Goal: Task Accomplishment & Management: Use online tool/utility

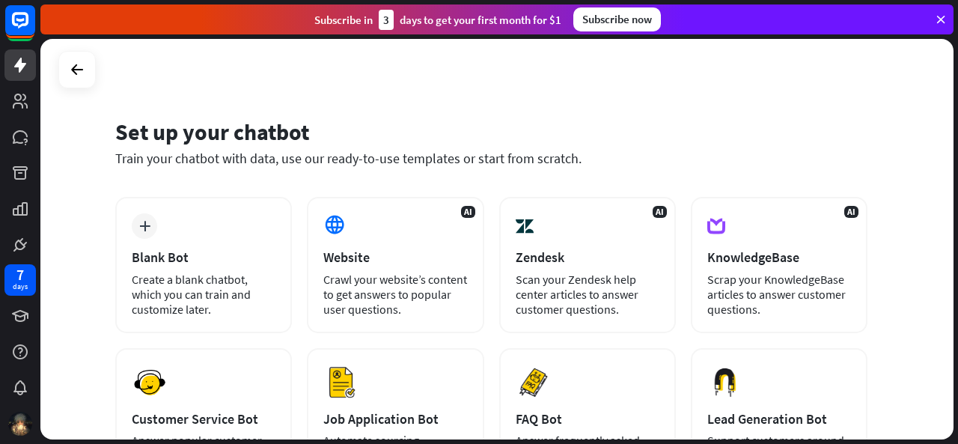
click at [230, 229] on div "plus Blank Bot Create a blank chatbot, which you can train and customize later." at bounding box center [203, 265] width 177 height 136
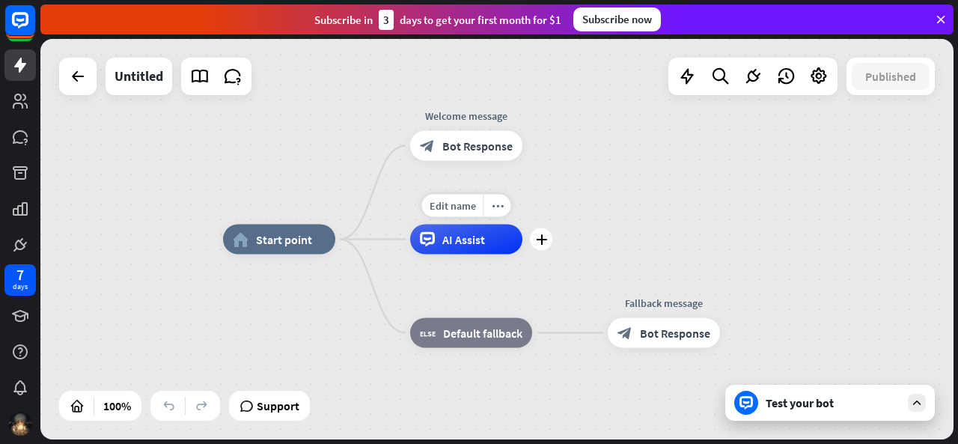
click at [480, 254] on div "Edit name more_horiz plus AI Assist" at bounding box center [466, 239] width 112 height 30
click at [463, 152] on span "Bot Response" at bounding box center [477, 145] width 70 height 15
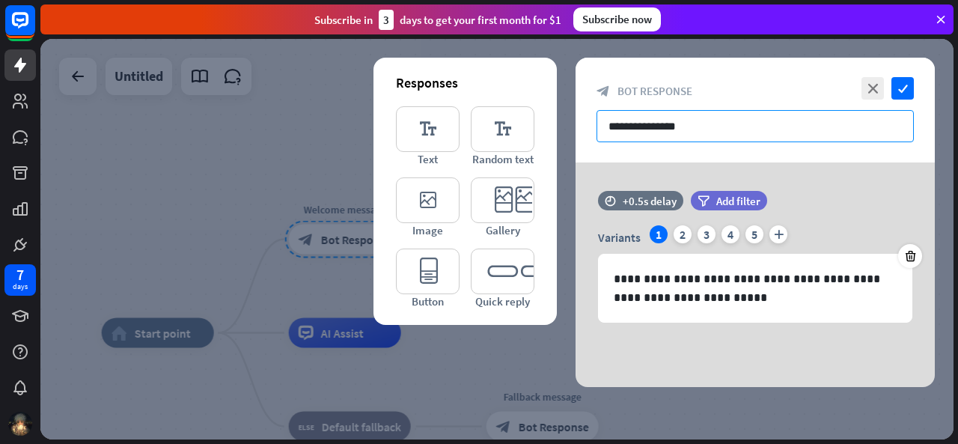
click at [722, 120] on input "**********" at bounding box center [754, 126] width 317 height 32
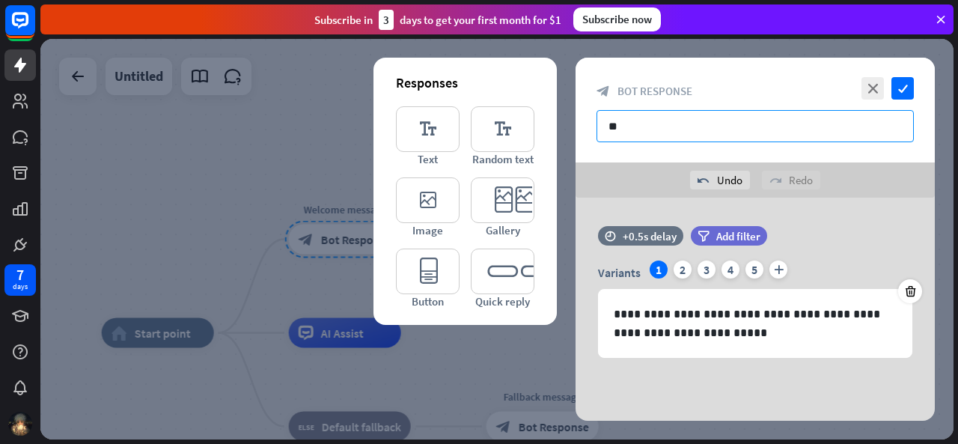
type input "*"
click at [700, 272] on div "3" at bounding box center [706, 269] width 18 height 18
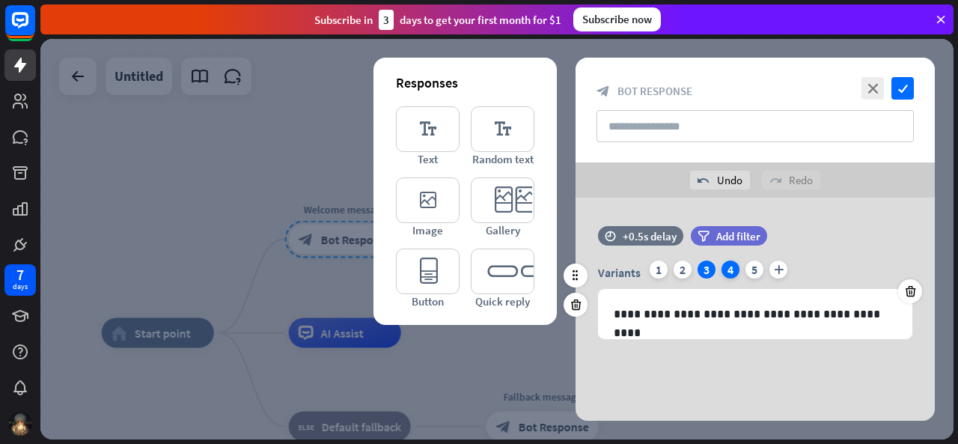
click at [734, 266] on div "4" at bounding box center [730, 269] width 18 height 18
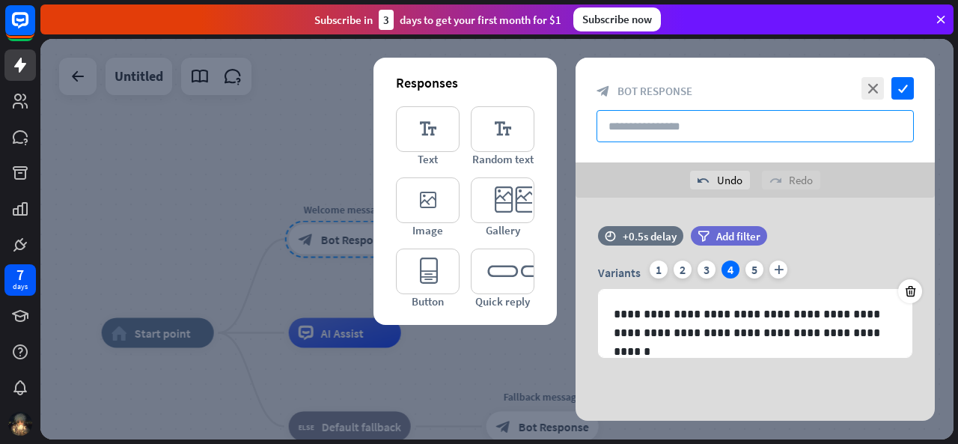
click at [642, 123] on input "text" at bounding box center [754, 126] width 317 height 32
type input "*"
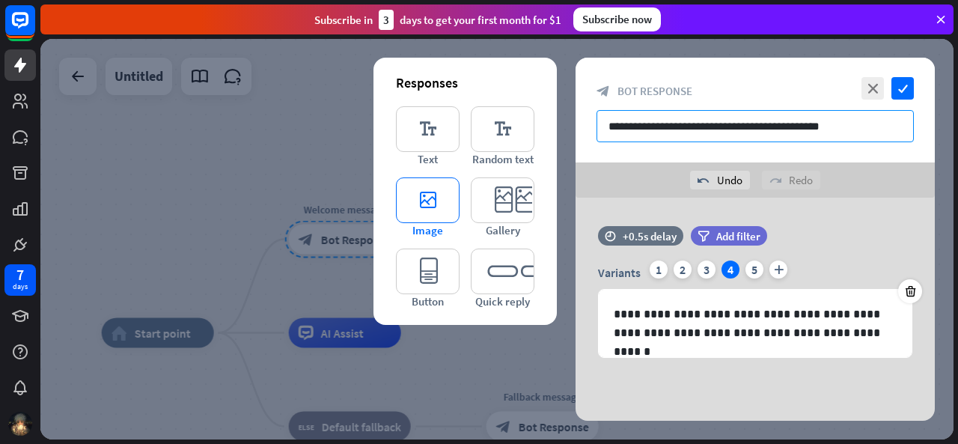
type input "**********"
click at [418, 204] on icon "editor_image" at bounding box center [428, 200] width 64 height 46
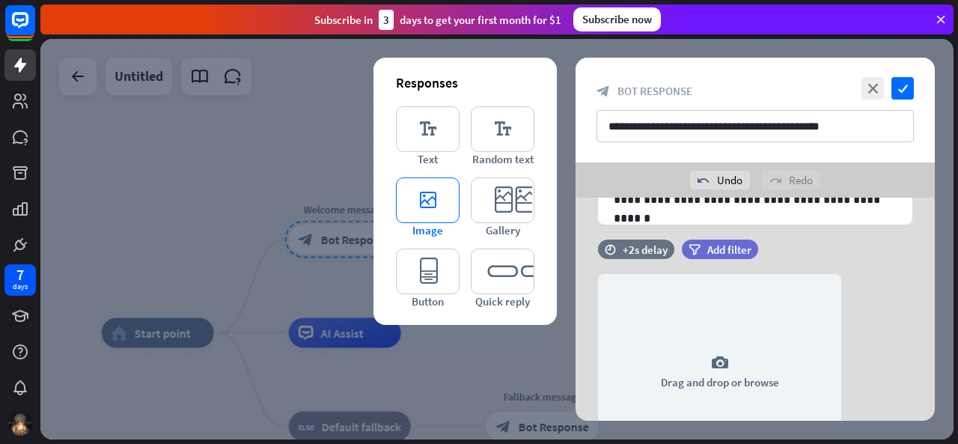
scroll to position [174, 0]
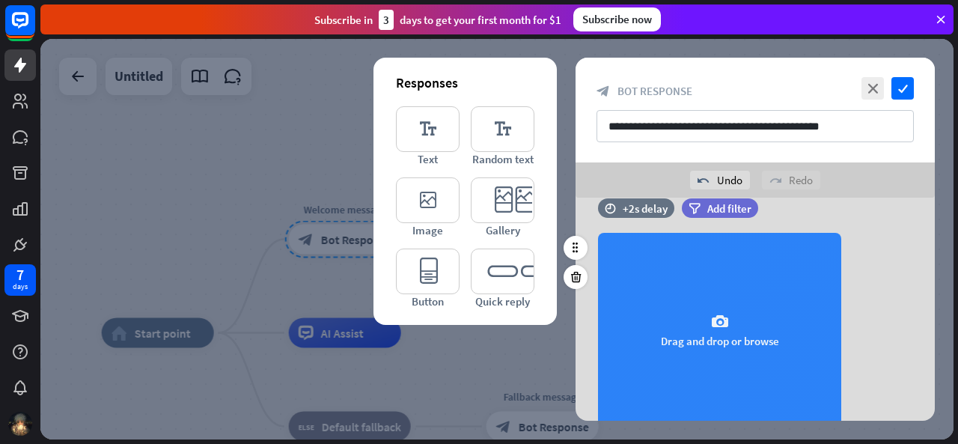
click at [716, 309] on div "camera Drag and drop or browse" at bounding box center [719, 330] width 243 height 195
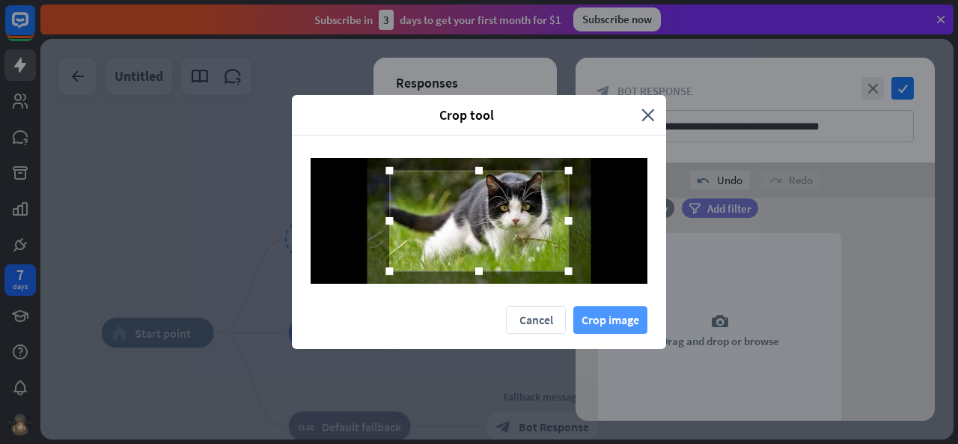
click at [604, 315] on button "Crop image" at bounding box center [610, 320] width 74 height 28
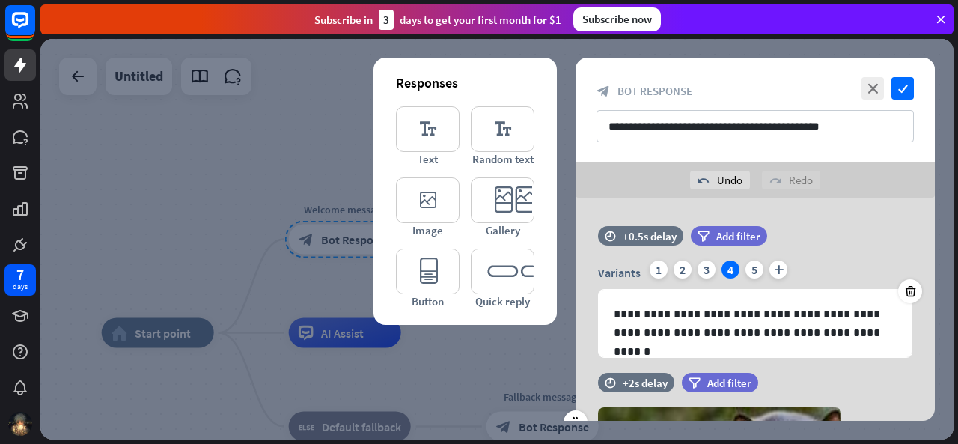
scroll to position [30, 0]
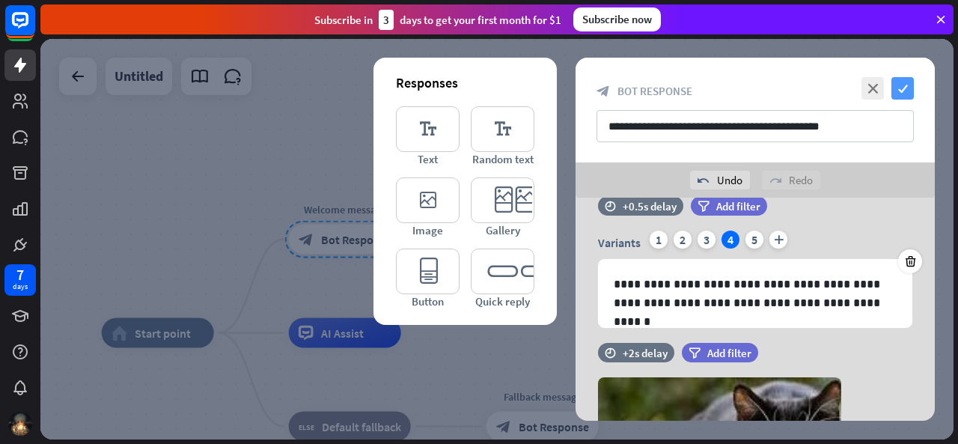
click at [905, 85] on icon "check" at bounding box center [902, 88] width 22 height 22
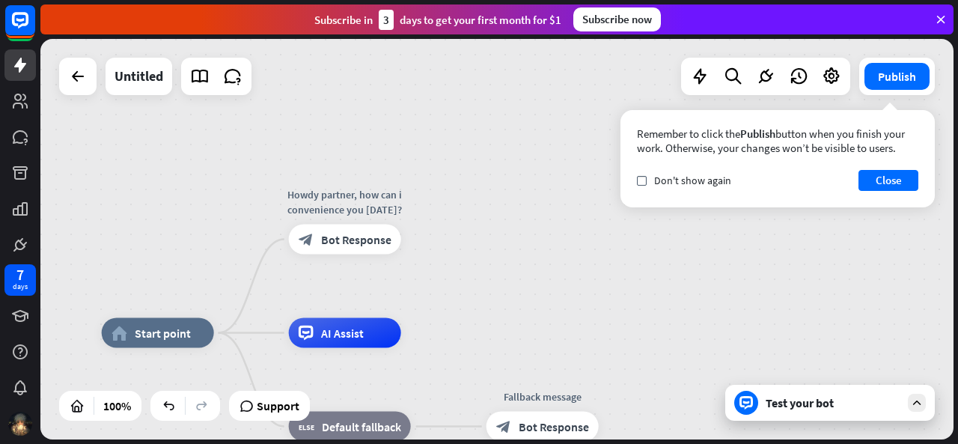
click at [709, 206] on div "Remember to click the Publish button when you finish your work. Otherwise, your…" at bounding box center [777, 158] width 314 height 97
click at [878, 183] on button "Close" at bounding box center [888, 180] width 60 height 21
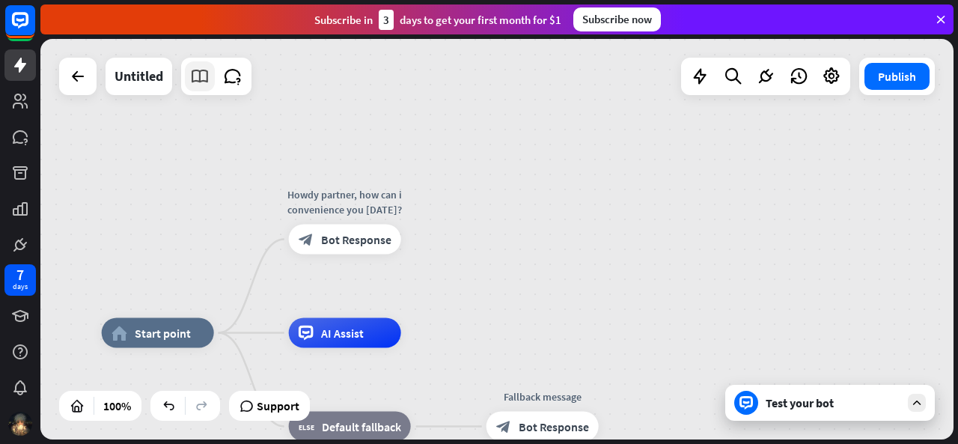
click at [201, 77] on icon at bounding box center [199, 76] width 19 height 19
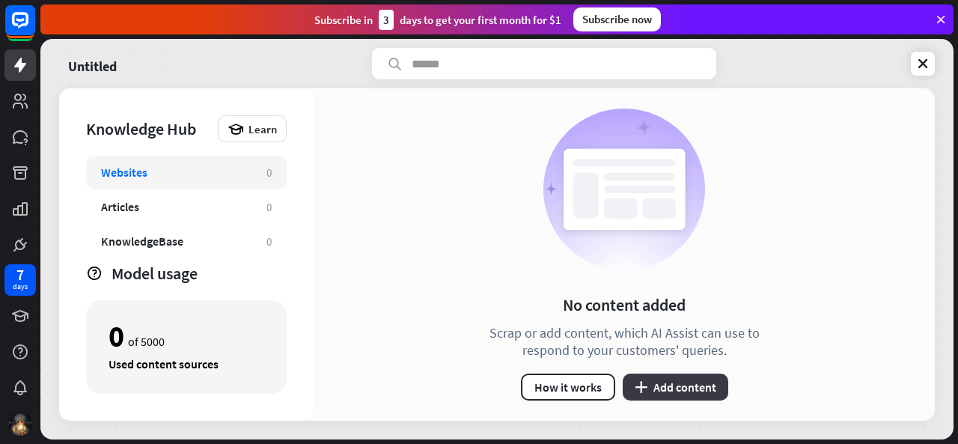
click at [676, 385] on button "plus Add content" at bounding box center [674, 386] width 105 height 27
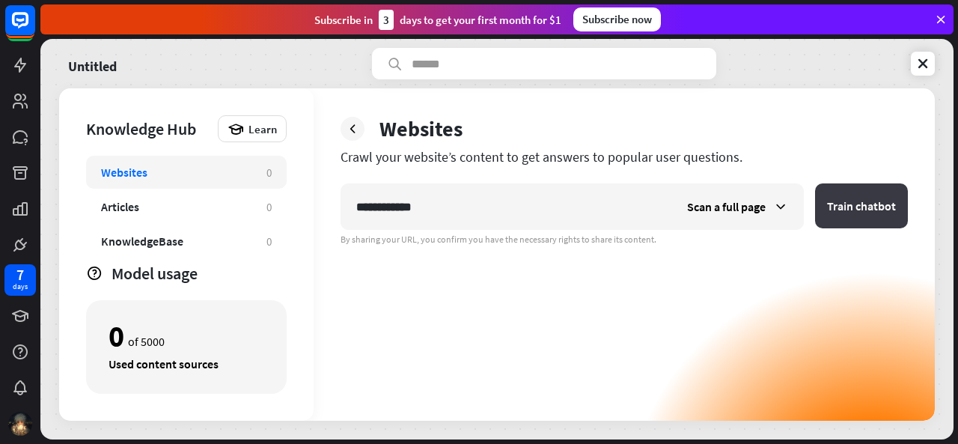
type input "**********"
click at [848, 221] on button "Train chatbot" at bounding box center [861, 205] width 93 height 45
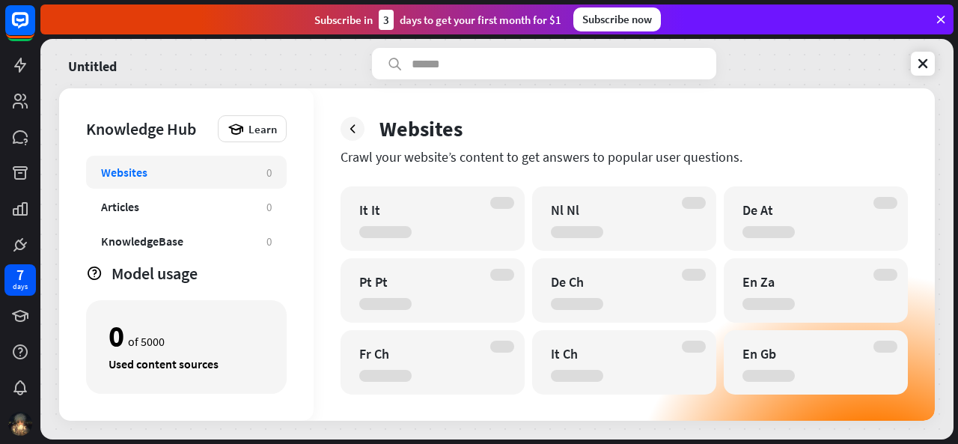
scroll to position [542, 0]
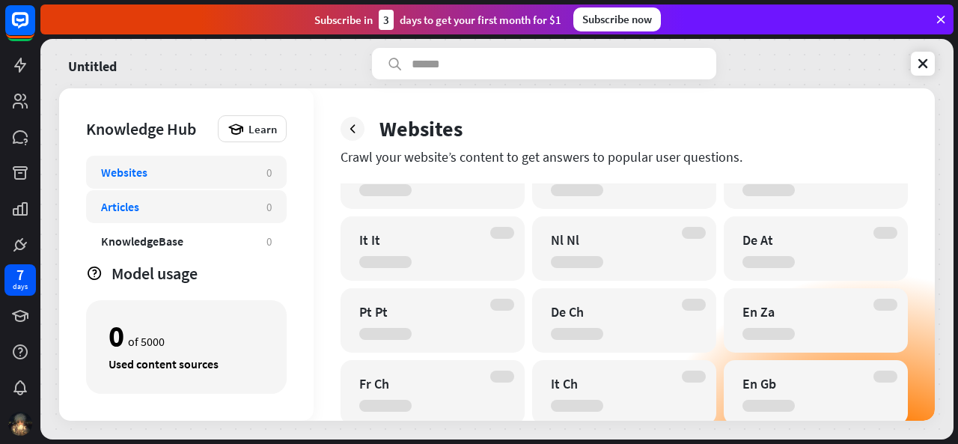
click at [236, 209] on div "Articles" at bounding box center [176, 206] width 150 height 15
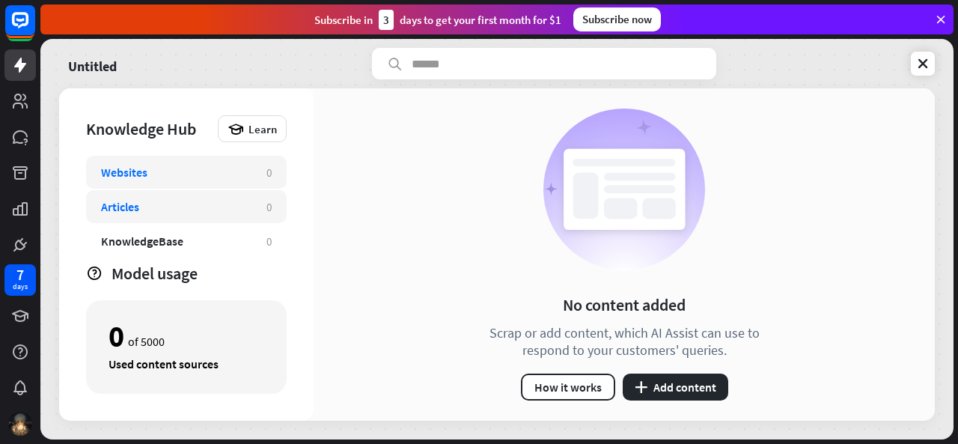
click at [230, 184] on div "Websites 0" at bounding box center [186, 172] width 201 height 33
click at [230, 185] on div "Websites 0" at bounding box center [186, 172] width 201 height 33
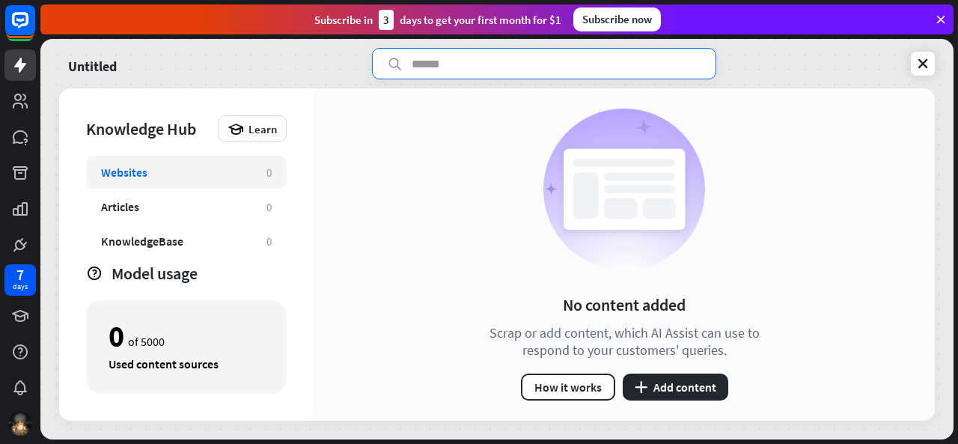
click at [506, 73] on input "text" at bounding box center [544, 63] width 344 height 31
click at [688, 388] on button "plus Add content" at bounding box center [674, 386] width 105 height 27
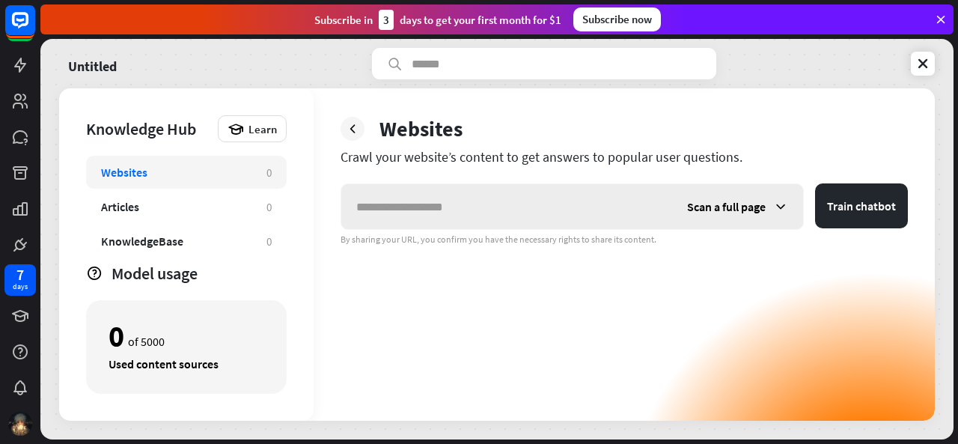
click at [567, 212] on input "text" at bounding box center [506, 206] width 331 height 45
click at [890, 203] on button "Train chatbot" at bounding box center [861, 205] width 93 height 45
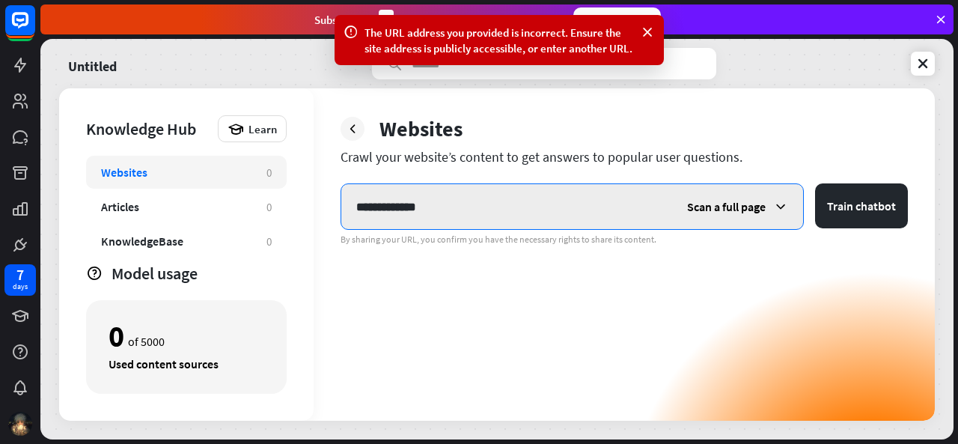
click at [585, 202] on input "**********" at bounding box center [506, 206] width 331 height 45
type input "*"
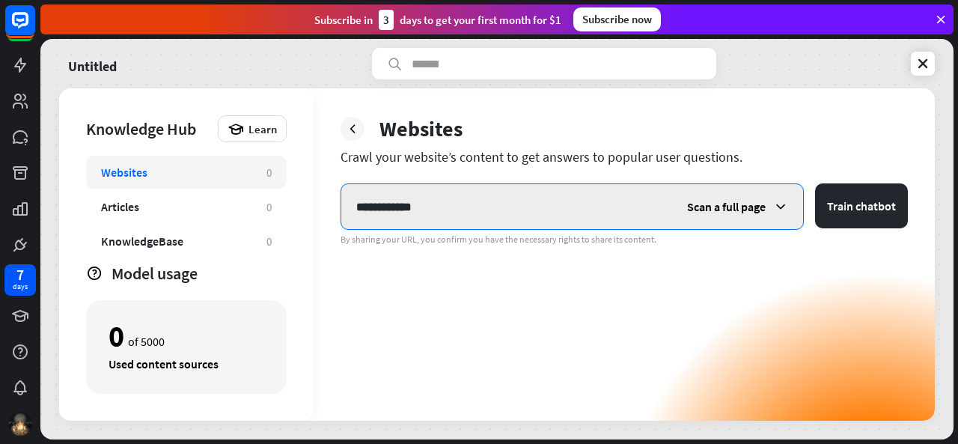
click at [815, 183] on button "Train chatbot" at bounding box center [861, 205] width 93 height 45
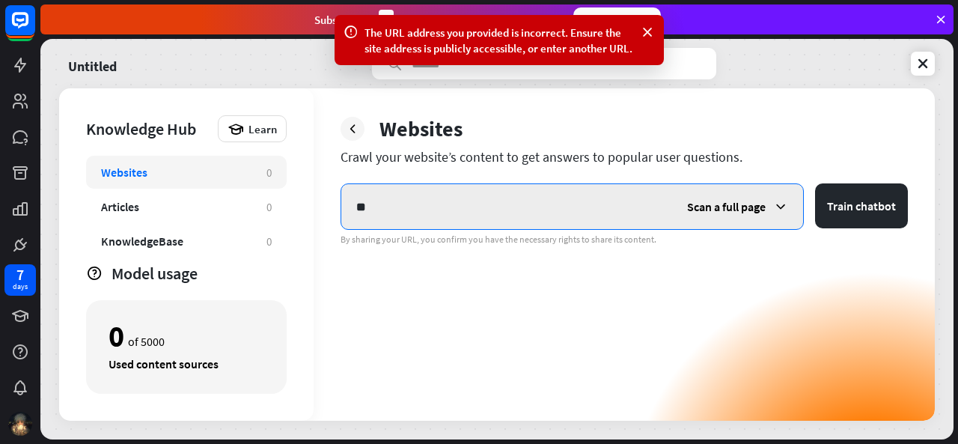
type input "*"
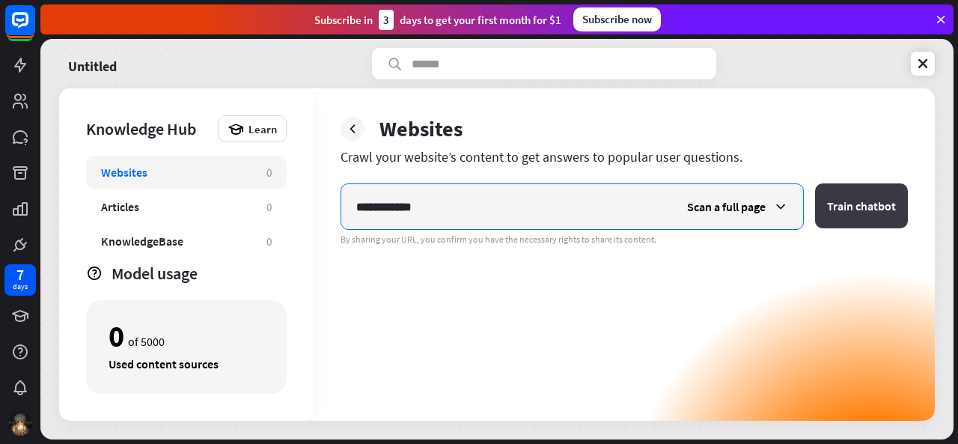
type input "**********"
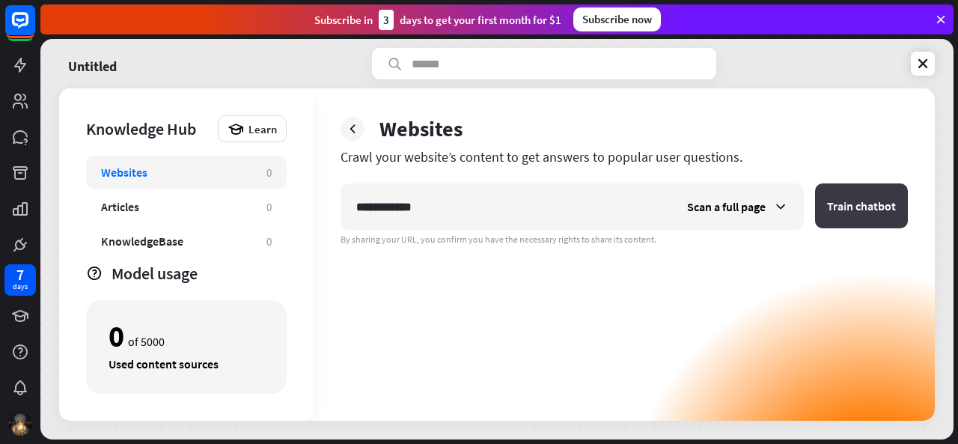
click at [856, 201] on button "Train chatbot" at bounding box center [861, 205] width 93 height 45
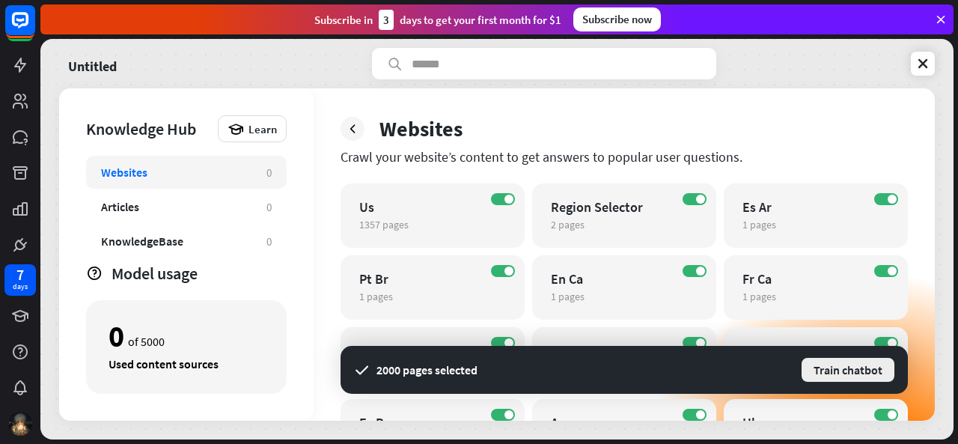
click at [848, 370] on button "Train chatbot" at bounding box center [848, 369] width 96 height 27
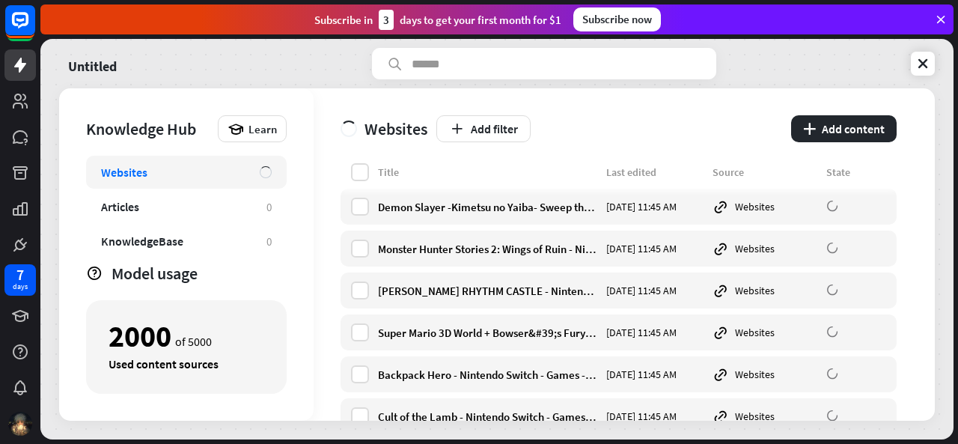
scroll to position [7308, 0]
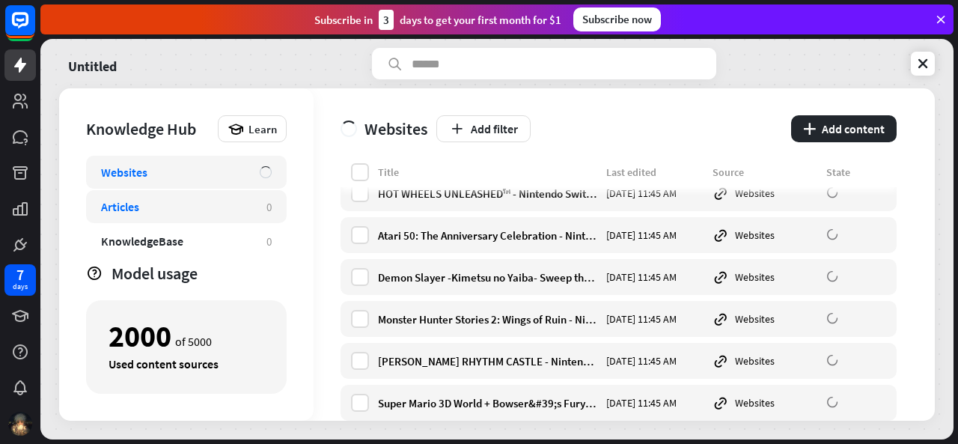
click at [256, 206] on div "Articles 0" at bounding box center [186, 206] width 201 height 33
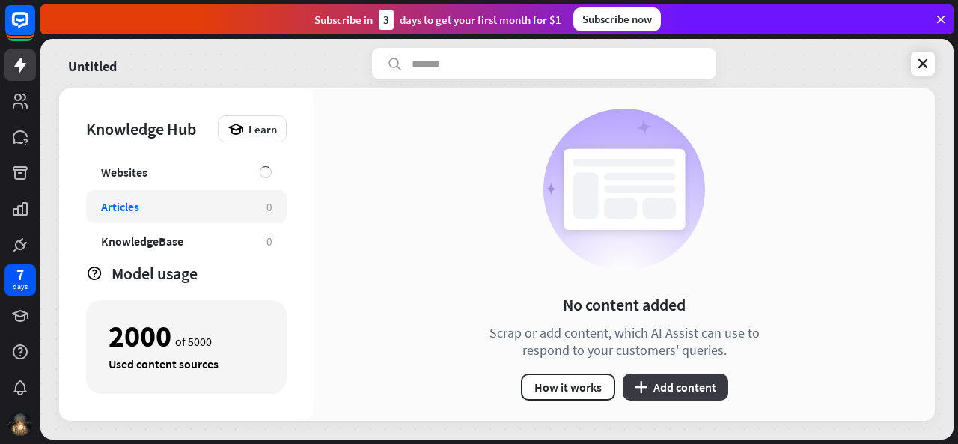
click at [685, 381] on button "plus Add content" at bounding box center [674, 386] width 105 height 27
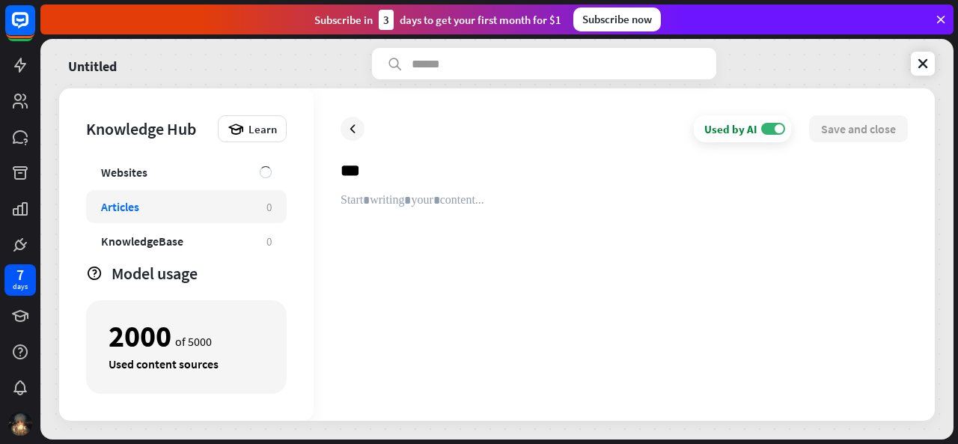
type input "***"
click at [477, 236] on div at bounding box center [623, 293] width 567 height 201
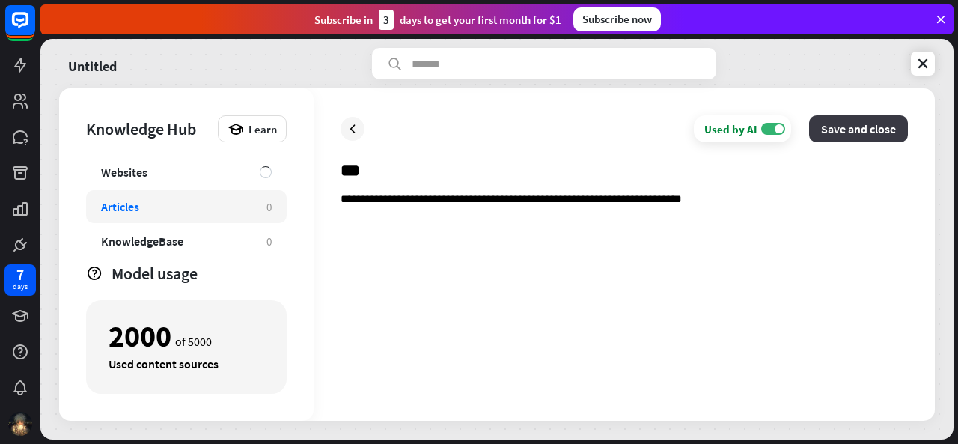
click at [851, 137] on button "Save and close" at bounding box center [858, 128] width 99 height 27
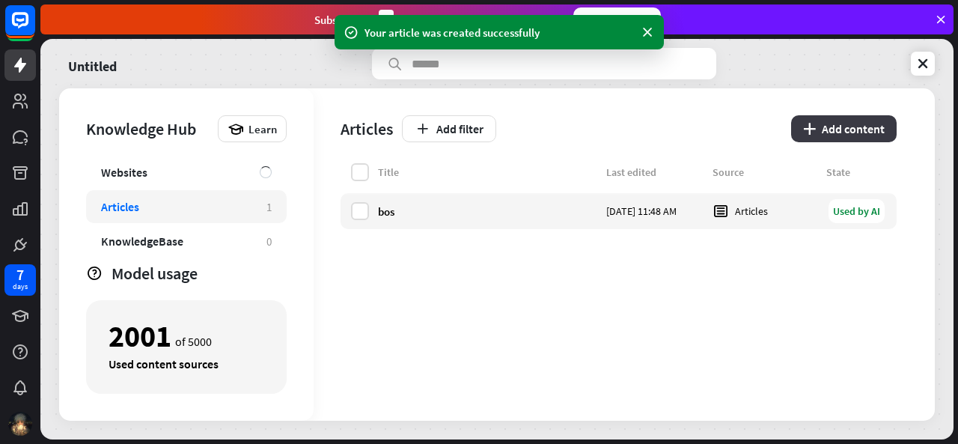
click at [827, 123] on button "plus Add content" at bounding box center [843, 128] width 105 height 27
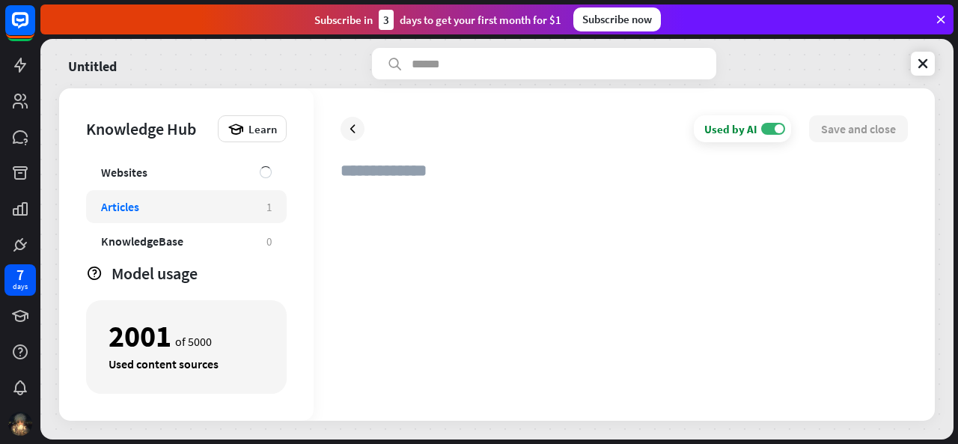
click at [561, 221] on div at bounding box center [623, 293] width 567 height 201
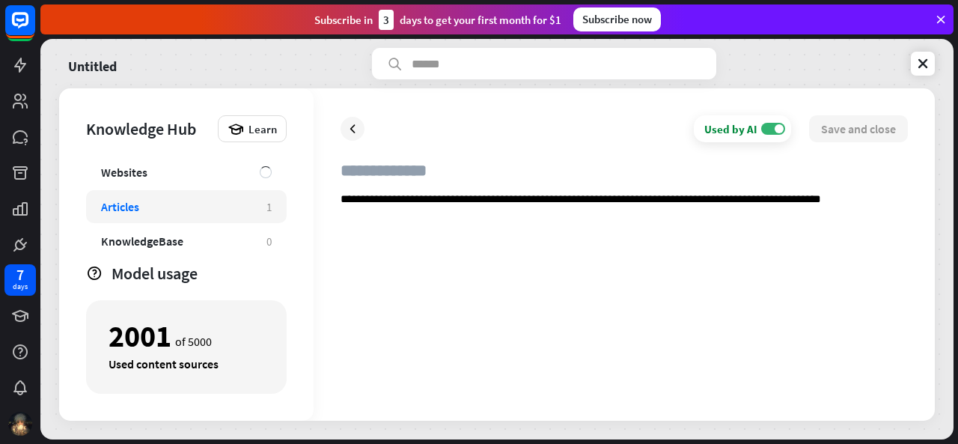
click at [821, 204] on p "**********" at bounding box center [623, 200] width 567 height 14
click at [815, 203] on p "**********" at bounding box center [623, 200] width 567 height 14
click at [396, 170] on input "text" at bounding box center [623, 176] width 567 height 33
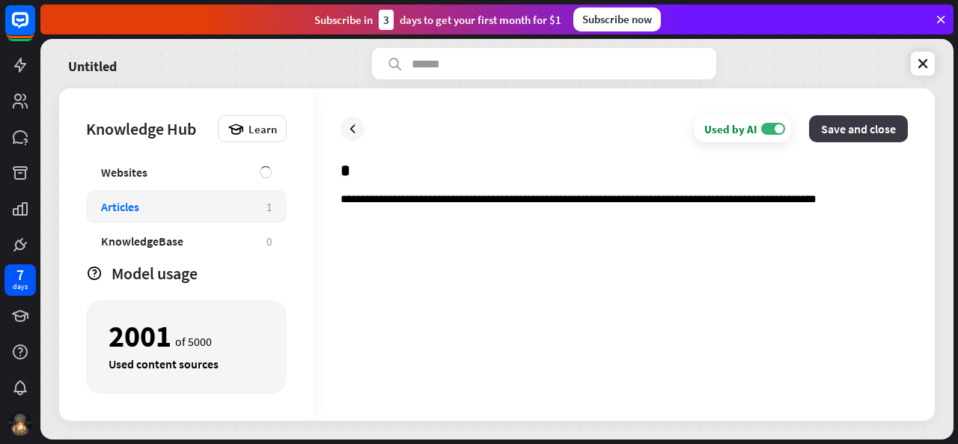
type input "*"
click at [856, 132] on button "Save and close" at bounding box center [858, 128] width 99 height 27
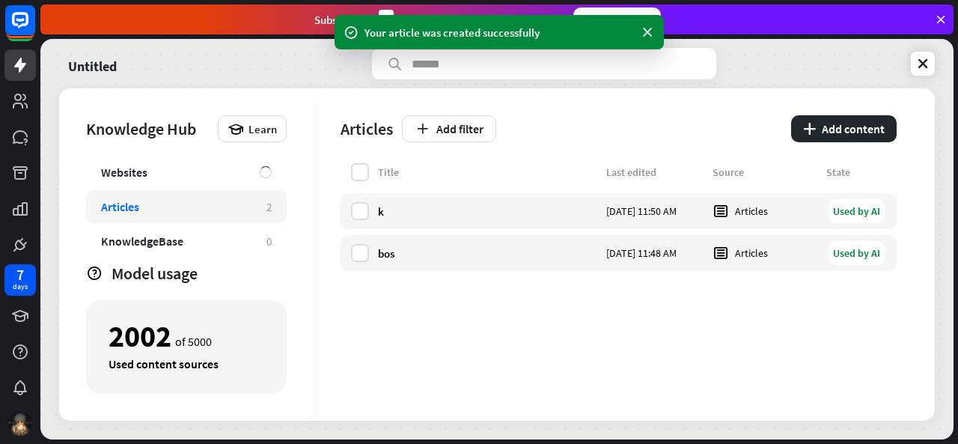
click at [239, 258] on div "Knowledge Hub Learn Websites Articles 2 KnowledgeBase 0 Zendesk 0 Files BETA 0 …" at bounding box center [186, 254] width 254 height 332
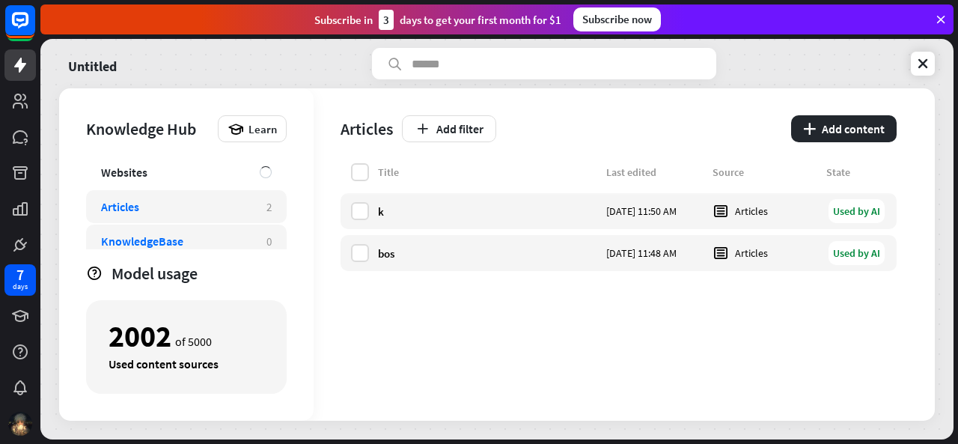
click at [245, 248] on div "KnowledgeBase 0" at bounding box center [186, 240] width 201 height 33
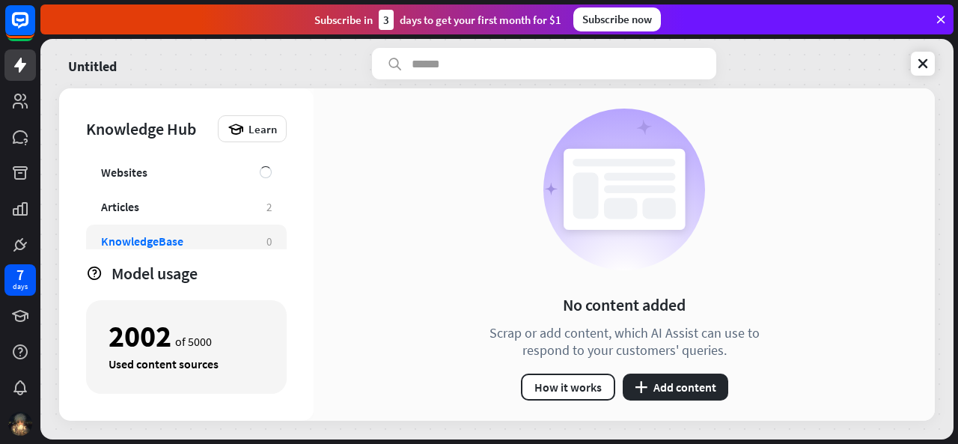
click at [242, 188] on div "Websites" at bounding box center [186, 172] width 201 height 33
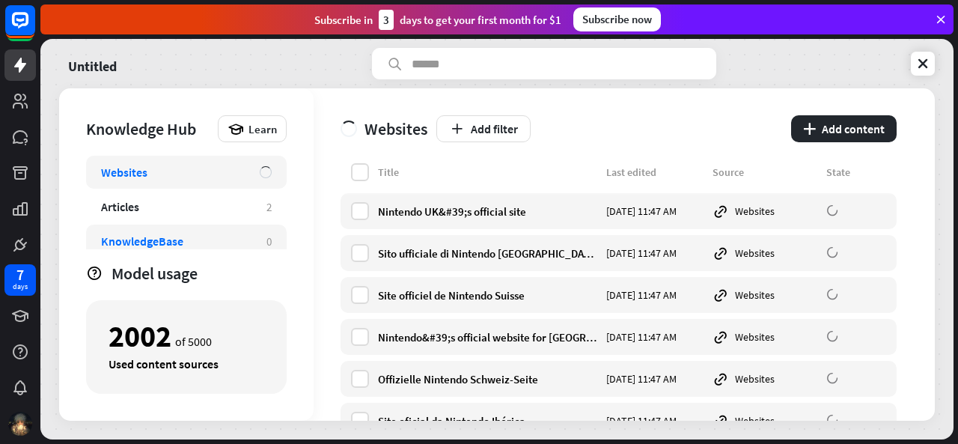
click at [262, 234] on div "KnowledgeBase 0" at bounding box center [186, 240] width 201 height 33
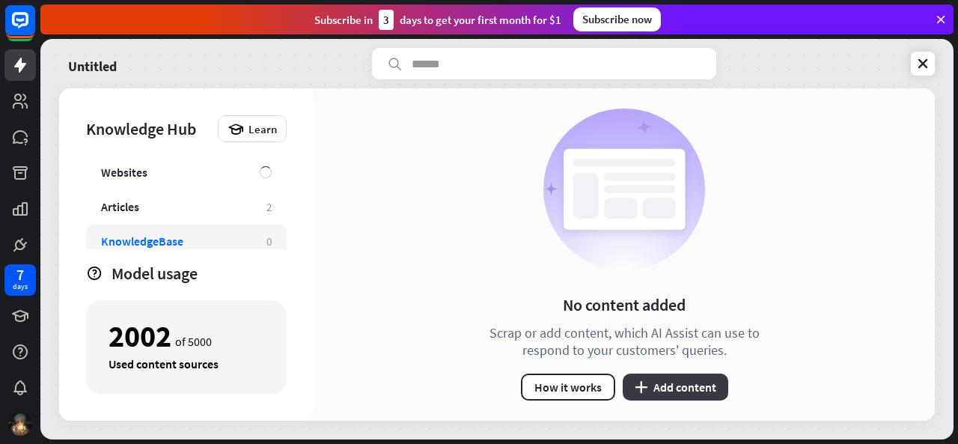
click at [666, 397] on button "plus Add content" at bounding box center [674, 386] width 105 height 27
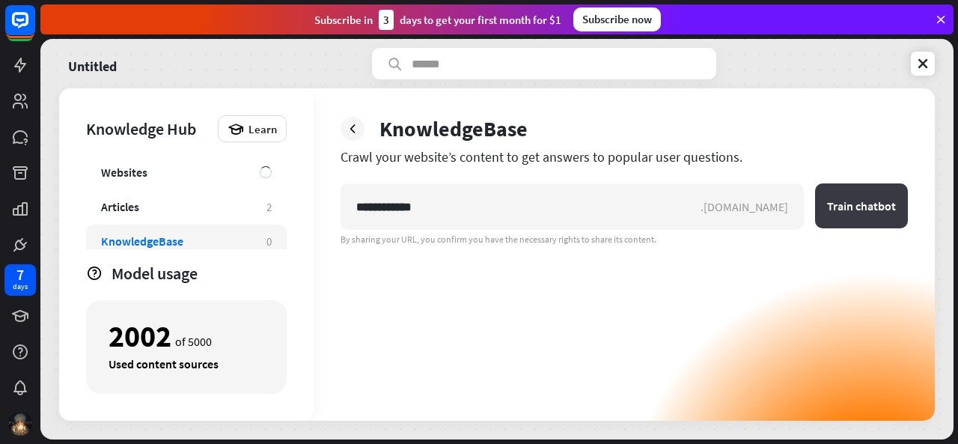
type input "**********"
click at [893, 204] on button "Train chatbot" at bounding box center [861, 205] width 93 height 45
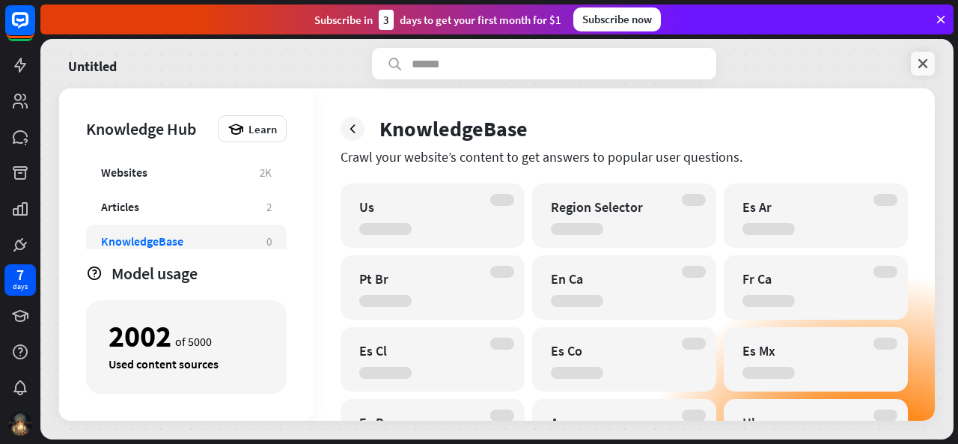
click at [928, 61] on icon at bounding box center [922, 63] width 15 height 15
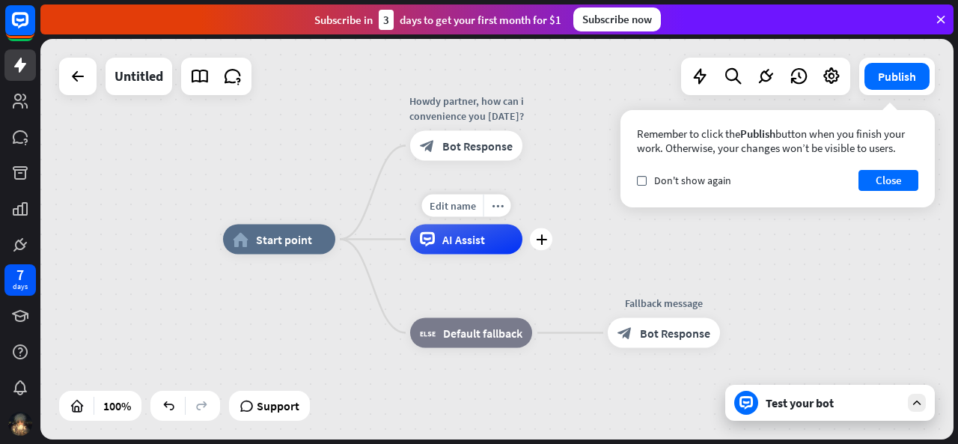
click at [489, 245] on div "AI Assist" at bounding box center [466, 239] width 112 height 30
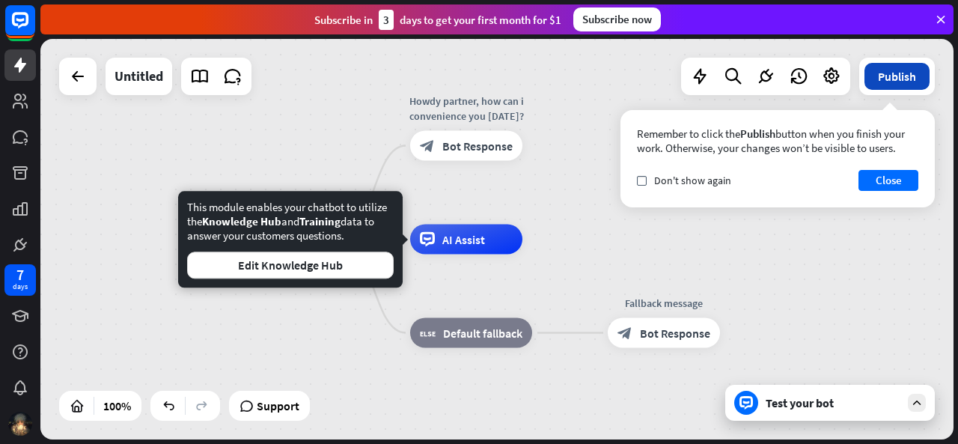
click at [893, 82] on button "Publish" at bounding box center [896, 76] width 65 height 27
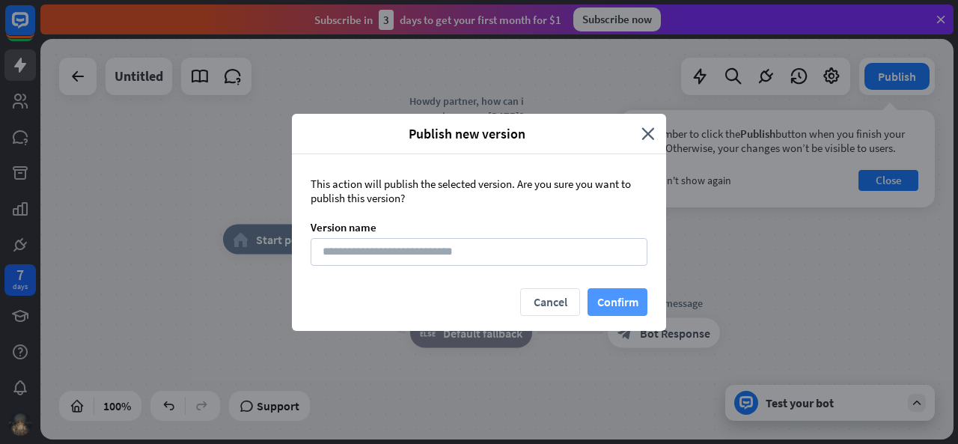
click at [627, 307] on button "Confirm" at bounding box center [617, 302] width 60 height 28
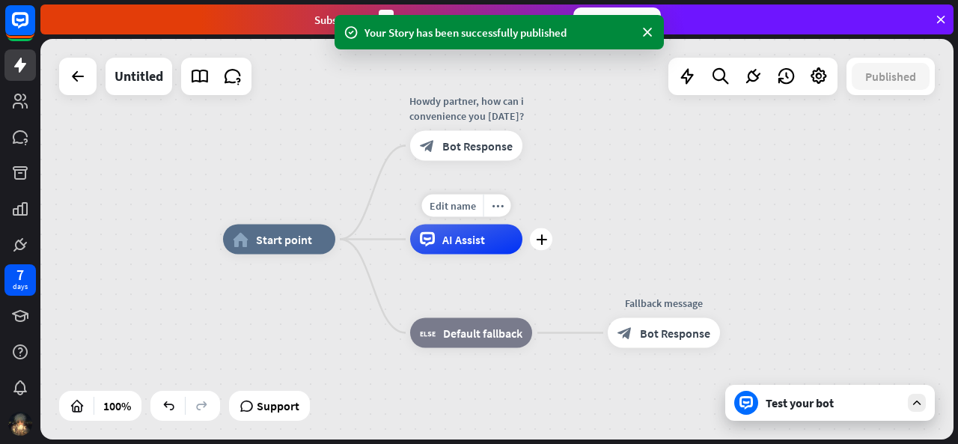
click at [459, 239] on span "AI Assist" at bounding box center [463, 239] width 43 height 15
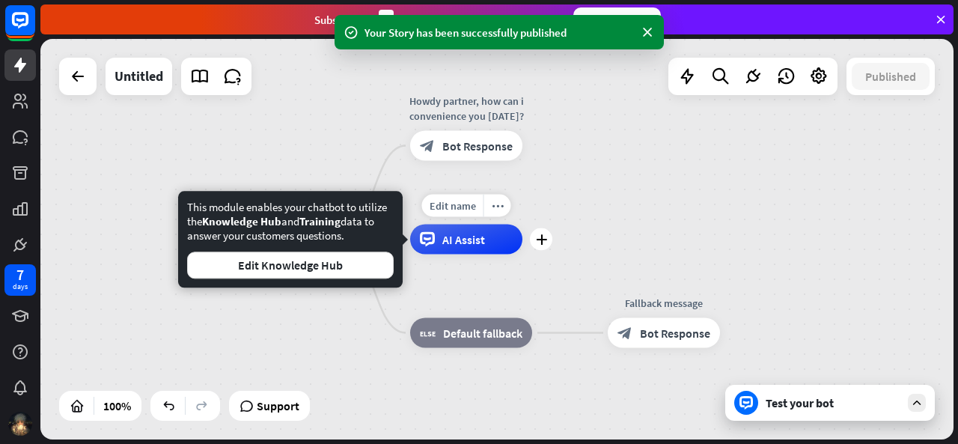
click at [459, 239] on span "AI Assist" at bounding box center [463, 239] width 43 height 15
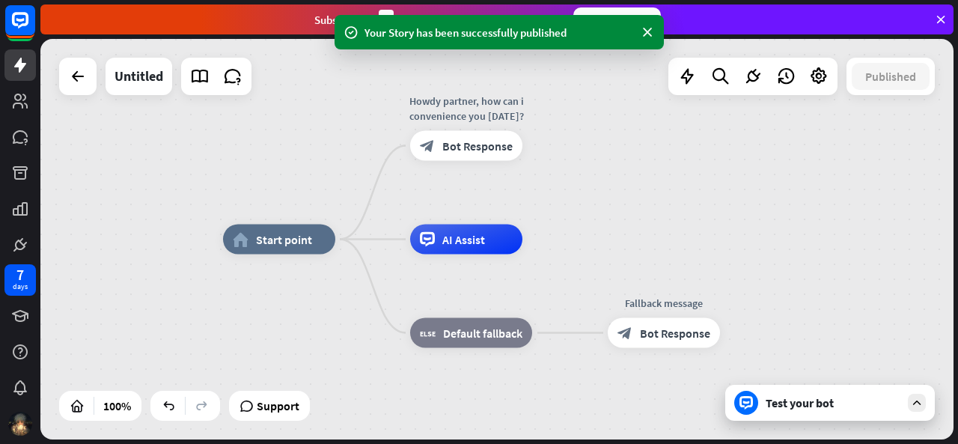
drag, startPoint x: 781, startPoint y: 406, endPoint x: 757, endPoint y: 411, distance: 24.4
click at [757, 411] on div "Test your bot" at bounding box center [829, 403] width 209 height 36
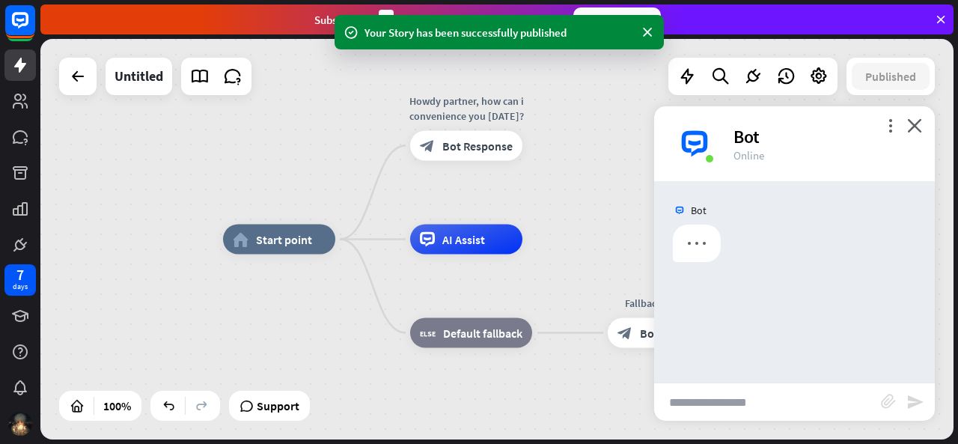
click at [754, 411] on input "text" at bounding box center [767, 401] width 227 height 37
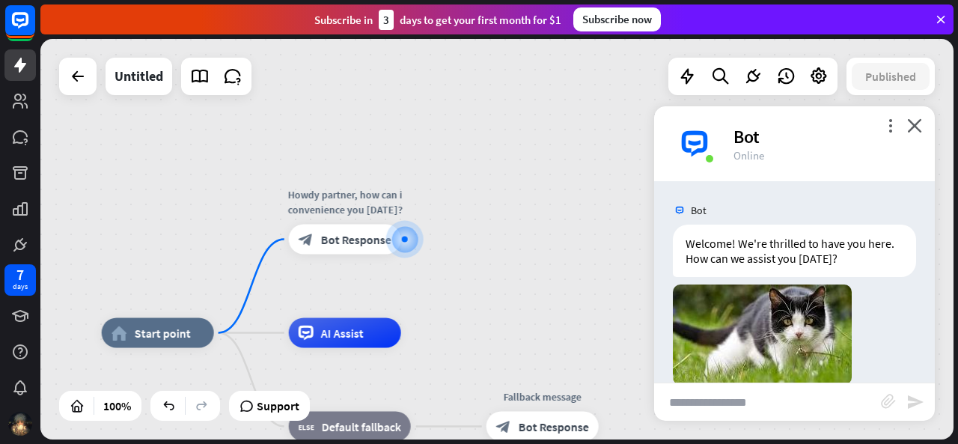
scroll to position [24, 0]
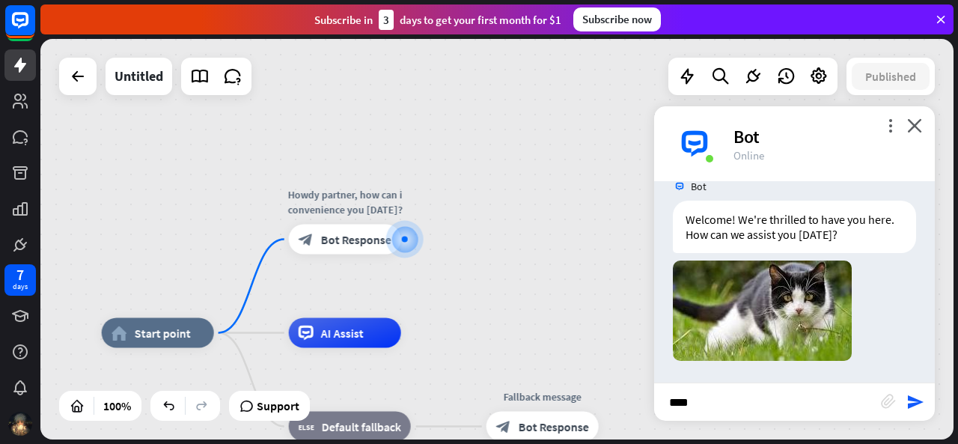
type input "*****"
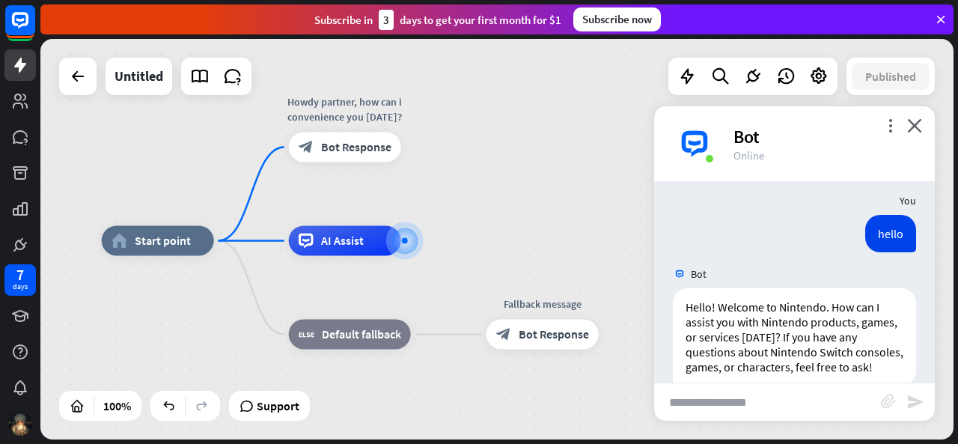
scroll to position [245, 0]
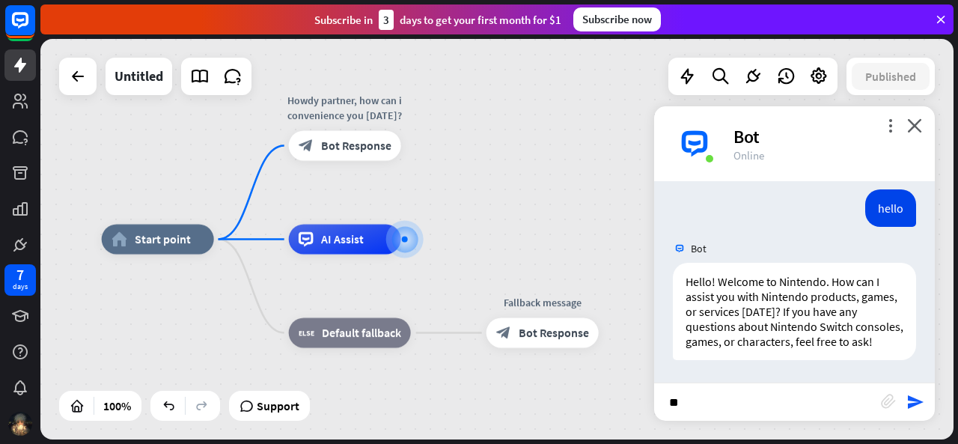
type input "*"
type input "**********"
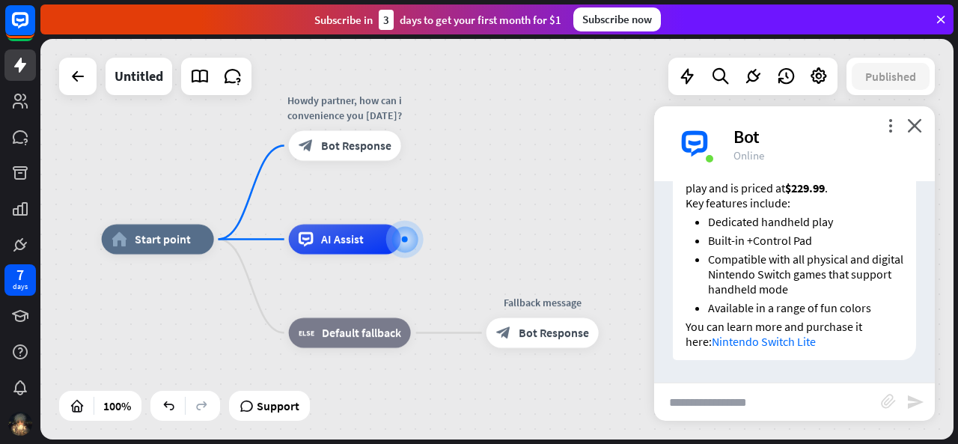
scroll to position [635, 0]
click at [839, 399] on input "text" at bounding box center [767, 401] width 227 height 37
type input "**********"
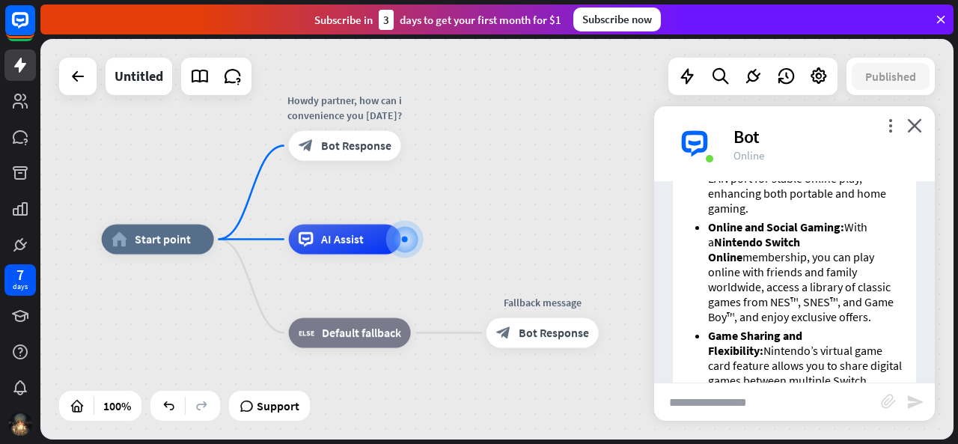
scroll to position [1650, 0]
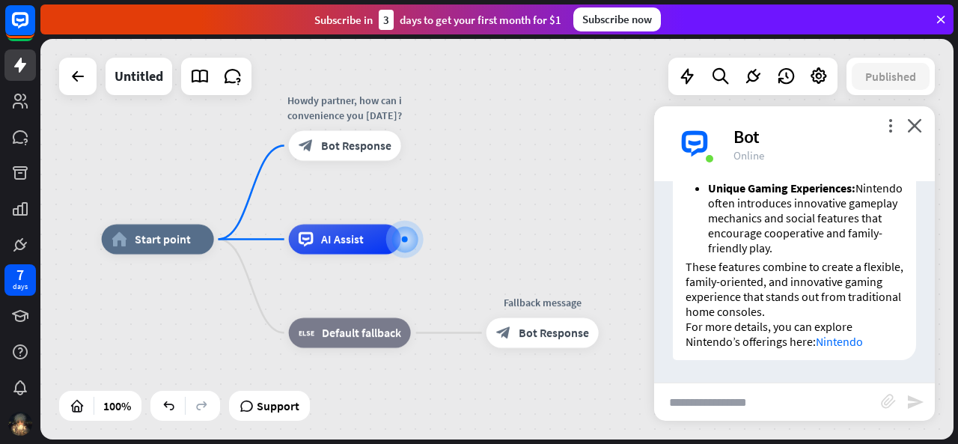
click at [550, 278] on div "home_2 Start point Howdy partner, how can i convenience you [DATE]? block_bot_r…" at bounding box center [558, 439] width 913 height 400
click at [516, 335] on div "block_bot_response Bot Response" at bounding box center [542, 333] width 112 height 30
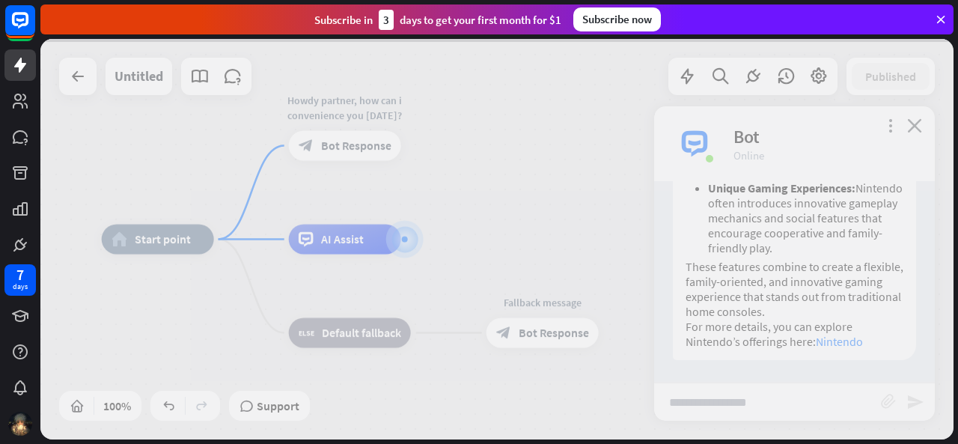
click at [516, 335] on div at bounding box center [496, 239] width 913 height 400
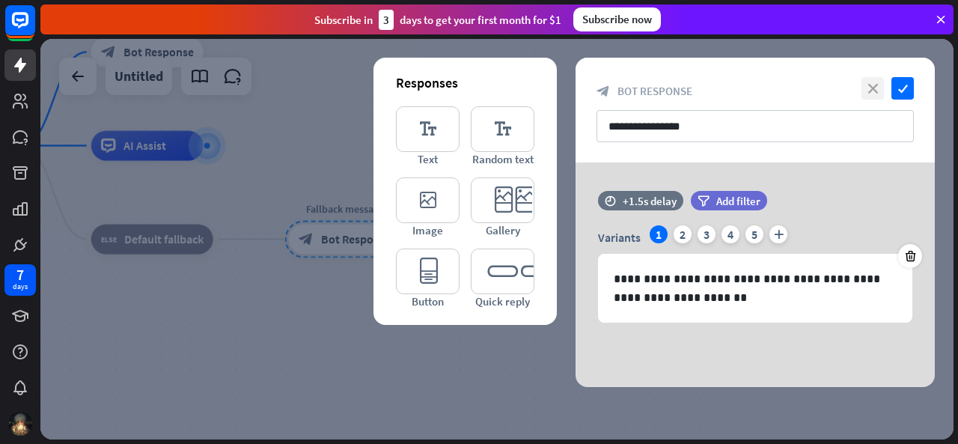
click at [878, 86] on icon "close" at bounding box center [872, 88] width 22 height 22
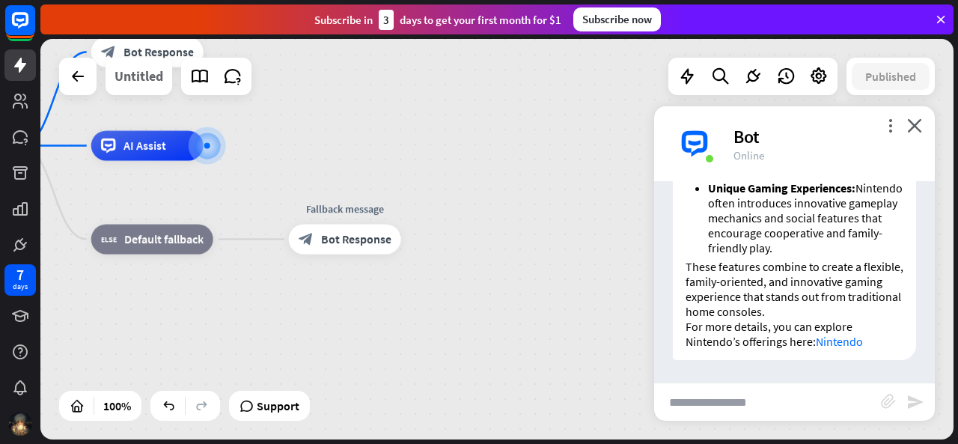
click at [157, 85] on div "Untitled" at bounding box center [138, 76] width 49 height 37
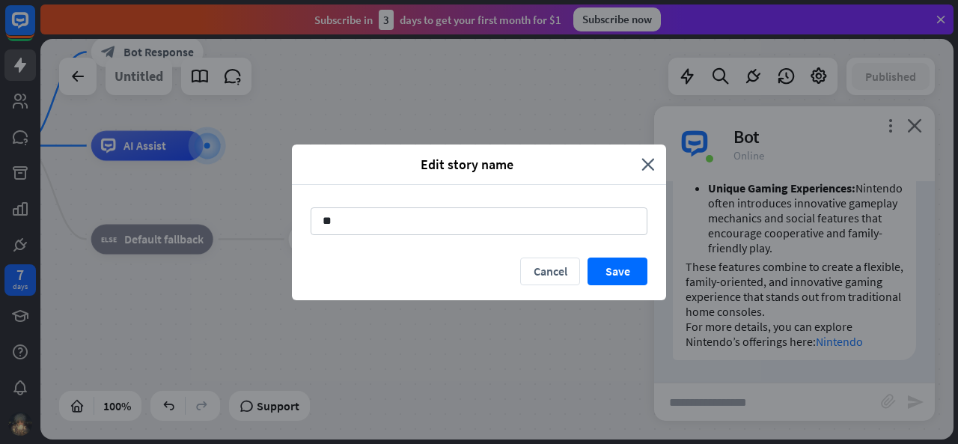
type input "*"
type input "********"
click at [604, 269] on button "Save" at bounding box center [617, 271] width 60 height 28
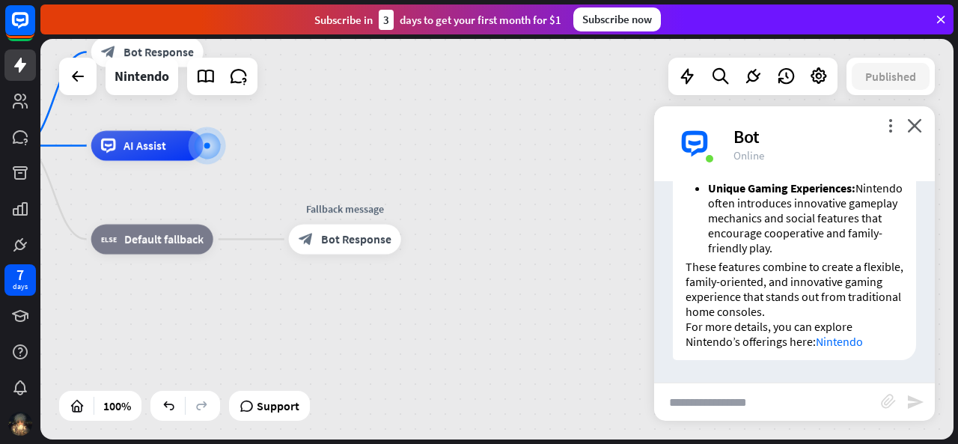
click at [94, 76] on div at bounding box center [77, 76] width 37 height 37
click at [75, 76] on icon at bounding box center [78, 76] width 18 height 18
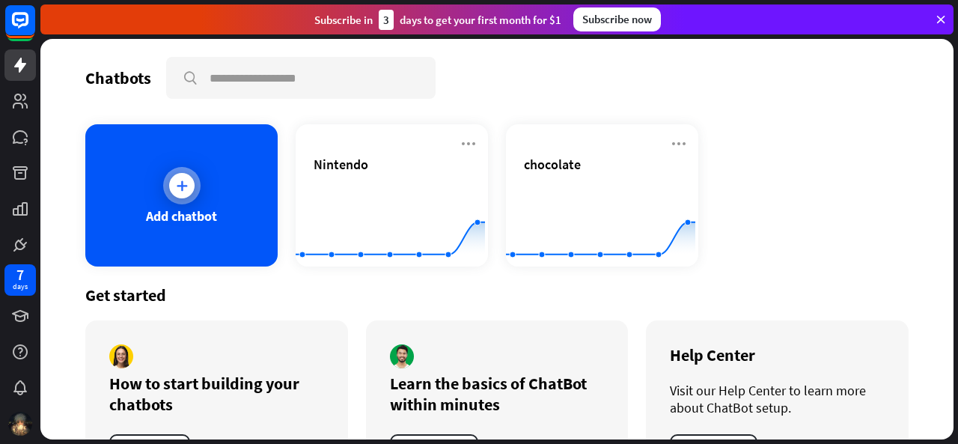
click at [204, 152] on div "Add chatbot" at bounding box center [181, 195] width 192 height 142
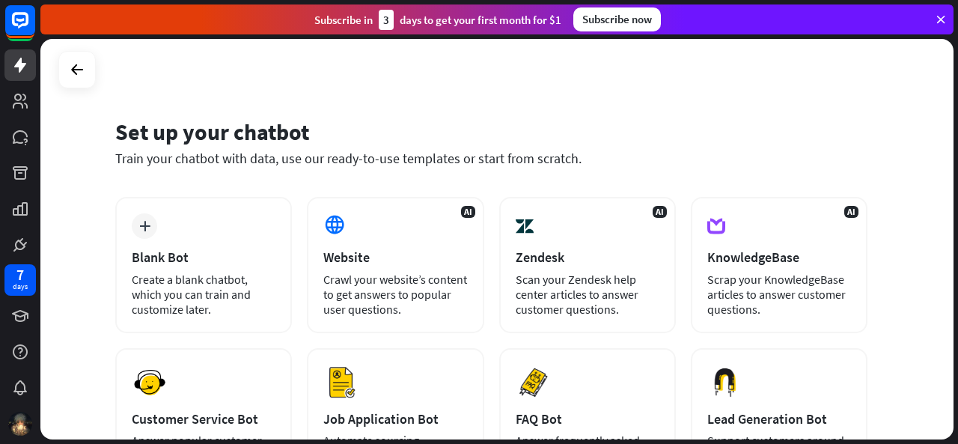
click at [228, 272] on div "Create a blank chatbot, which you can train and customize later." at bounding box center [204, 294] width 144 height 45
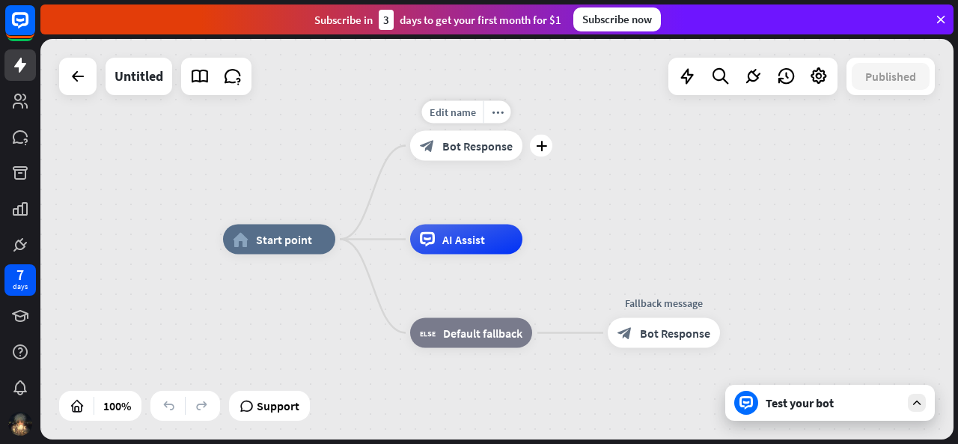
click at [507, 149] on span "Bot Response" at bounding box center [477, 145] width 70 height 15
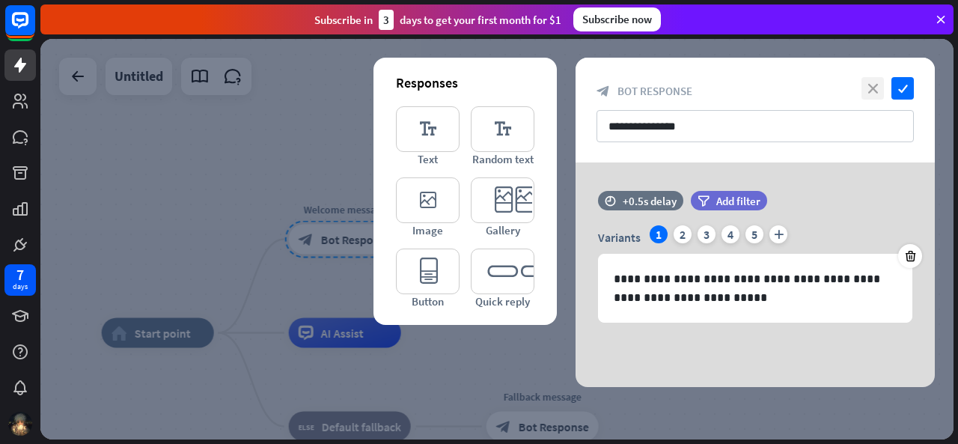
click at [868, 88] on icon "close" at bounding box center [872, 88] width 22 height 22
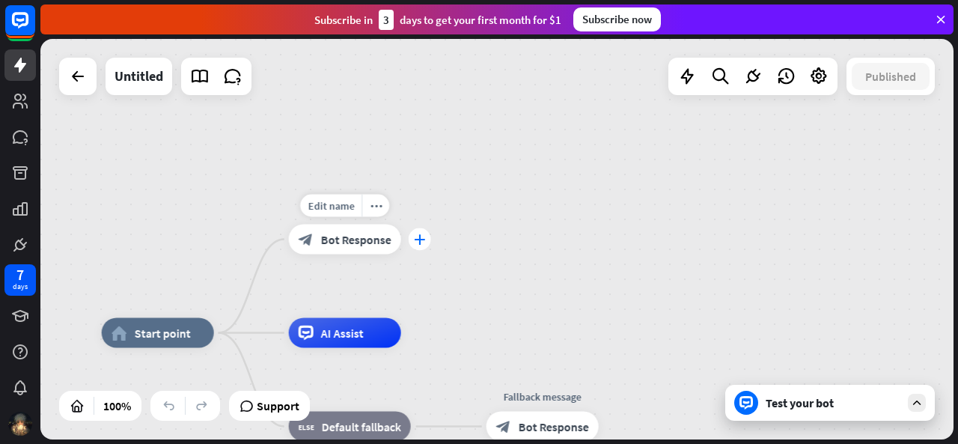
click at [422, 238] on icon "plus" at bounding box center [419, 239] width 11 height 10
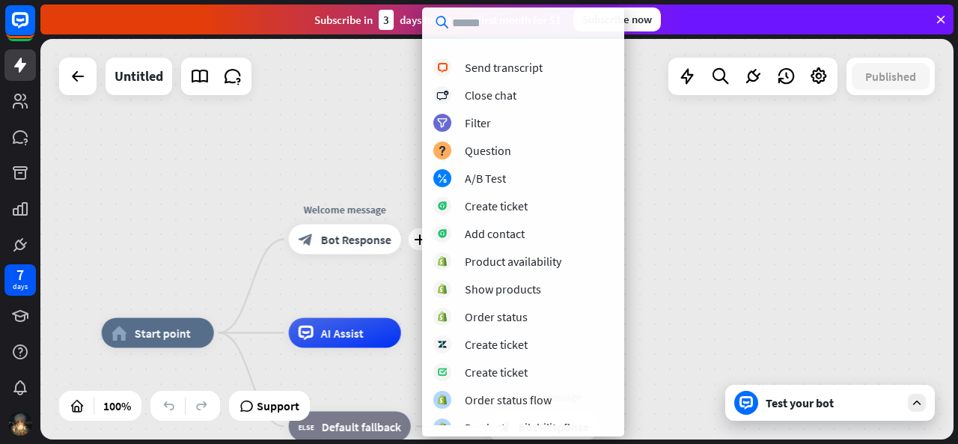
scroll to position [435, 0]
click at [521, 173] on div "block_ab_testing A/B Test" at bounding box center [523, 177] width 180 height 18
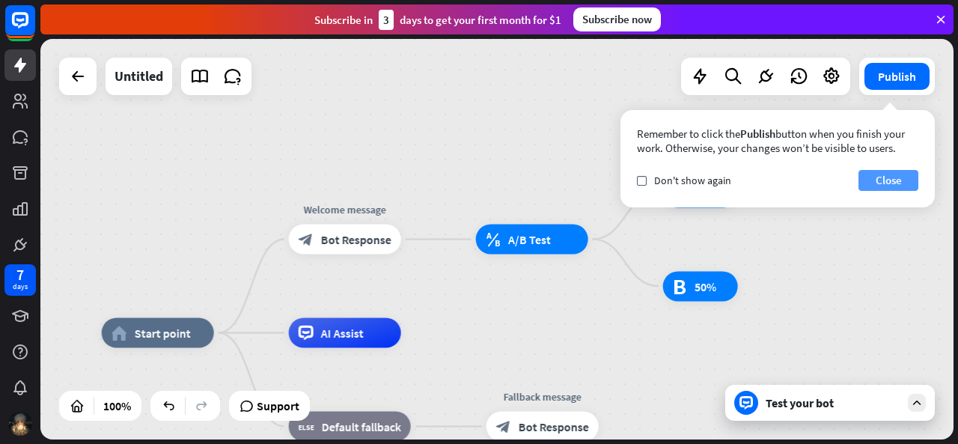
click at [877, 174] on button "Close" at bounding box center [888, 180] width 60 height 21
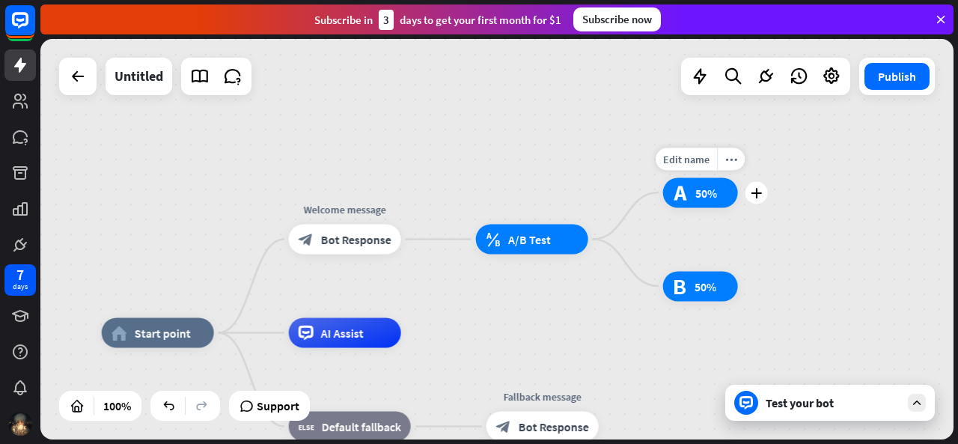
click at [728, 207] on div "test_a 50%" at bounding box center [700, 192] width 75 height 30
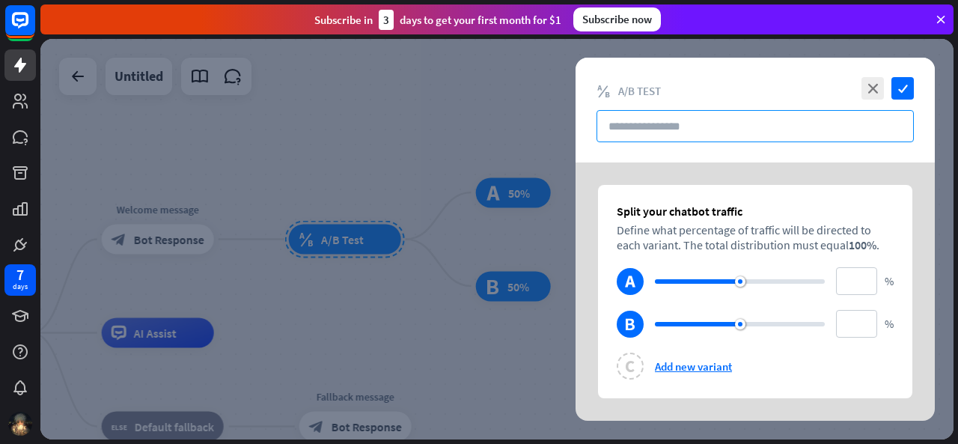
click at [742, 116] on input "text" at bounding box center [754, 126] width 317 height 32
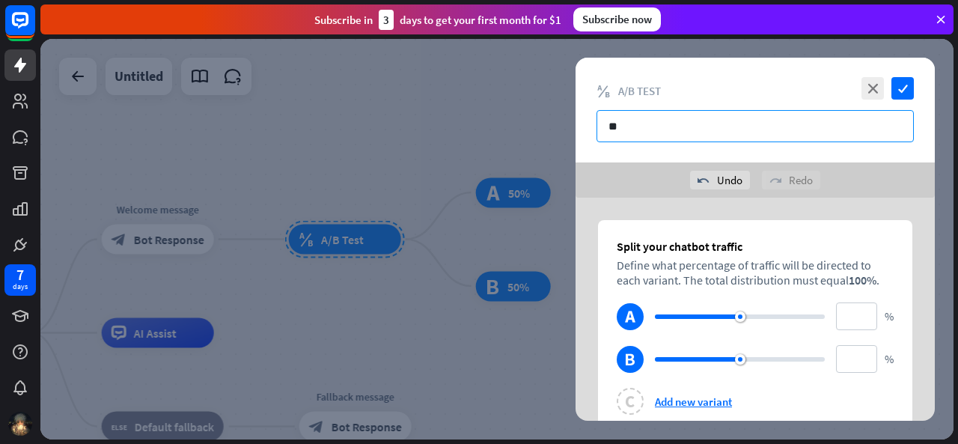
type input "*"
type input "*****"
click at [906, 89] on icon "check" at bounding box center [902, 88] width 22 height 22
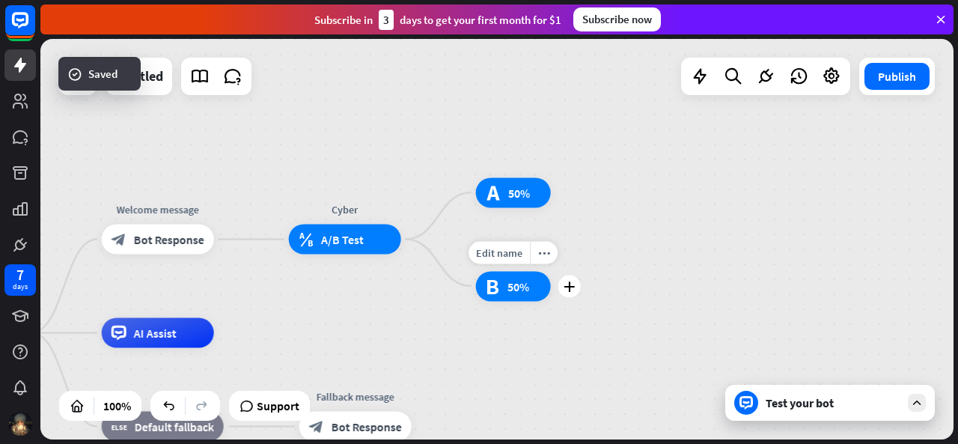
click at [531, 284] on div "test_b 50%" at bounding box center [513, 286] width 75 height 30
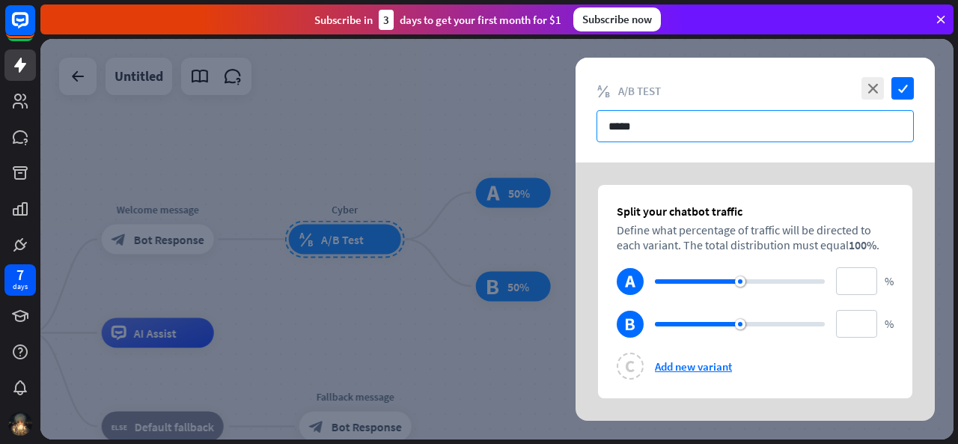
click at [805, 141] on input "*****" at bounding box center [754, 126] width 317 height 32
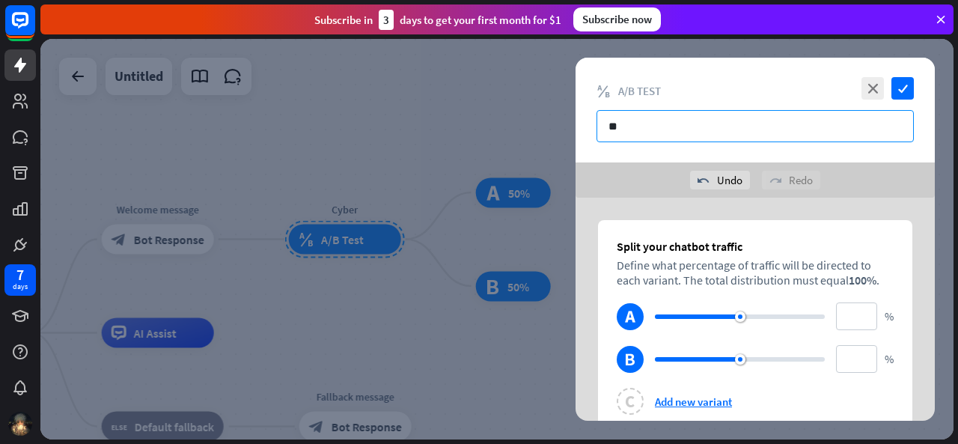
type input "*"
type input "*******"
click at [908, 83] on icon "check" at bounding box center [902, 88] width 22 height 22
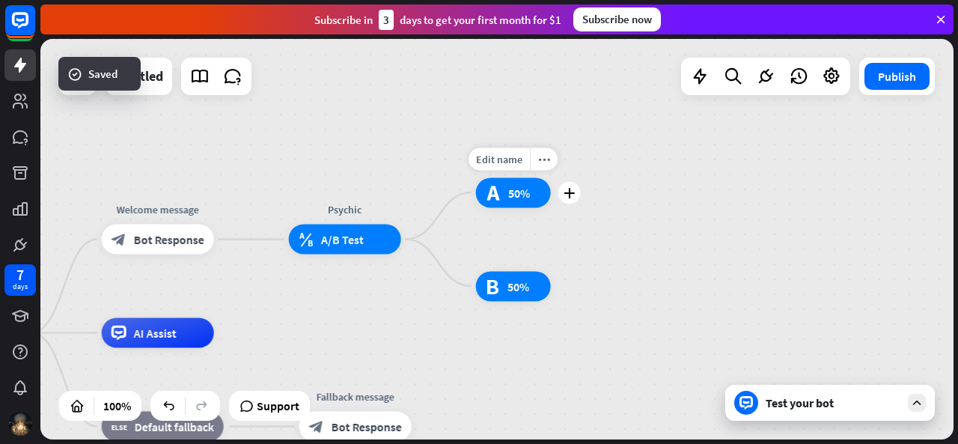
click at [508, 197] on span "50%" at bounding box center [519, 192] width 22 height 15
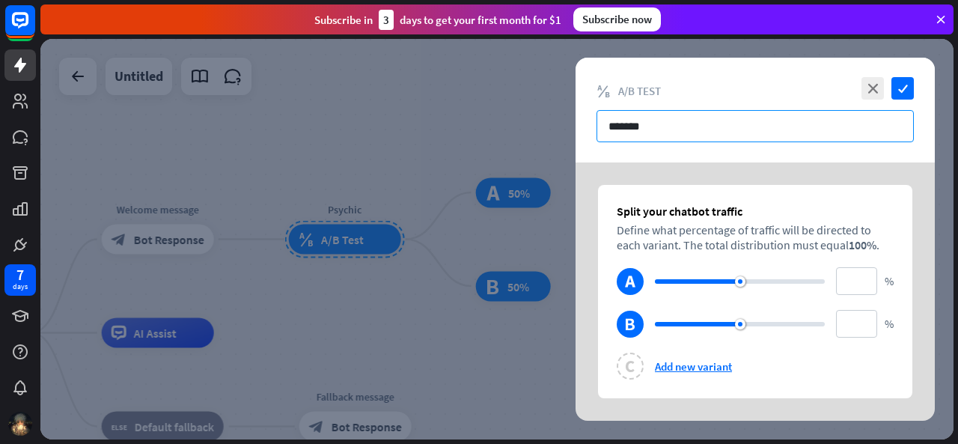
click at [844, 121] on input "*******" at bounding box center [754, 126] width 317 height 32
click at [871, 72] on div "close check block_ab_testing A/B Test *******" at bounding box center [754, 110] width 359 height 105
click at [867, 86] on icon "close" at bounding box center [872, 88] width 22 height 22
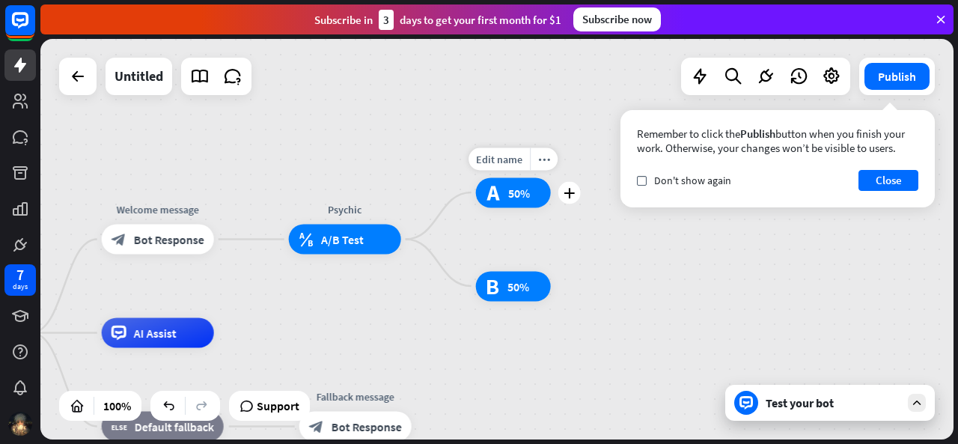
click at [516, 185] on span "50%" at bounding box center [519, 192] width 22 height 15
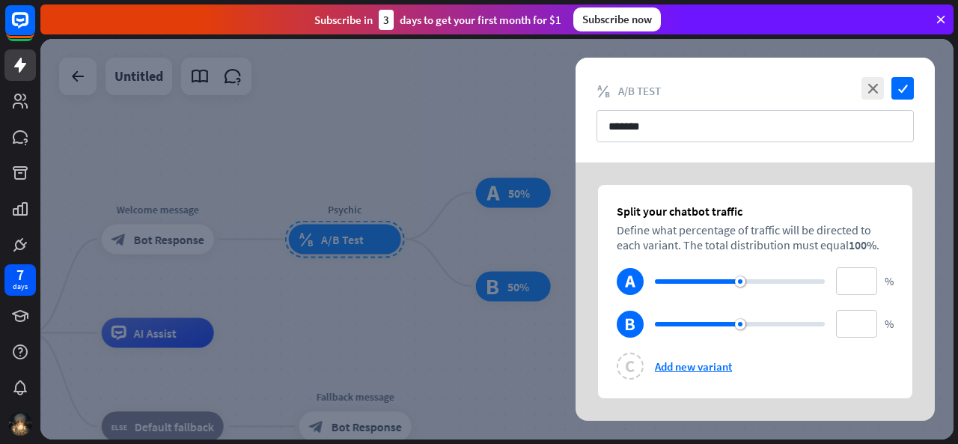
click at [543, 284] on div at bounding box center [496, 239] width 913 height 400
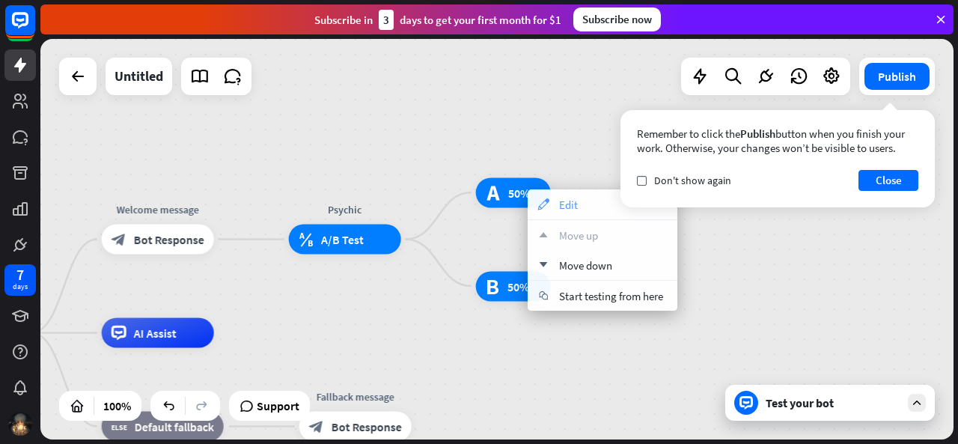
click at [577, 209] on span "Edit" at bounding box center [568, 205] width 19 height 14
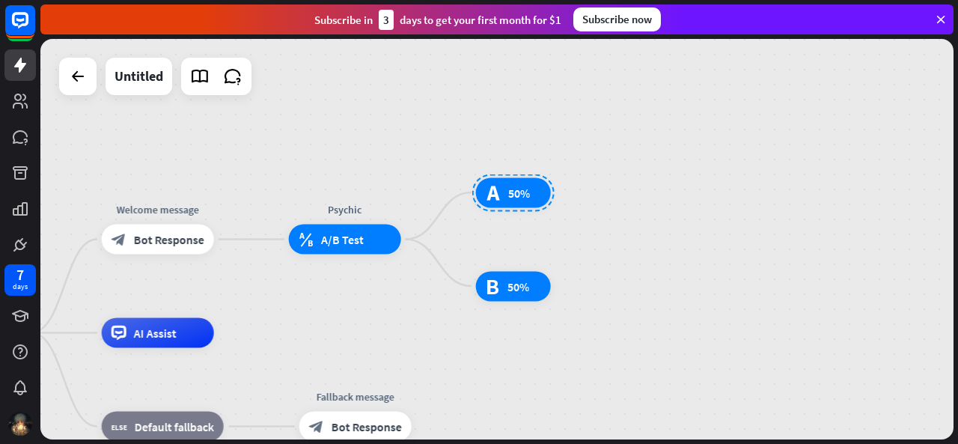
click at [180, 253] on div "block_bot_response Bot Response" at bounding box center [158, 239] width 112 height 30
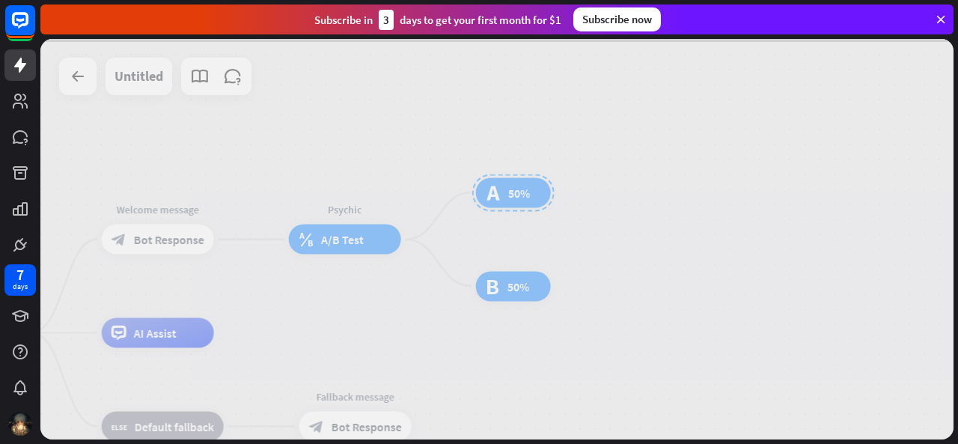
click at [178, 239] on div at bounding box center [496, 239] width 913 height 400
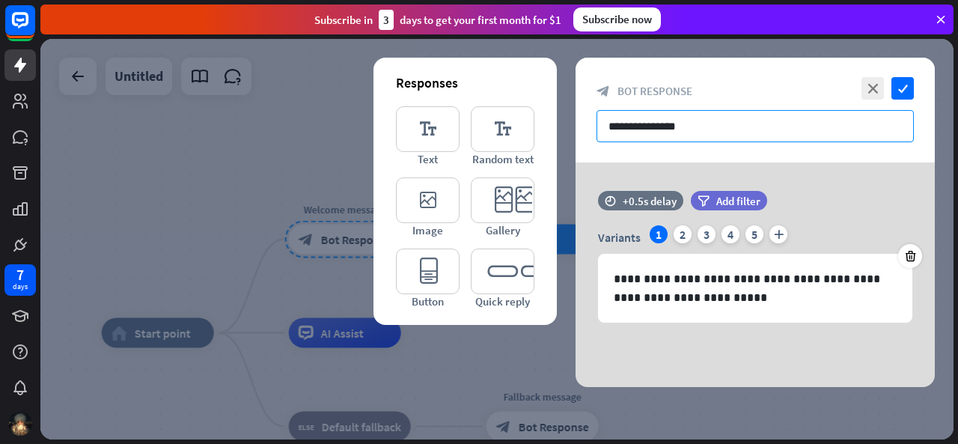
click at [691, 126] on input "**********" at bounding box center [754, 126] width 317 height 32
click at [696, 123] on input "**********" at bounding box center [754, 126] width 317 height 32
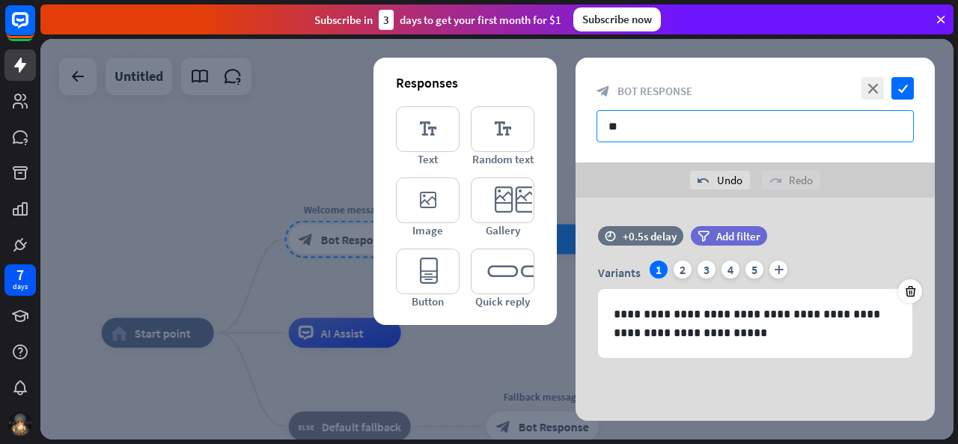
type input "*"
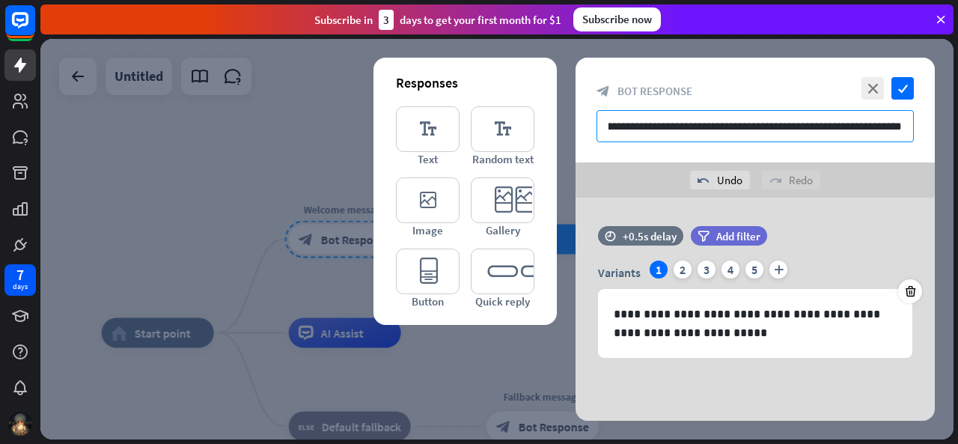
scroll to position [0, 31]
type input "**********"
click at [431, 210] on icon "editor_image" at bounding box center [428, 200] width 64 height 46
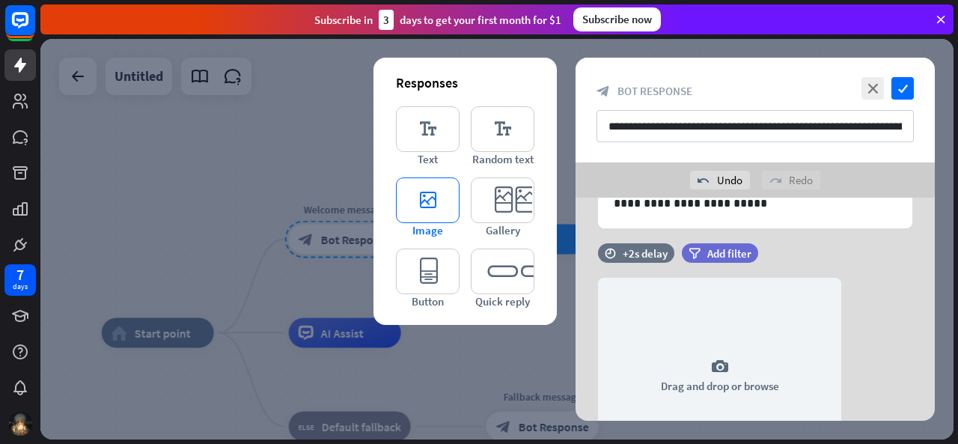
scroll to position [174, 0]
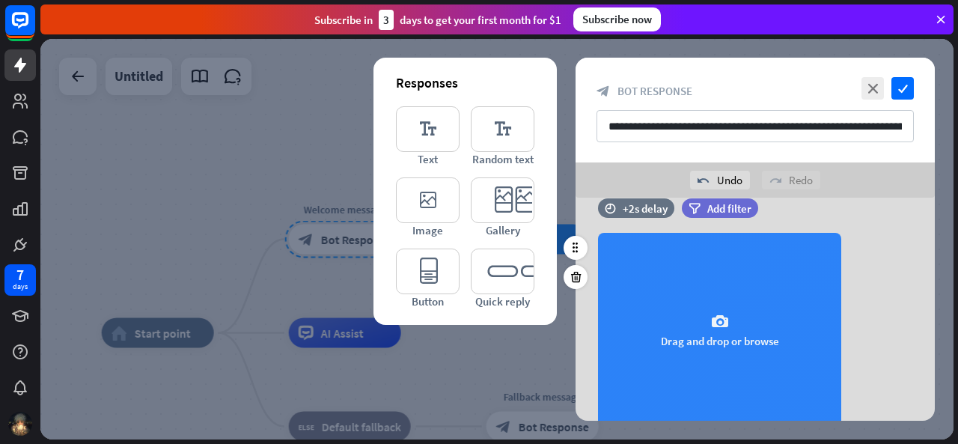
click at [664, 311] on div "camera Drag and drop or browse" at bounding box center [719, 330] width 243 height 195
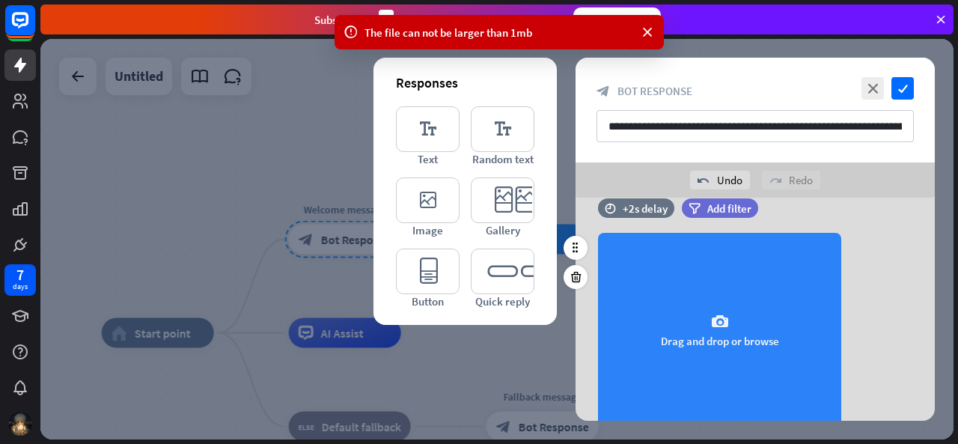
click at [720, 325] on icon "camera" at bounding box center [720, 322] width 18 height 18
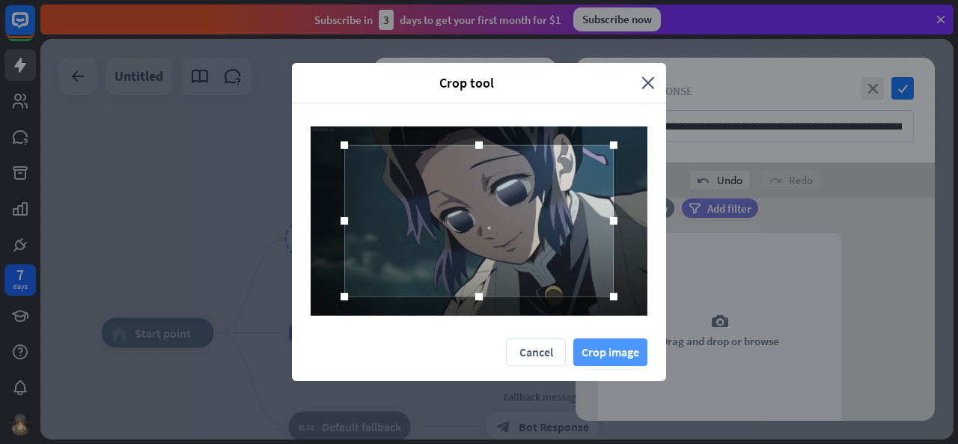
click at [629, 352] on button "Crop image" at bounding box center [610, 352] width 74 height 28
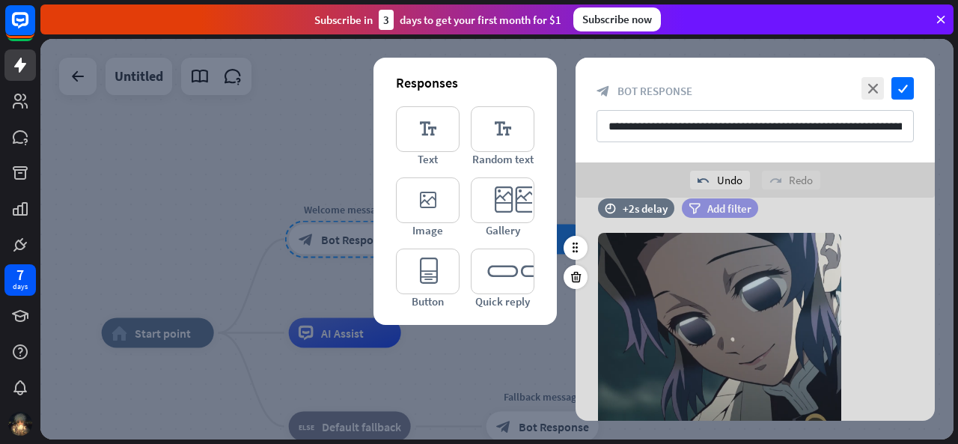
click at [729, 212] on span "Add filter" at bounding box center [729, 208] width 44 height 14
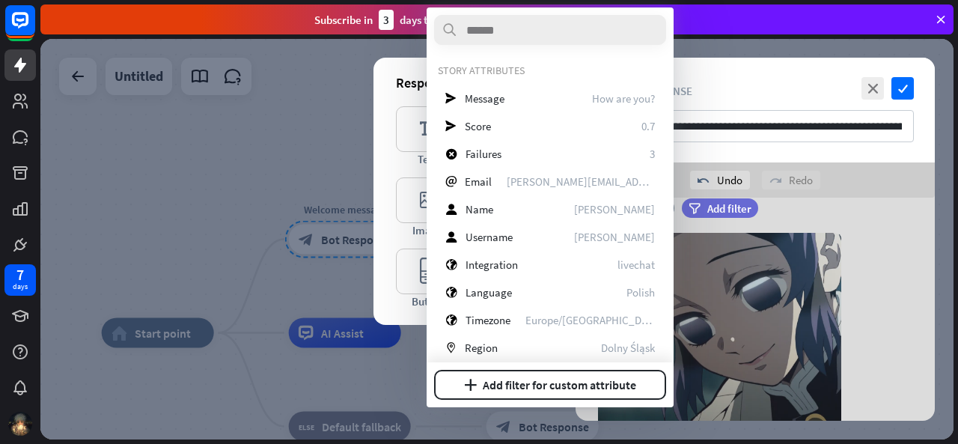
click at [914, 221] on div "time +2s delay filter Add filter" at bounding box center [754, 215] width 359 height 34
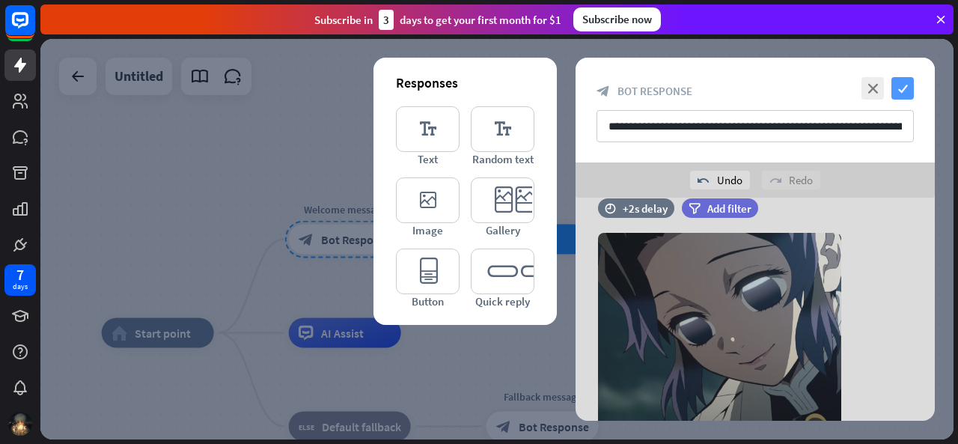
click at [902, 83] on icon "check" at bounding box center [902, 88] width 22 height 22
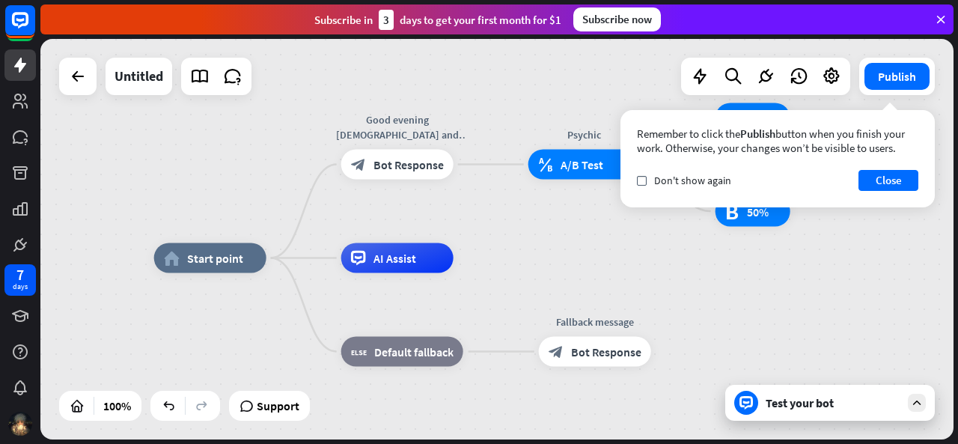
drag, startPoint x: 488, startPoint y: 167, endPoint x: 540, endPoint y: 92, distance: 91.3
click at [540, 92] on div "home_2 Start point Good evening [DEMOGRAPHIC_DATA] and gentlemen, what services…" at bounding box center [496, 239] width 913 height 400
click at [207, 85] on icon at bounding box center [199, 76] width 19 height 19
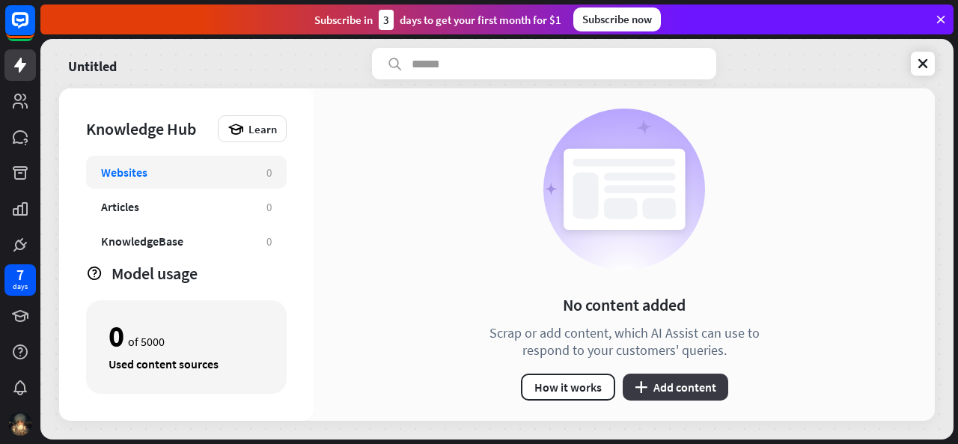
click at [676, 390] on button "plus Add content" at bounding box center [674, 386] width 105 height 27
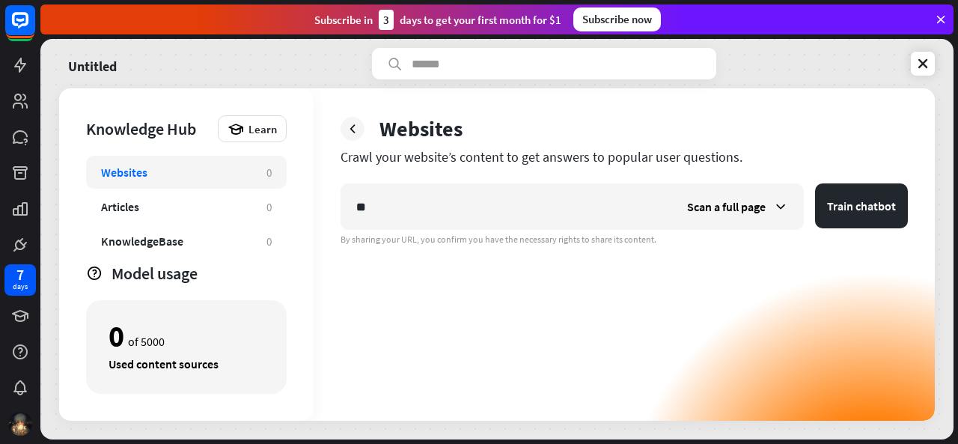
type input "*"
type input "*********"
click at [854, 219] on button "Train chatbot" at bounding box center [861, 205] width 93 height 45
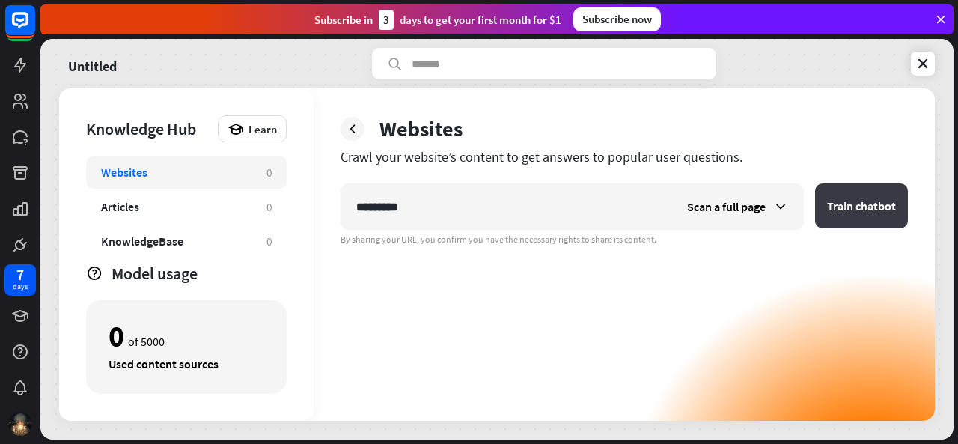
click at [841, 202] on button "Train chatbot" at bounding box center [861, 205] width 93 height 45
type input "*"
type input "**********"
click at [876, 192] on button "Train chatbot" at bounding box center [861, 205] width 93 height 45
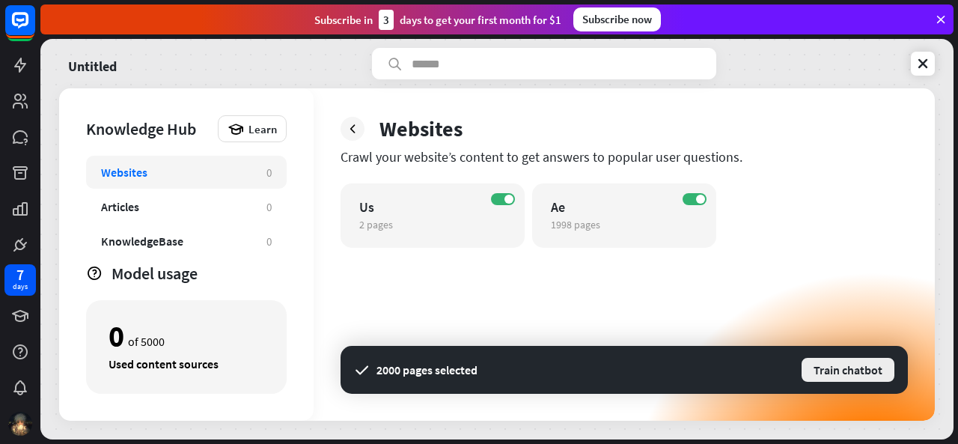
click at [881, 373] on button "Train chatbot" at bounding box center [848, 369] width 96 height 27
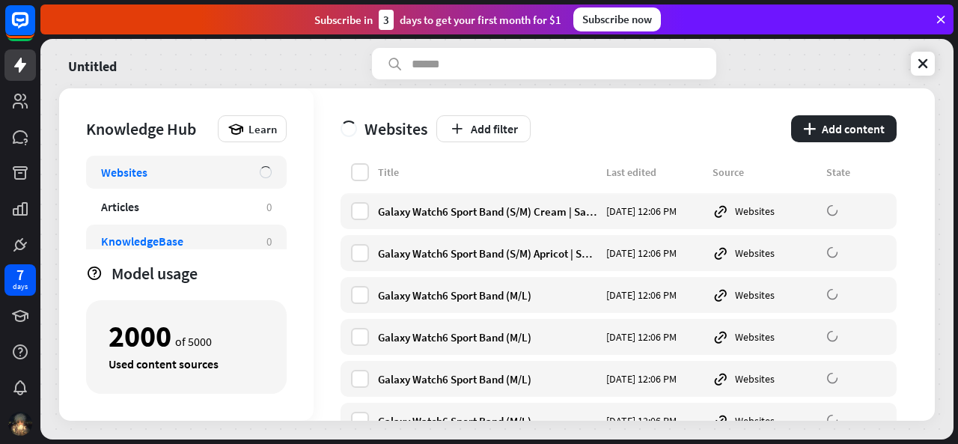
click at [229, 230] on div "KnowledgeBase 0" at bounding box center [186, 240] width 201 height 33
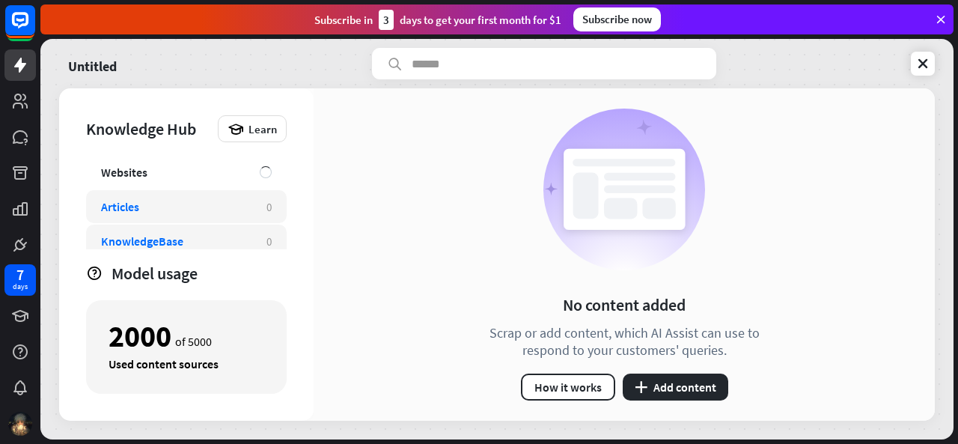
click at [216, 209] on div "Articles" at bounding box center [176, 206] width 150 height 15
click at [227, 203] on div "Articles" at bounding box center [176, 206] width 150 height 15
click at [700, 386] on button "plus Add content" at bounding box center [674, 386] width 105 height 27
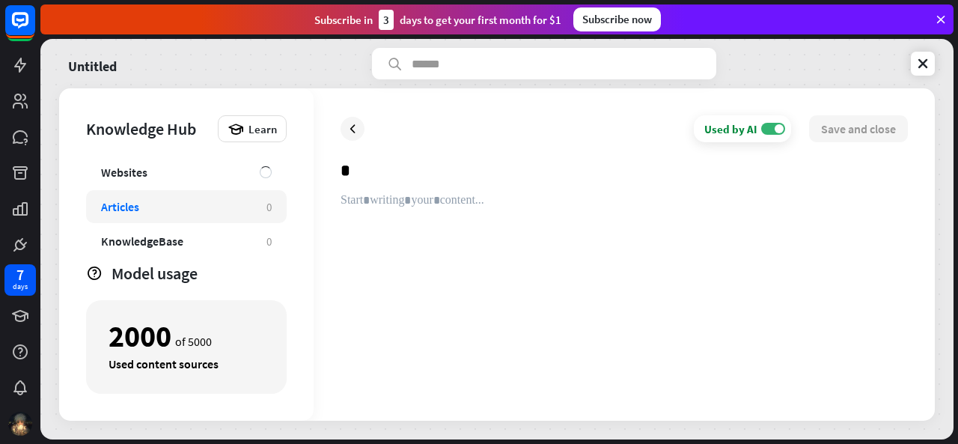
type input "*"
click at [446, 224] on div at bounding box center [623, 293] width 567 height 201
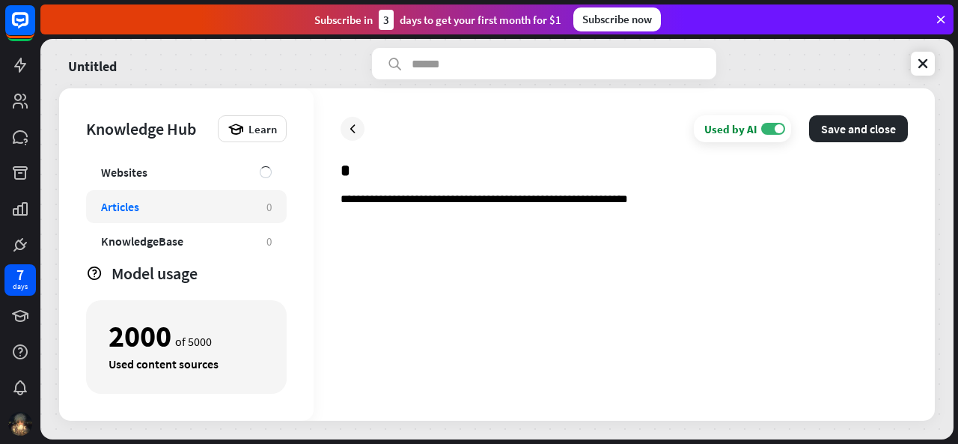
click at [569, 201] on p "**********" at bounding box center [623, 200] width 567 height 14
click at [679, 206] on p "**********" at bounding box center [623, 200] width 567 height 14
click at [802, 194] on p "**********" at bounding box center [623, 200] width 567 height 14
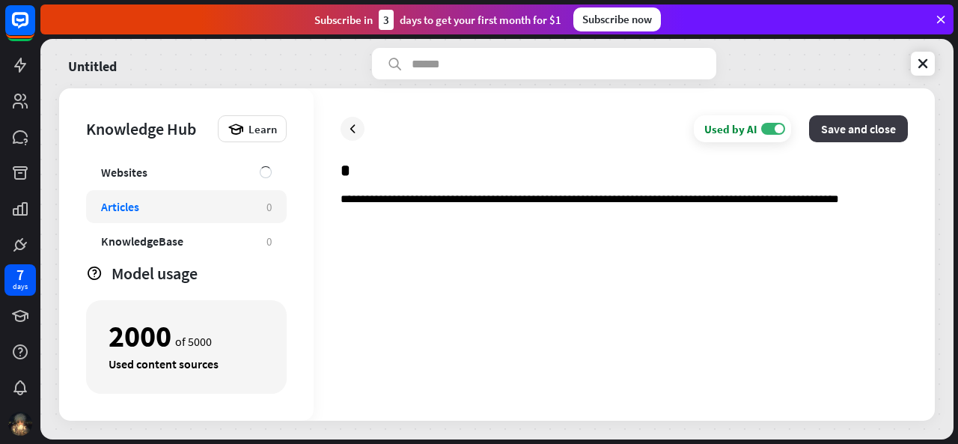
click at [863, 132] on button "Save and close" at bounding box center [858, 128] width 99 height 27
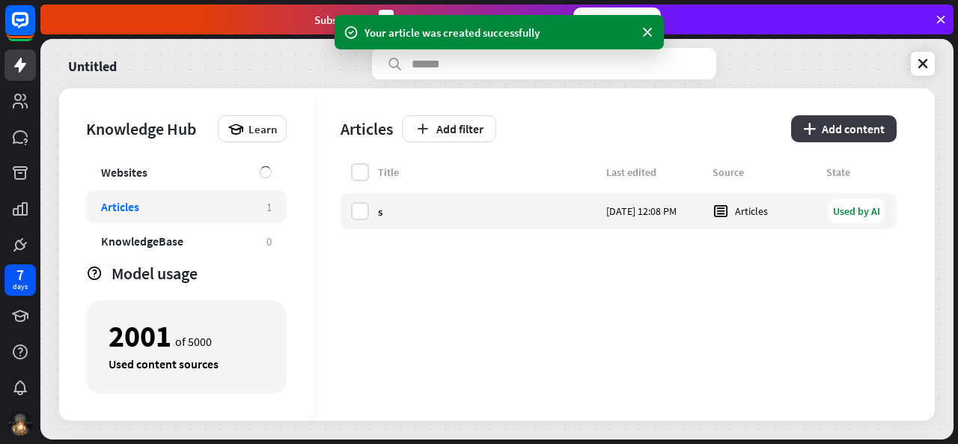
click at [803, 126] on icon "plus" at bounding box center [809, 129] width 13 height 12
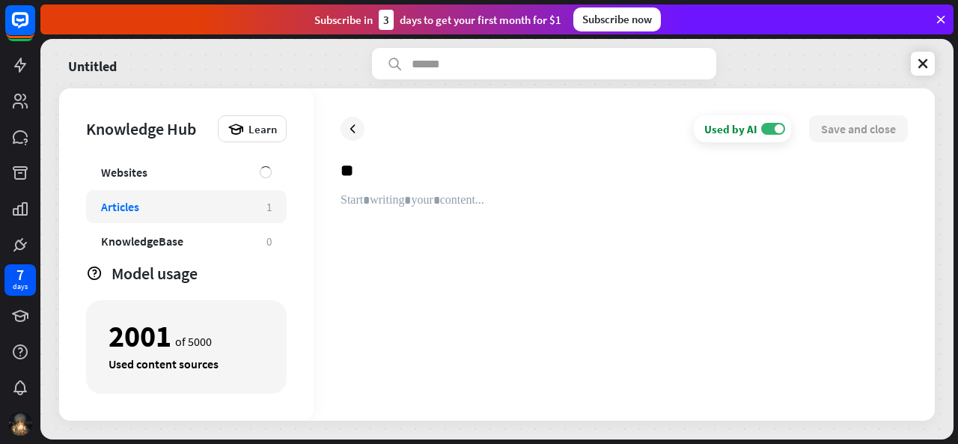
type input "*"
click at [673, 218] on div at bounding box center [623, 293] width 567 height 201
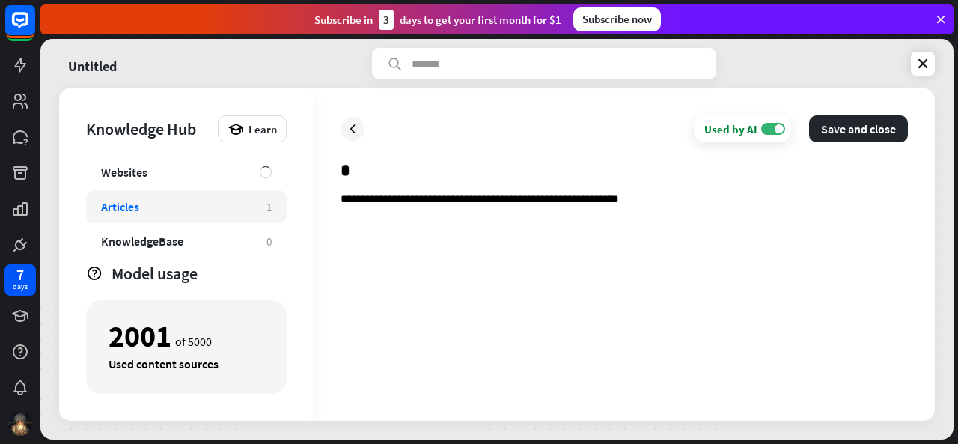
click at [453, 198] on p "**********" at bounding box center [623, 200] width 567 height 14
click at [660, 205] on p "**********" at bounding box center [623, 200] width 567 height 14
click at [444, 201] on p "**********" at bounding box center [623, 200] width 567 height 14
click at [563, 204] on p "**********" at bounding box center [623, 200] width 567 height 14
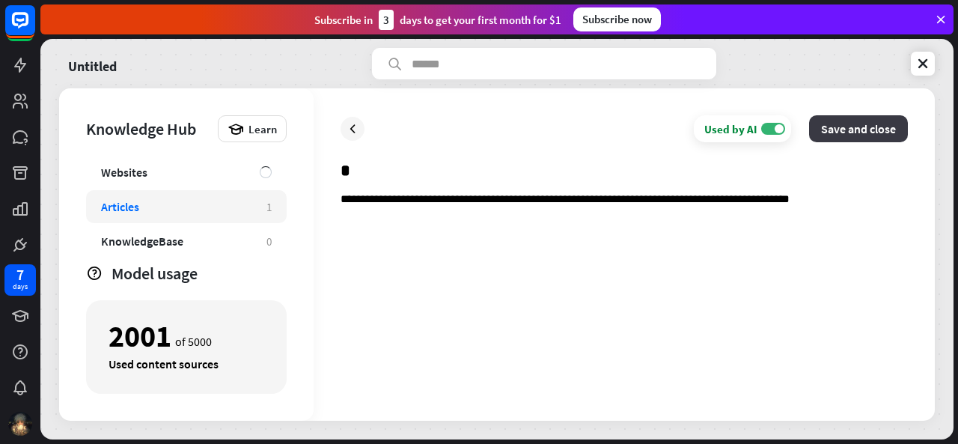
click at [853, 121] on button "Save and close" at bounding box center [858, 128] width 99 height 27
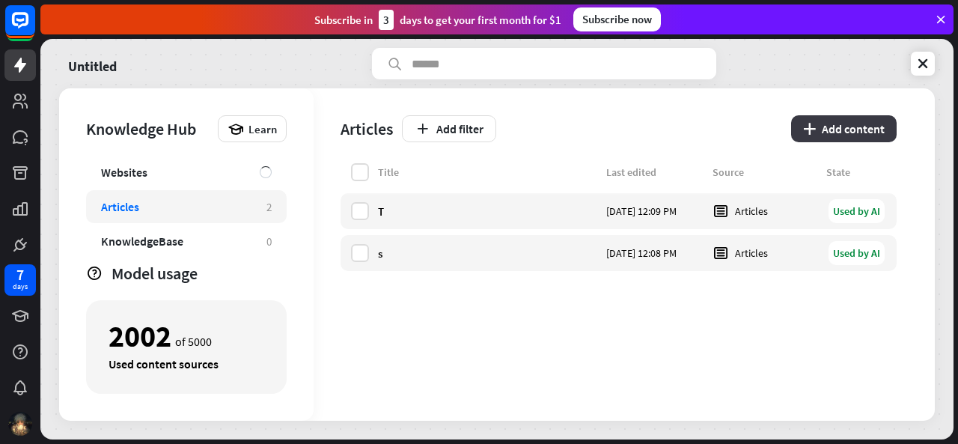
click at [849, 123] on button "plus Add content" at bounding box center [843, 128] width 105 height 27
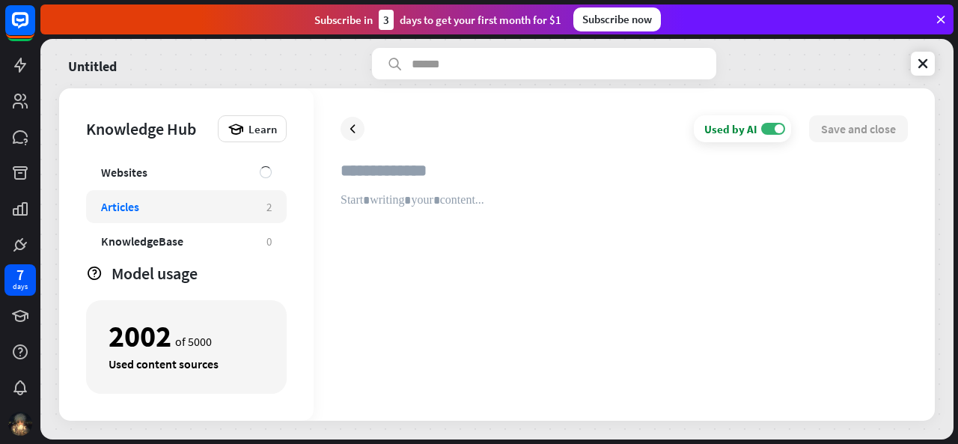
type input "*"
type input "**********"
click at [469, 195] on div at bounding box center [623, 293] width 567 height 201
click at [473, 198] on div at bounding box center [623, 293] width 567 height 201
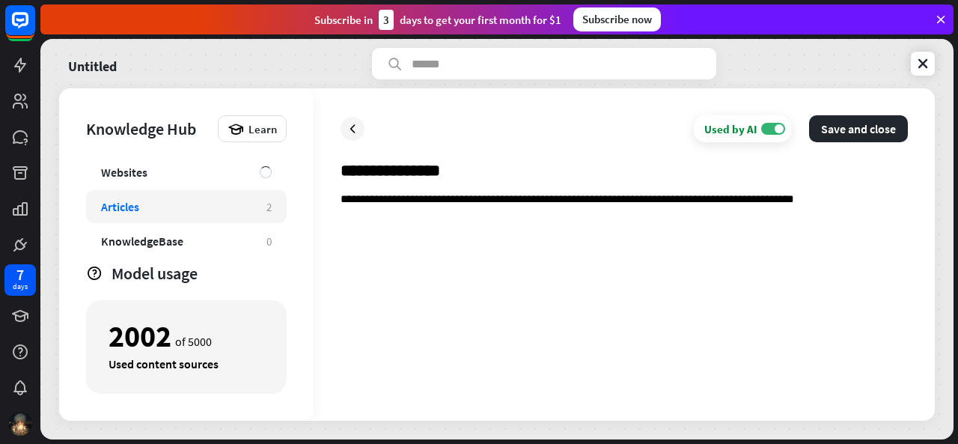
click at [745, 204] on p "**********" at bounding box center [623, 200] width 567 height 14
click at [745, 202] on p "**********" at bounding box center [623, 200] width 567 height 14
click at [744, 201] on p "**********" at bounding box center [623, 200] width 567 height 14
click at [829, 199] on p "**********" at bounding box center [623, 200] width 567 height 14
click at [510, 217] on p "**********" at bounding box center [623, 207] width 567 height 28
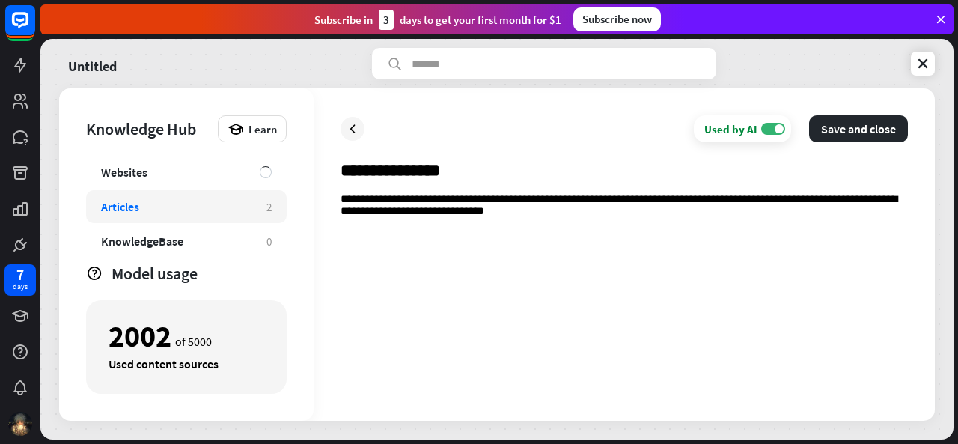
click at [474, 212] on p "**********" at bounding box center [623, 207] width 567 height 28
click at [541, 218] on p "**********" at bounding box center [623, 207] width 567 height 28
click at [558, 201] on p "**********" at bounding box center [623, 207] width 567 height 28
click at [550, 221] on div "**********" at bounding box center [623, 293] width 567 height 201
click at [876, 134] on button "Save and close" at bounding box center [858, 128] width 99 height 27
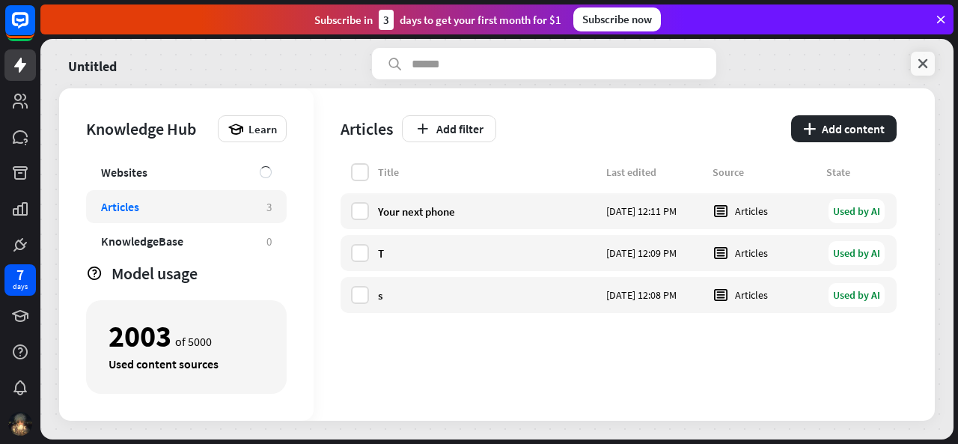
click at [923, 67] on icon at bounding box center [922, 63] width 15 height 15
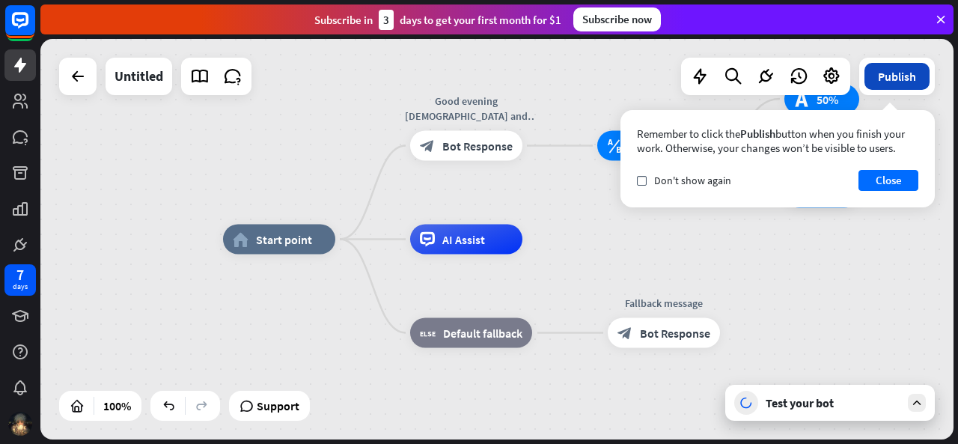
click at [902, 79] on button "Publish" at bounding box center [896, 76] width 65 height 27
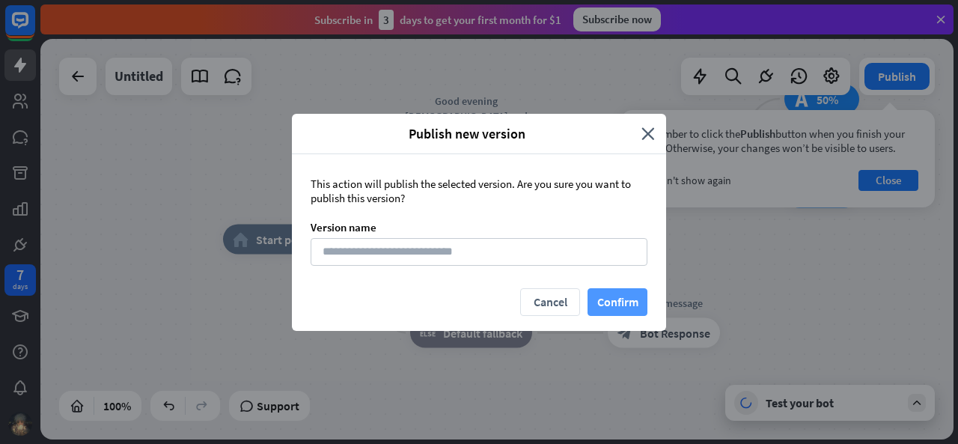
click at [630, 297] on button "Confirm" at bounding box center [617, 302] width 60 height 28
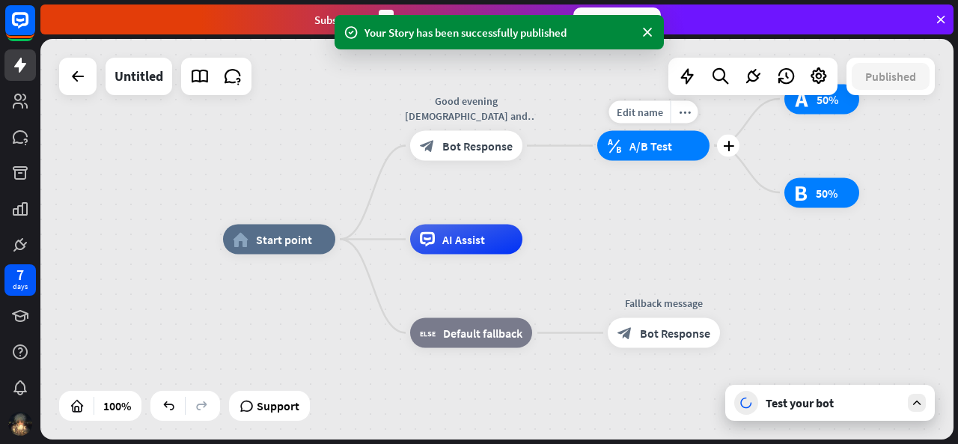
click at [693, 161] on div "Edit name more_horiz plus block_ab_testing A/B Test" at bounding box center [653, 146] width 112 height 30
click at [678, 153] on div "block_ab_testing A/B Test" at bounding box center [653, 146] width 112 height 30
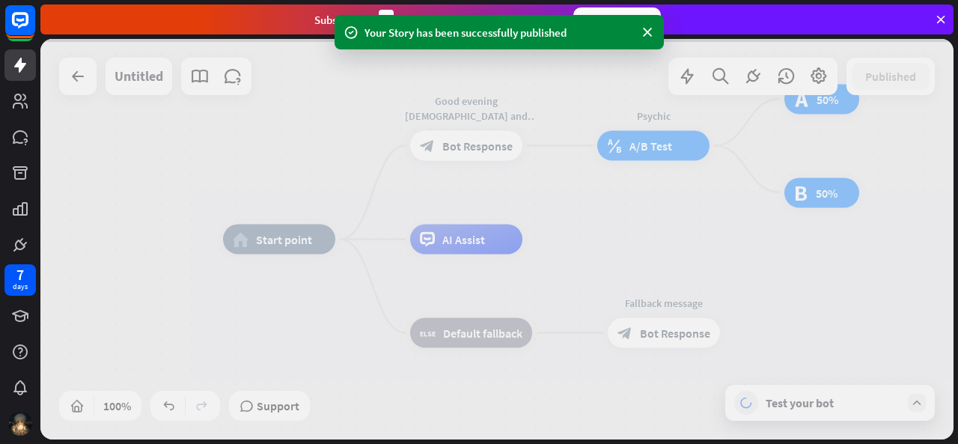
click at [678, 153] on div at bounding box center [496, 239] width 913 height 400
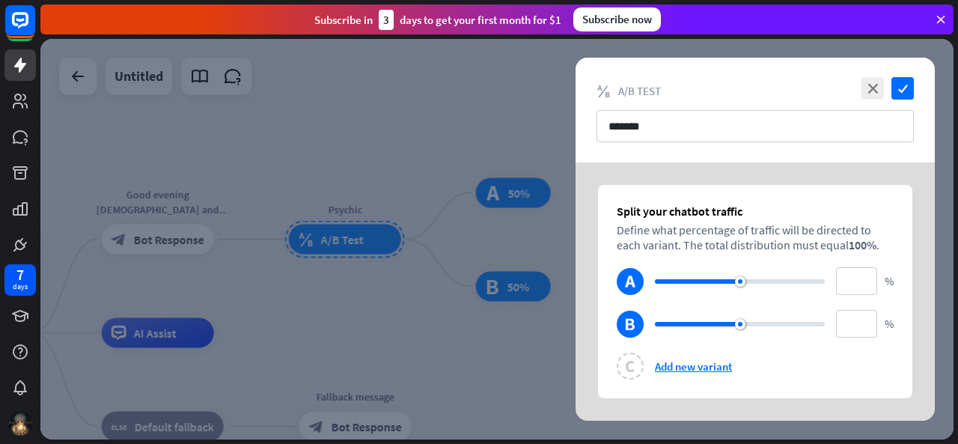
click at [634, 277] on icon "test_a" at bounding box center [630, 281] width 12 height 12
click at [536, 221] on div at bounding box center [496, 239] width 913 height 400
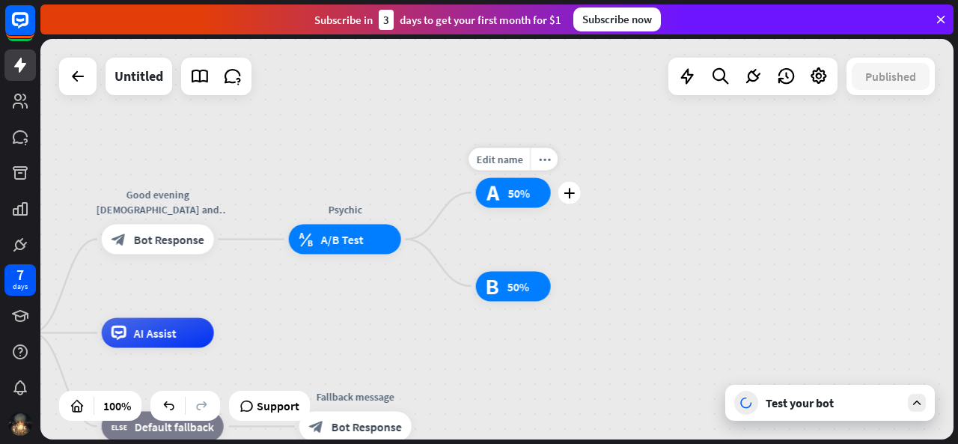
click at [536, 207] on div "Edit name more_horiz plus test_a 50%" at bounding box center [513, 192] width 75 height 30
click at [340, 206] on span "Edit name" at bounding box center [330, 205] width 46 height 13
click at [476, 271] on div "Edit name more_horiz plus test_b 50%" at bounding box center [513, 286] width 75 height 30
click at [336, 206] on span "Edit name" at bounding box center [330, 205] width 46 height 13
type input "**********"
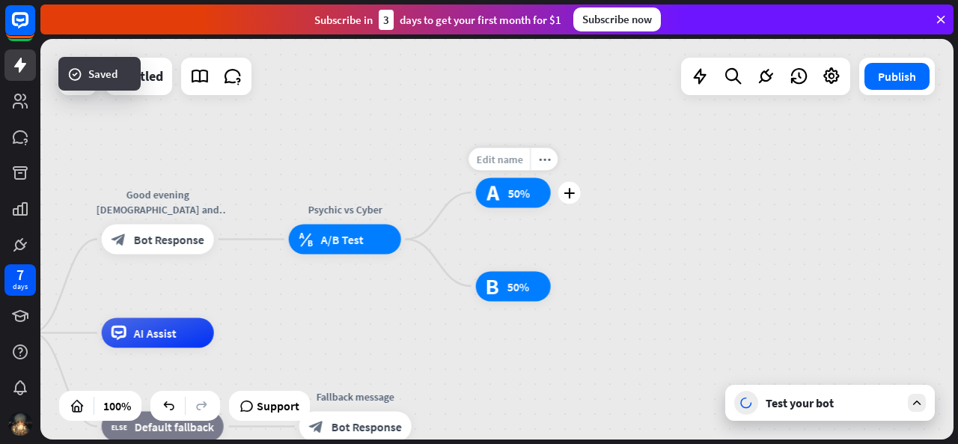
click at [513, 163] on span "Edit name" at bounding box center [499, 158] width 46 height 13
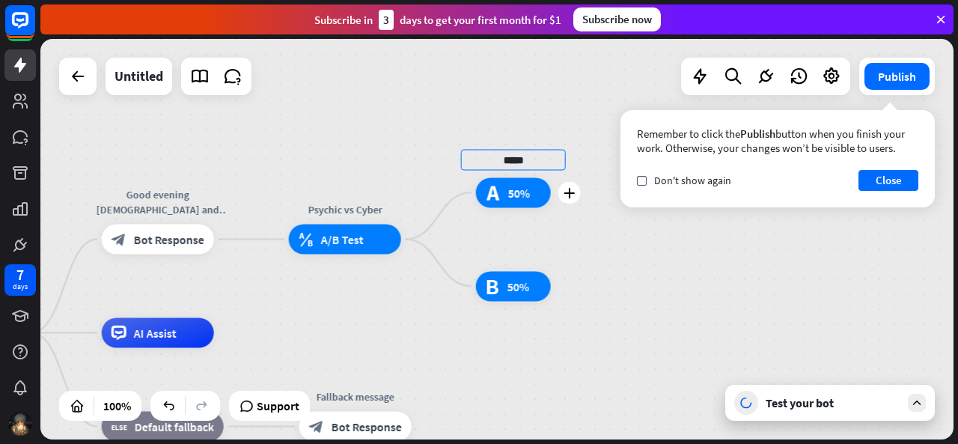
type input "*****"
click at [555, 231] on div "home_2 Start point Good evening [DEMOGRAPHIC_DATA] and gentlemen, what services…" at bounding box center [496, 239] width 913 height 400
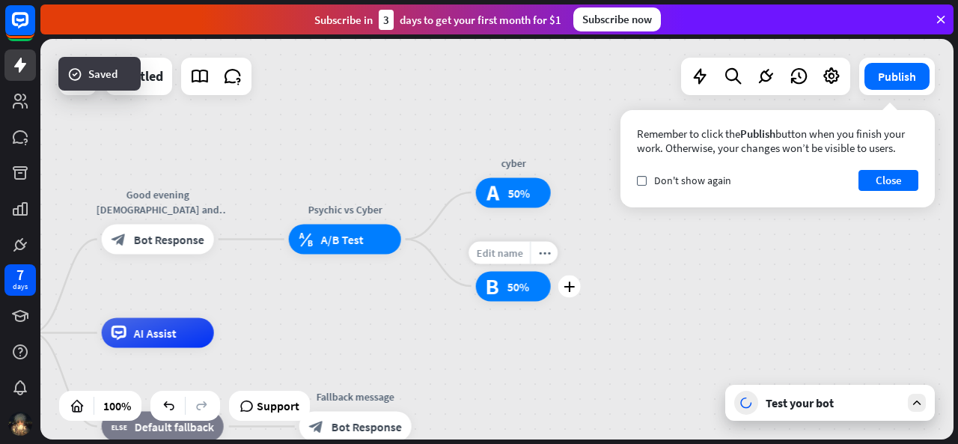
click at [506, 252] on span "Edit name" at bounding box center [499, 251] width 46 height 13
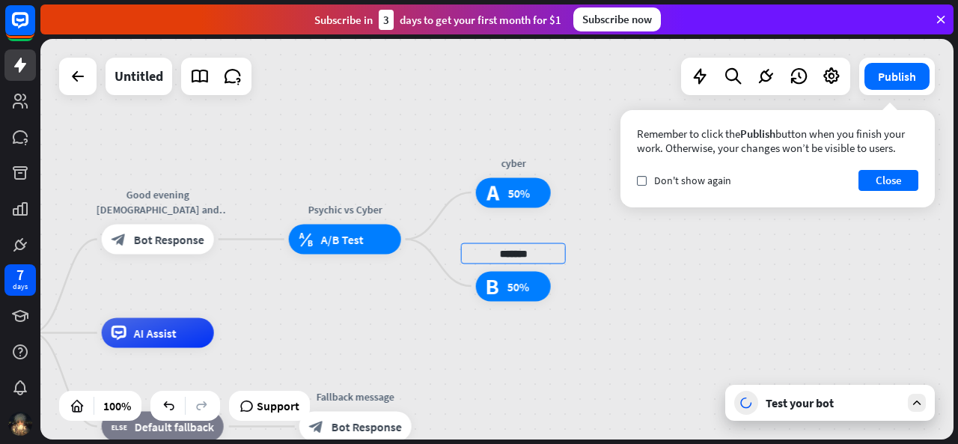
type input "*******"
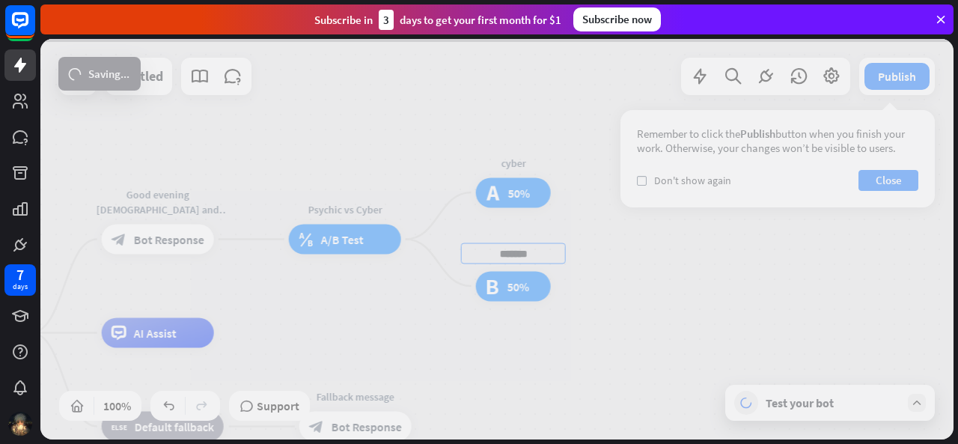
click at [675, 261] on div "home_2 Start point Good evening [DEMOGRAPHIC_DATA] and gentlemen, what services…" at bounding box center [496, 239] width 913 height 400
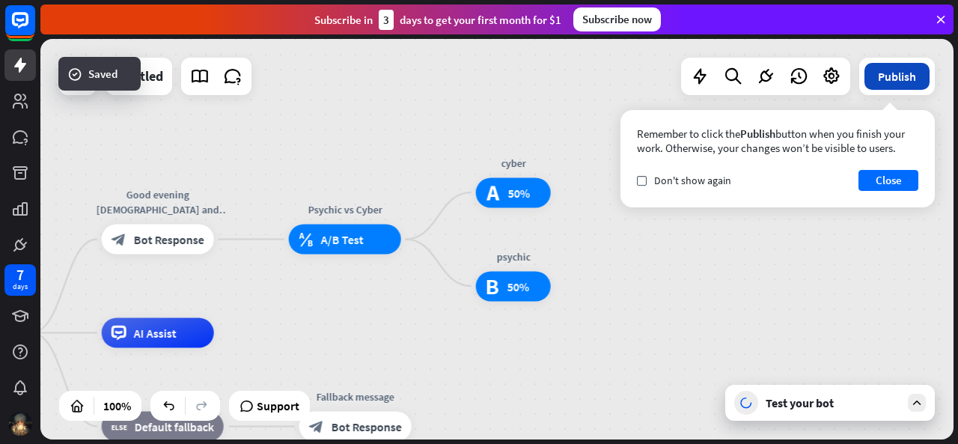
click at [907, 76] on button "Publish" at bounding box center [896, 76] width 65 height 27
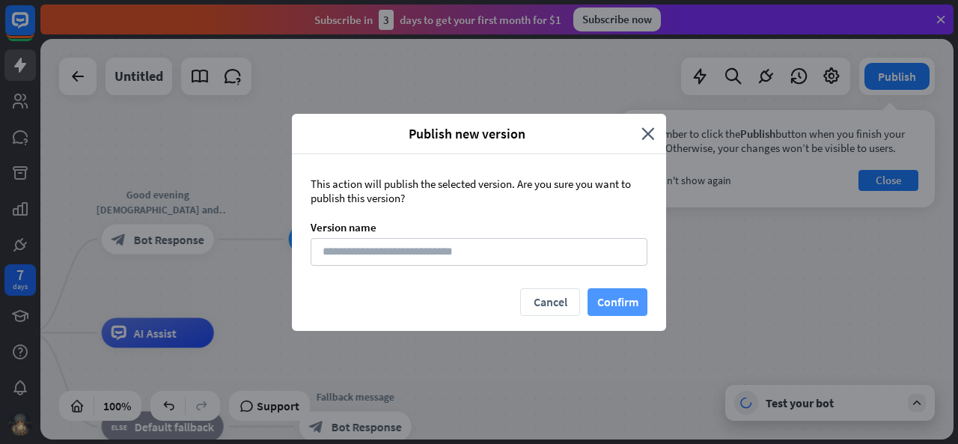
click at [624, 297] on button "Confirm" at bounding box center [617, 302] width 60 height 28
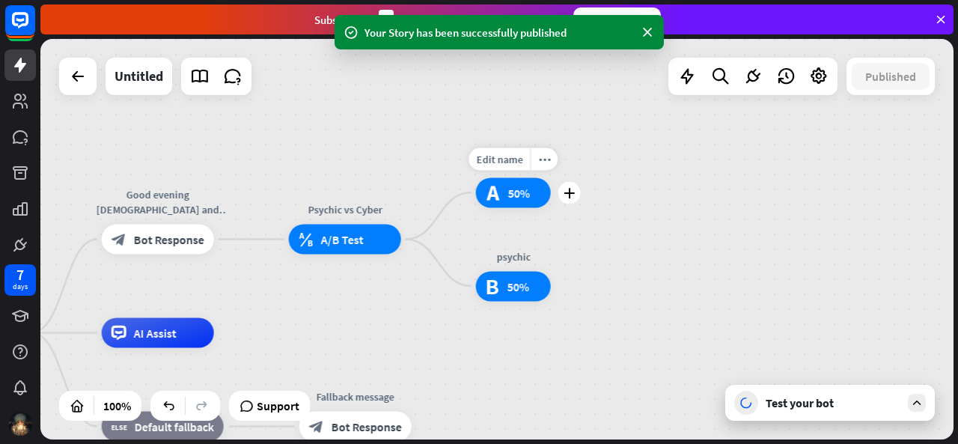
click at [510, 201] on div "test_a 50%" at bounding box center [513, 192] width 75 height 30
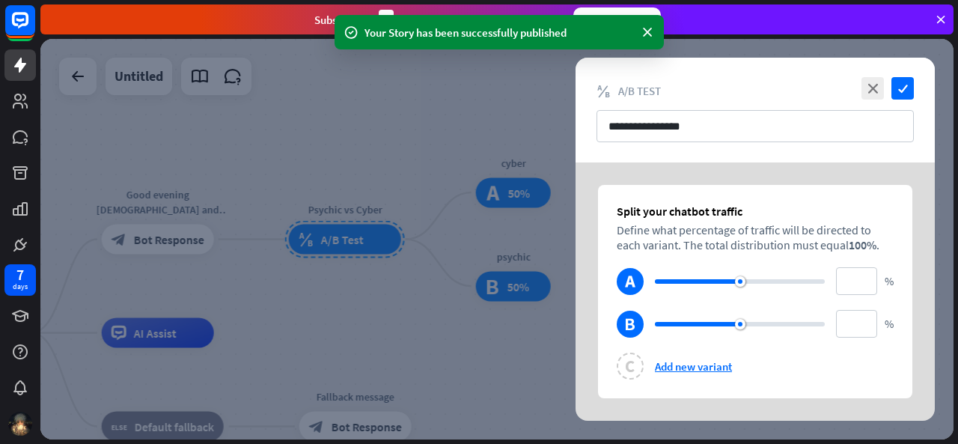
click at [531, 222] on div at bounding box center [496, 239] width 913 height 400
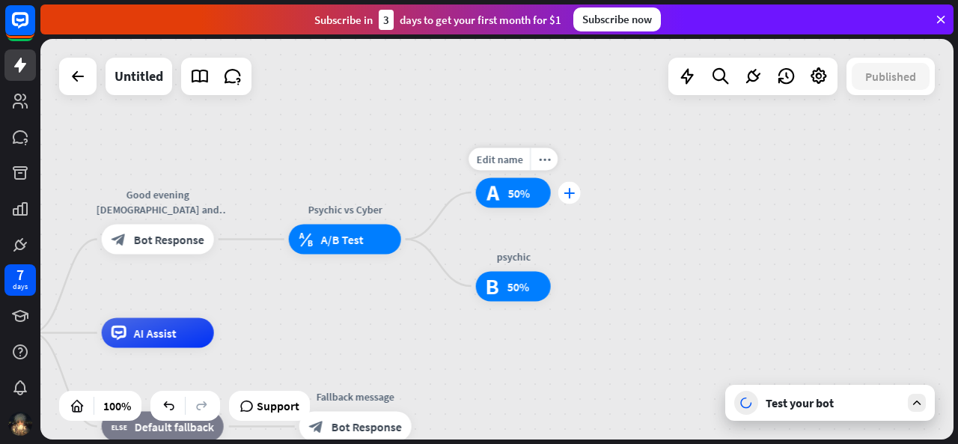
click at [576, 198] on div "plus" at bounding box center [569, 192] width 22 height 22
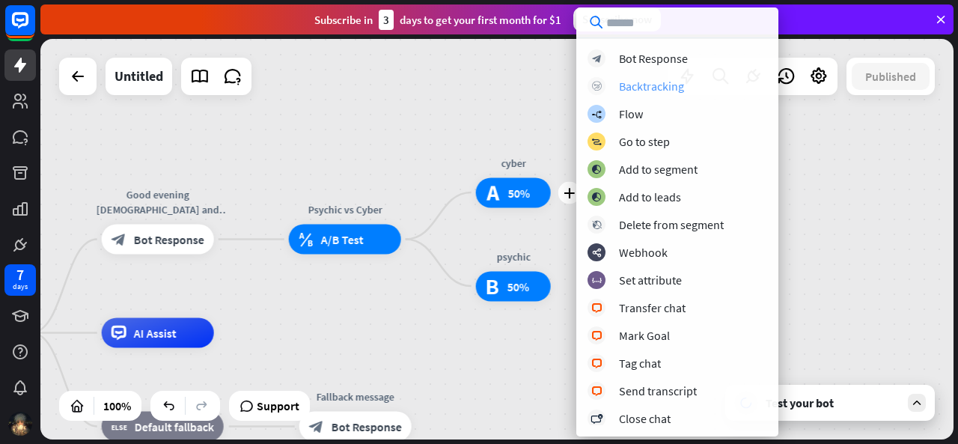
click at [653, 92] on div "Backtracking" at bounding box center [651, 86] width 65 height 15
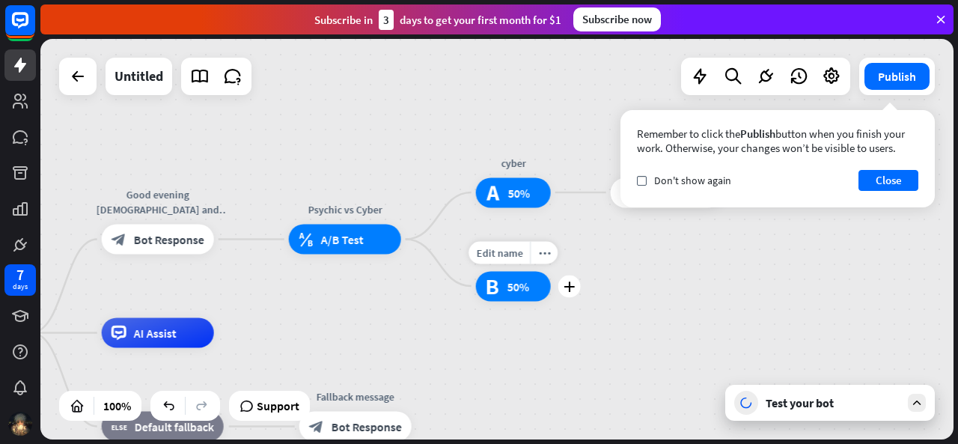
click at [551, 301] on div "Edit name more_horiz plus test_b 50%" at bounding box center [513, 286] width 75 height 30
click at [551, 299] on div "Edit name more_horiz plus test_b 50%" at bounding box center [513, 286] width 75 height 30
click at [899, 180] on button "Close" at bounding box center [888, 180] width 60 height 21
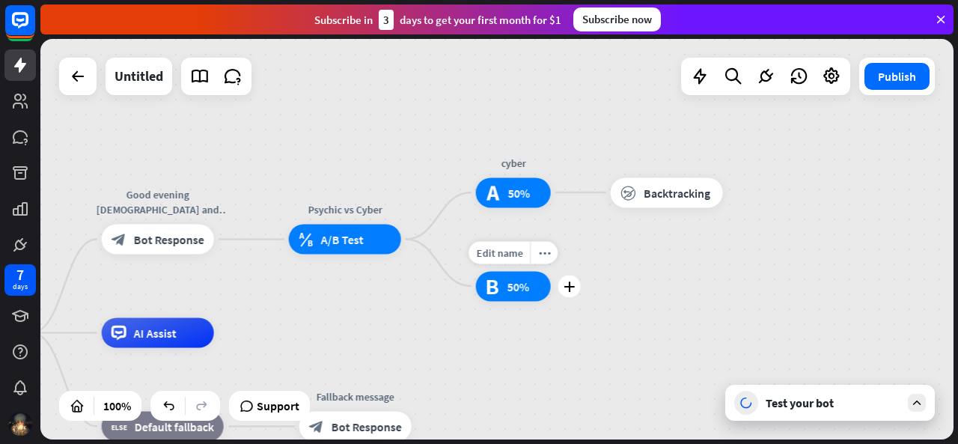
click at [575, 295] on div "plus" at bounding box center [569, 286] width 22 height 22
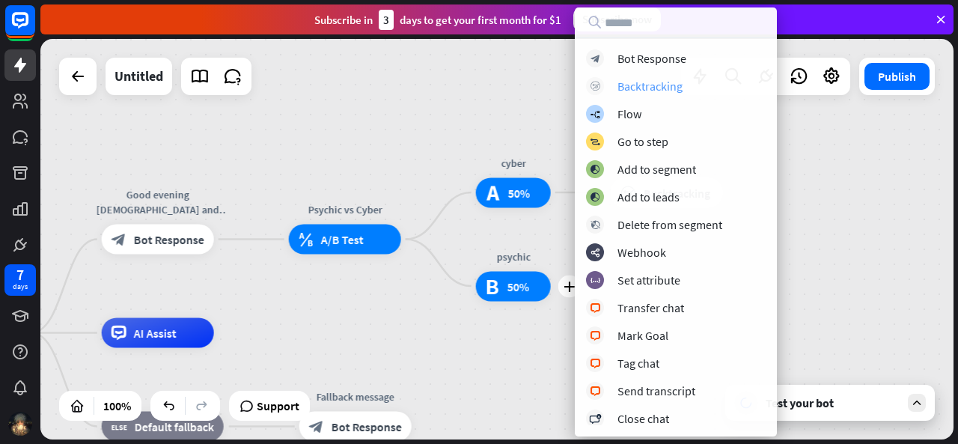
click at [643, 87] on div "Backtracking" at bounding box center [649, 86] width 65 height 15
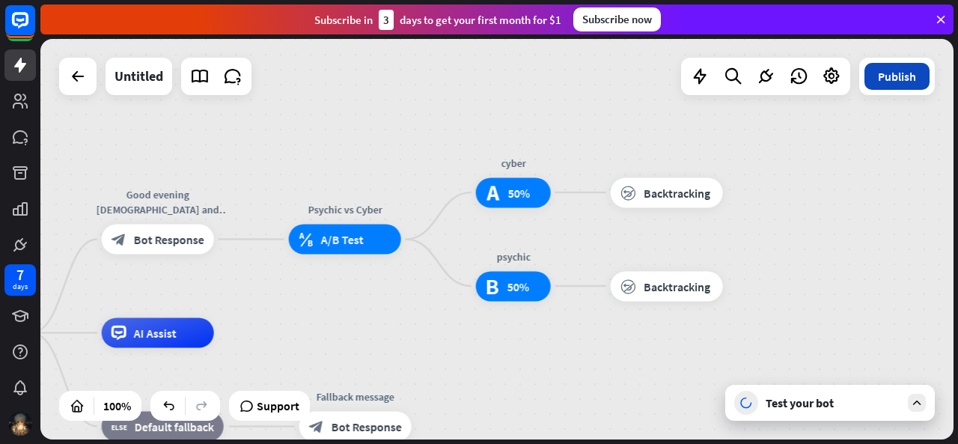
click at [902, 71] on button "Publish" at bounding box center [896, 76] width 65 height 27
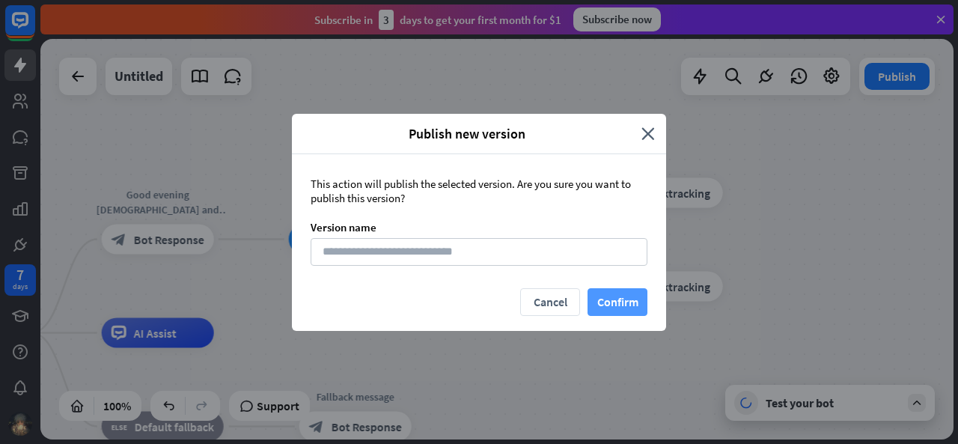
click at [627, 300] on button "Confirm" at bounding box center [617, 302] width 60 height 28
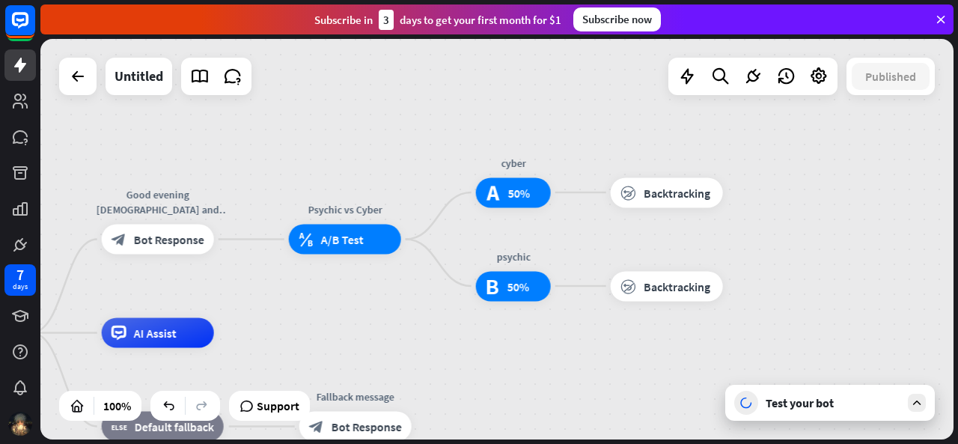
click at [808, 410] on div "Test your bot" at bounding box center [829, 403] width 209 height 36
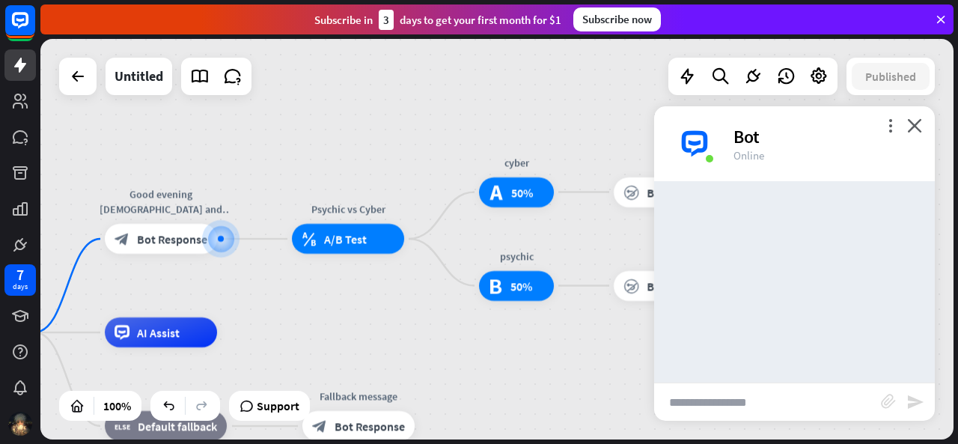
click at [796, 410] on input "text" at bounding box center [767, 401] width 227 height 37
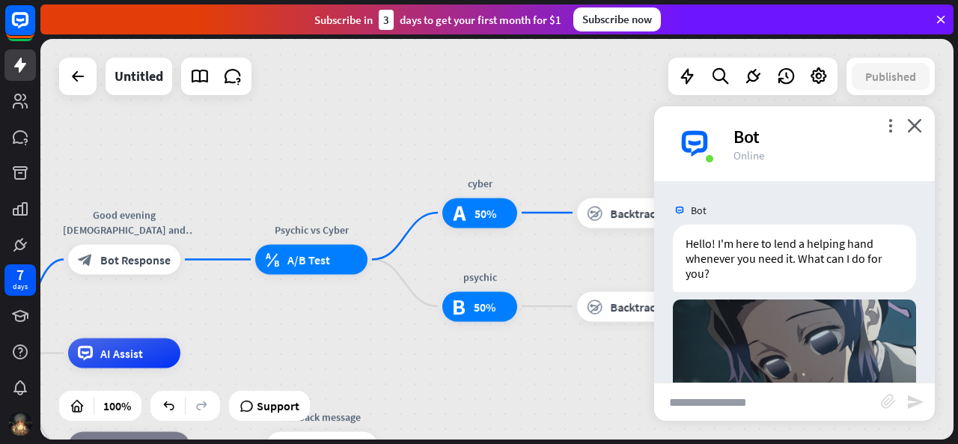
scroll to position [69, 0]
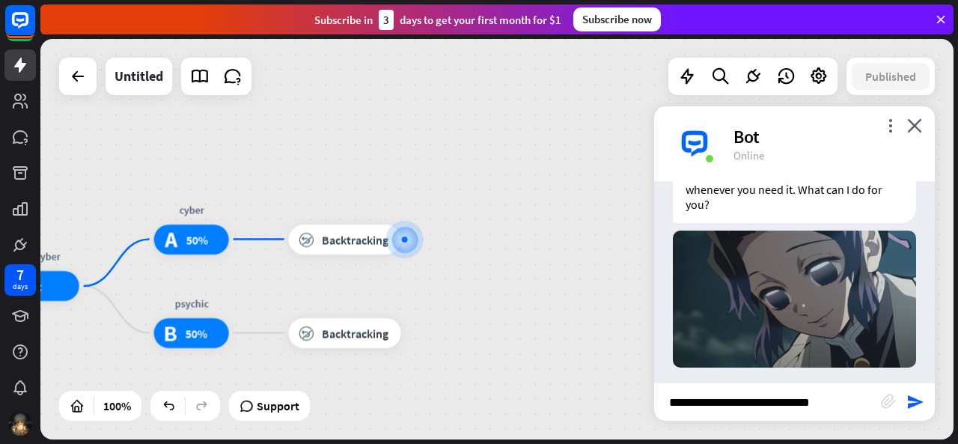
type input "**********"
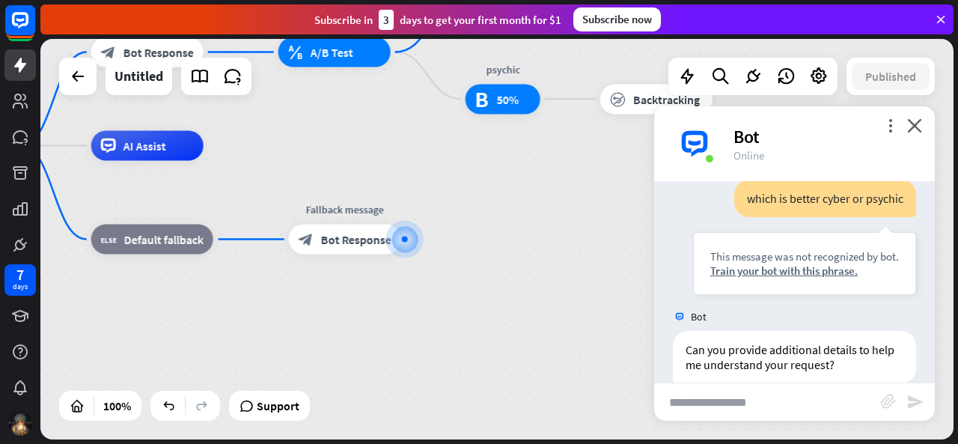
scroll to position [307, 0]
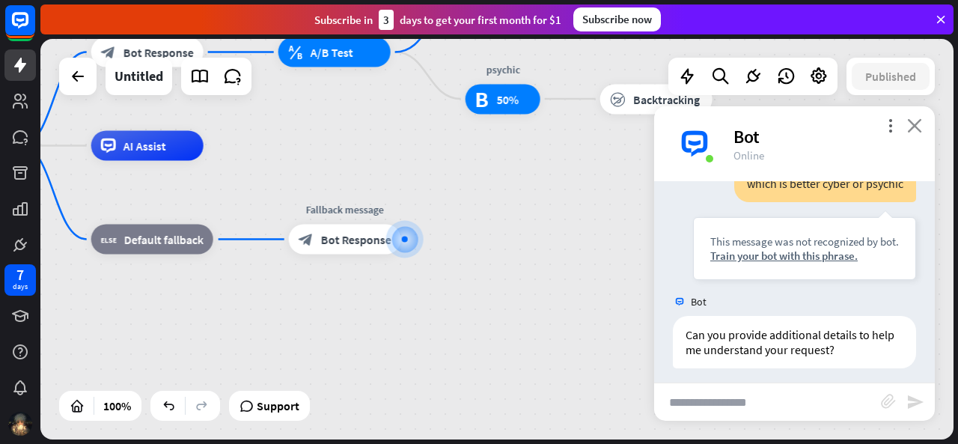
click at [921, 120] on icon "close" at bounding box center [914, 125] width 15 height 14
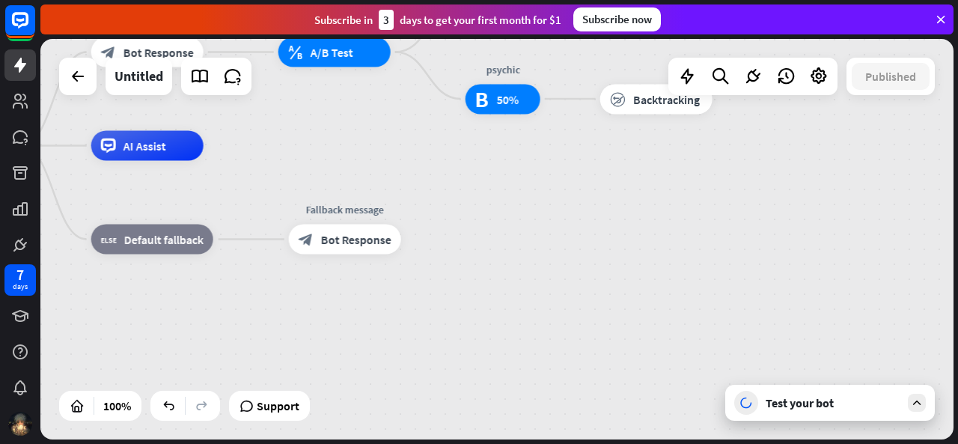
click at [917, 402] on icon at bounding box center [916, 402] width 13 height 13
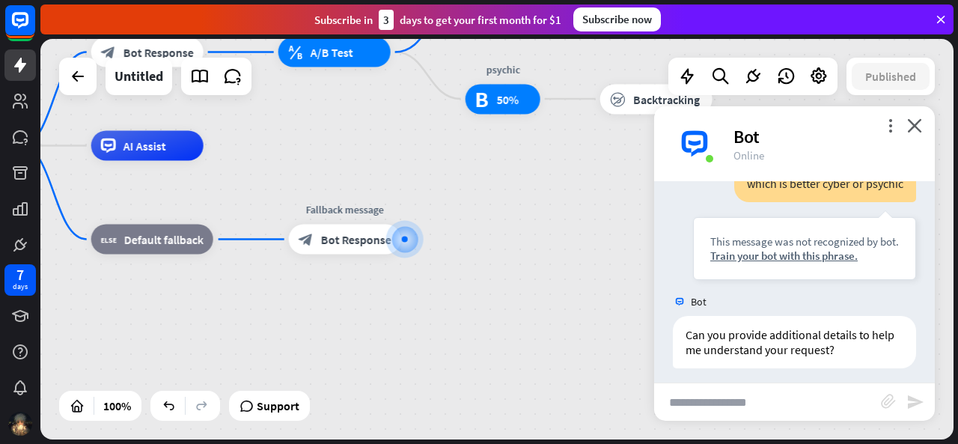
scroll to position [301, 0]
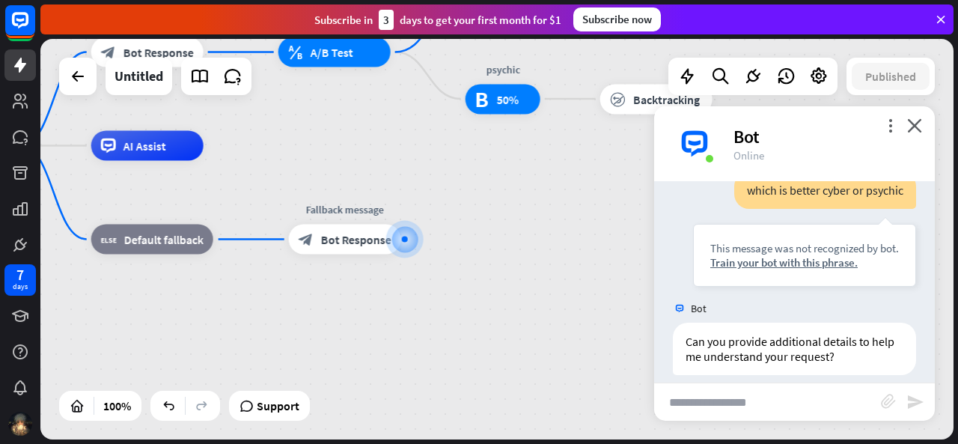
click at [778, 405] on input "text" at bounding box center [767, 401] width 227 height 37
type input "**********"
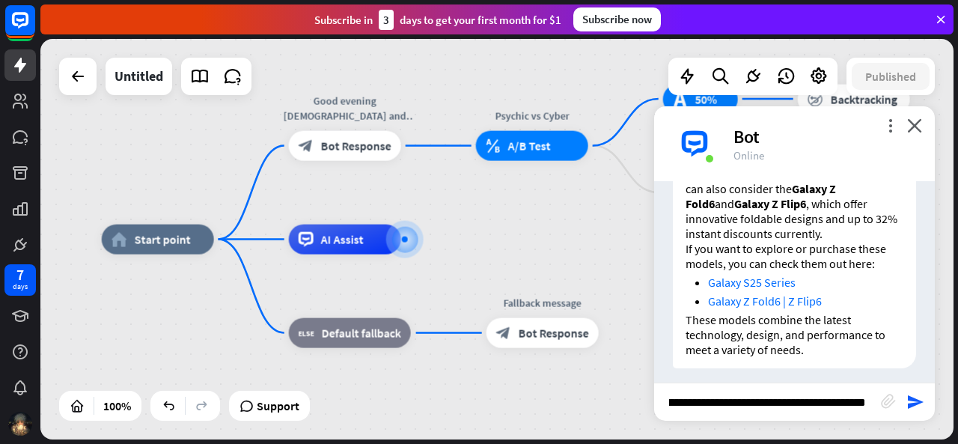
scroll to position [0, 40]
type input "**********"
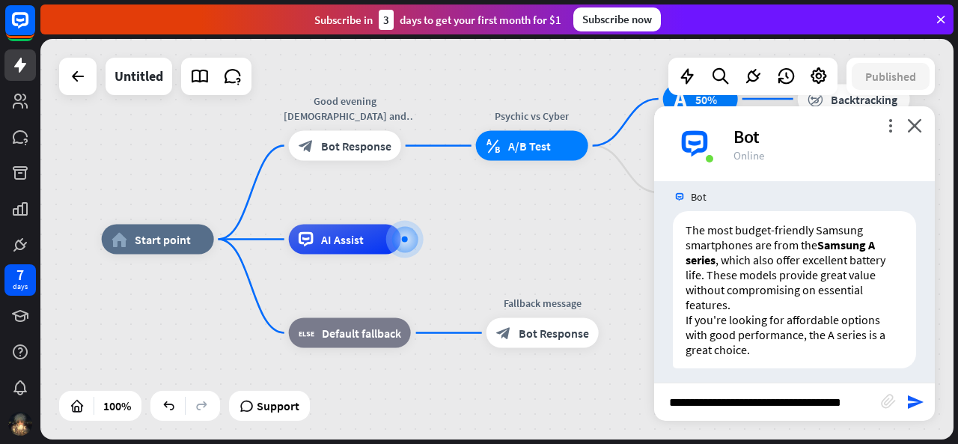
scroll to position [0, 7]
type input "**********"
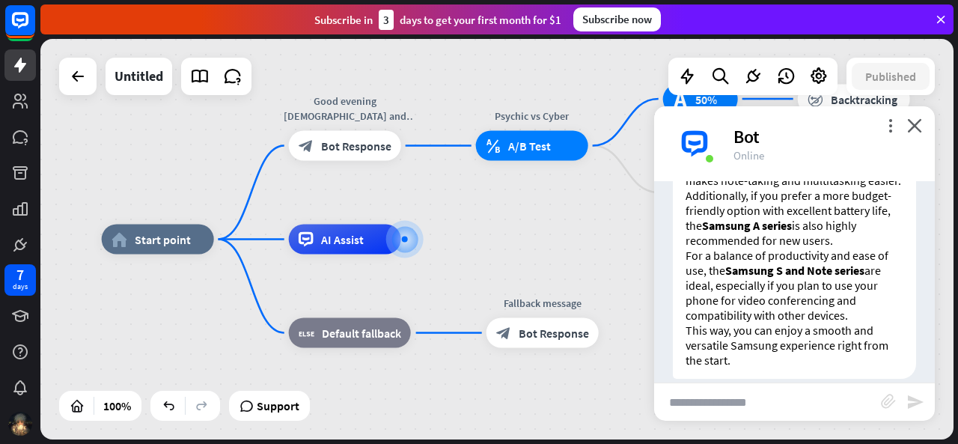
scroll to position [1445, 0]
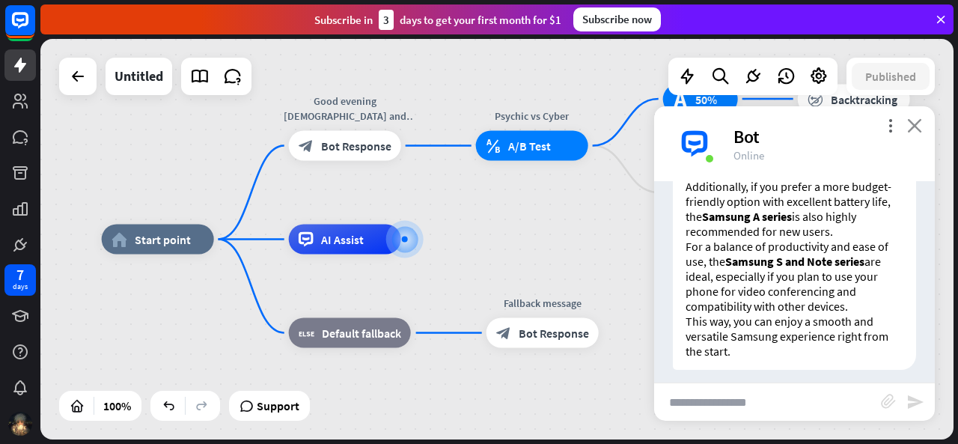
click at [919, 123] on icon "close" at bounding box center [914, 125] width 15 height 14
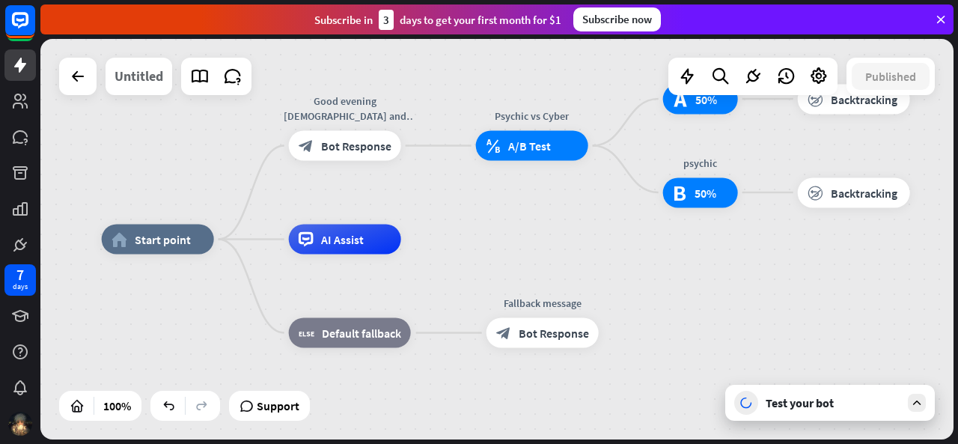
click at [150, 89] on div "Untitled" at bounding box center [138, 76] width 49 height 37
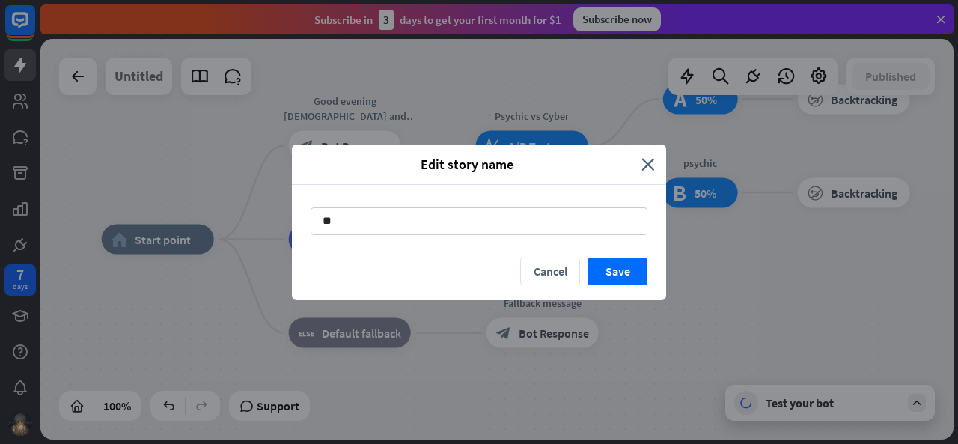
type input "*"
type input "*******"
click at [625, 277] on button "Save" at bounding box center [617, 271] width 60 height 28
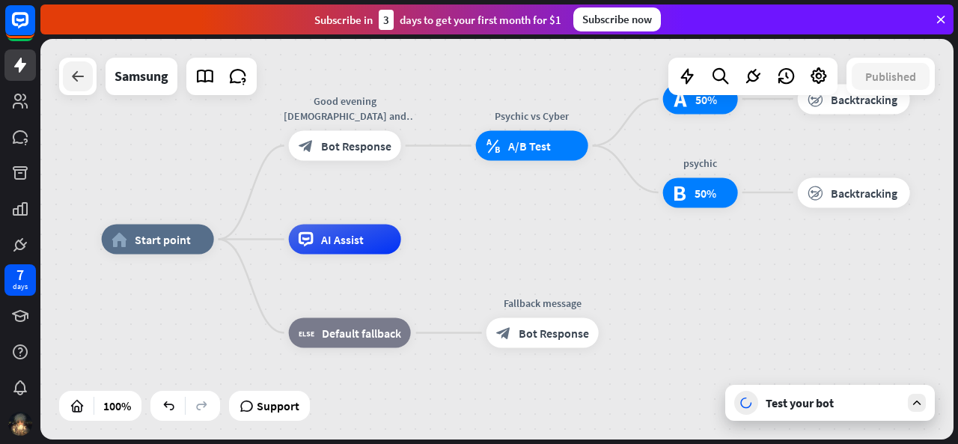
click at [79, 72] on icon at bounding box center [78, 76] width 18 height 18
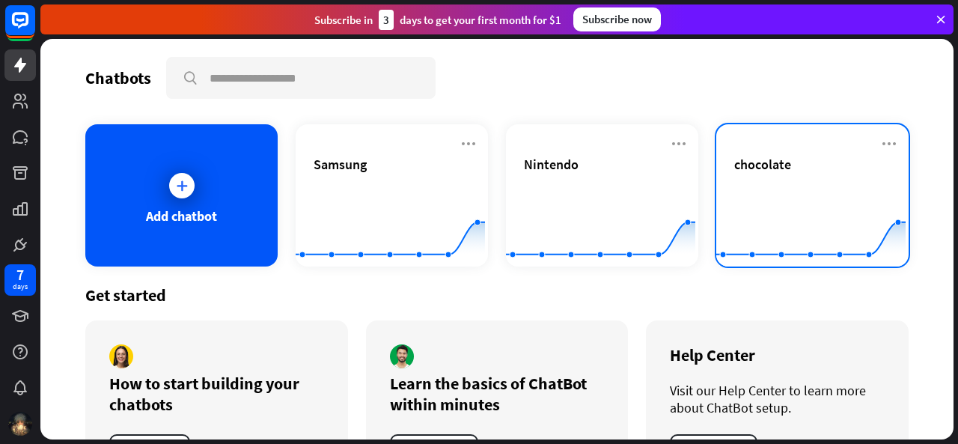
click at [833, 156] on div "chocolate" at bounding box center [812, 164] width 156 height 17
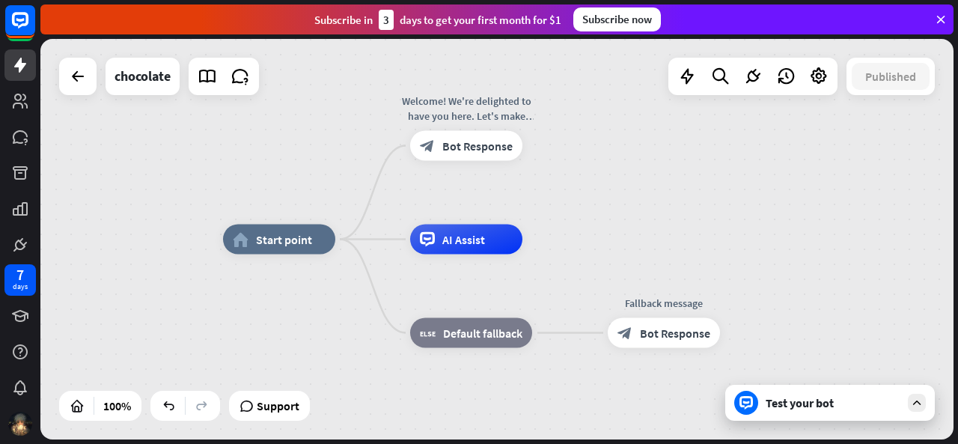
click at [914, 401] on icon at bounding box center [916, 402] width 13 height 13
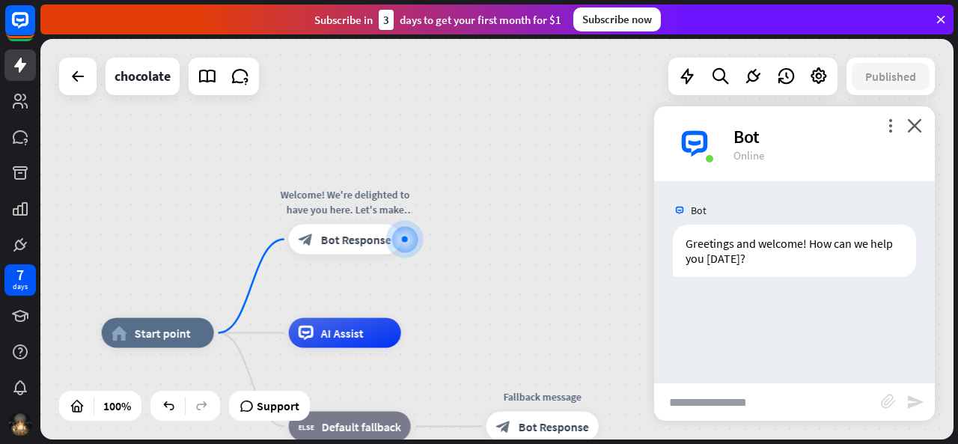
click at [812, 414] on input "text" at bounding box center [767, 401] width 227 height 37
type input "**********"
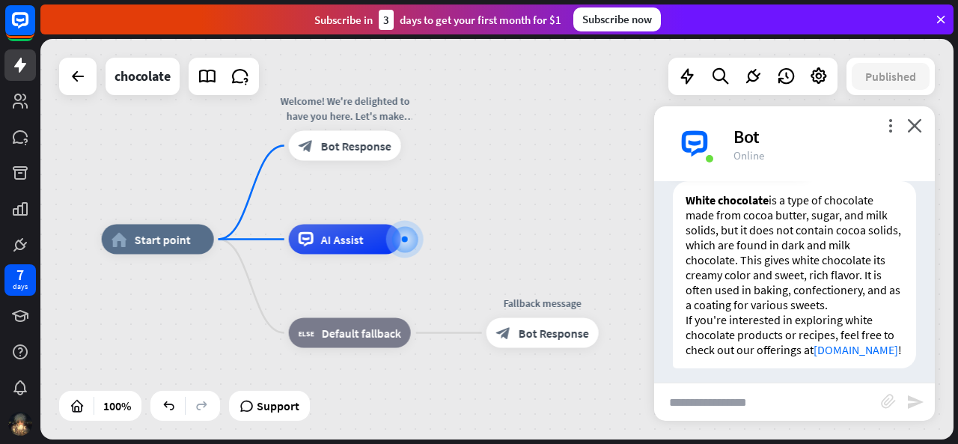
scroll to position [227, 0]
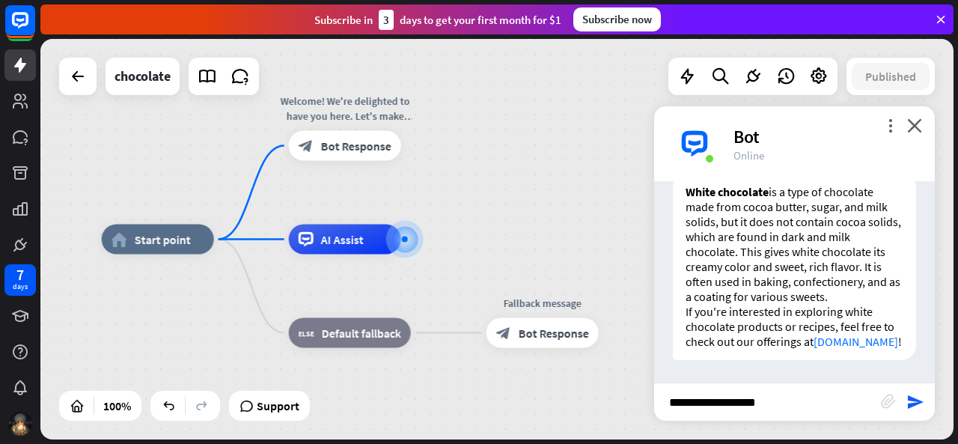
type input "**********"
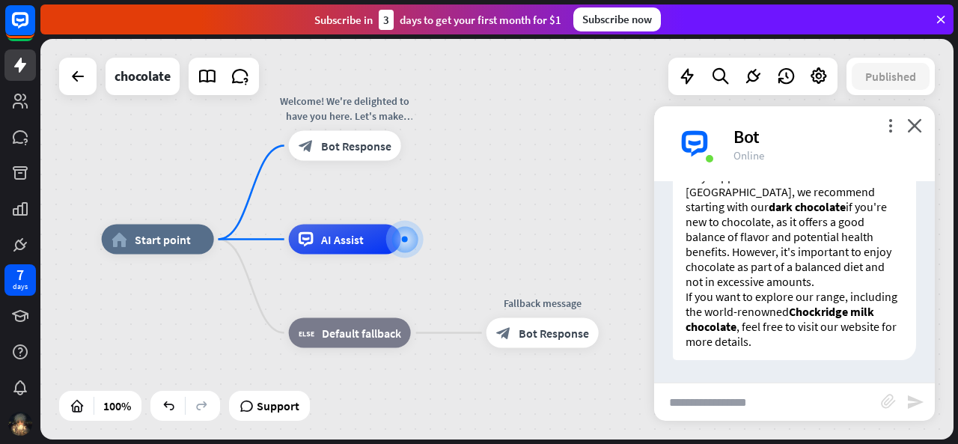
scroll to position [584, 0]
click at [203, 86] on link at bounding box center [207, 76] width 30 height 30
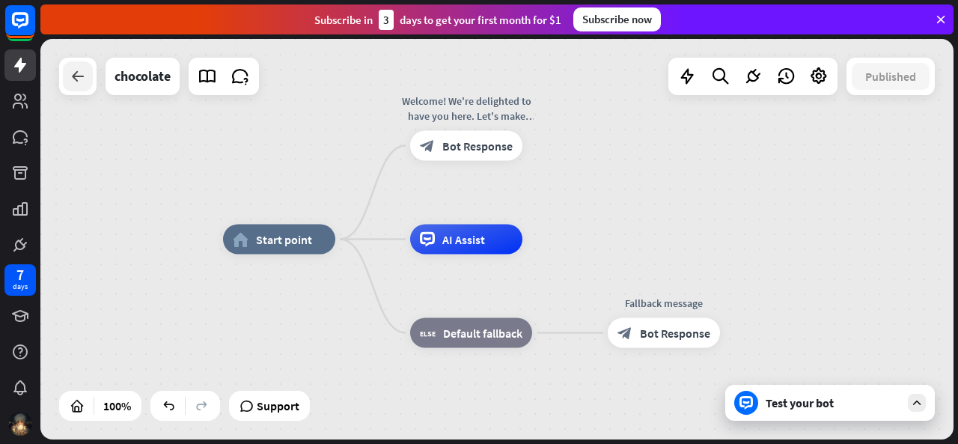
click at [75, 80] on icon at bounding box center [78, 76] width 18 height 18
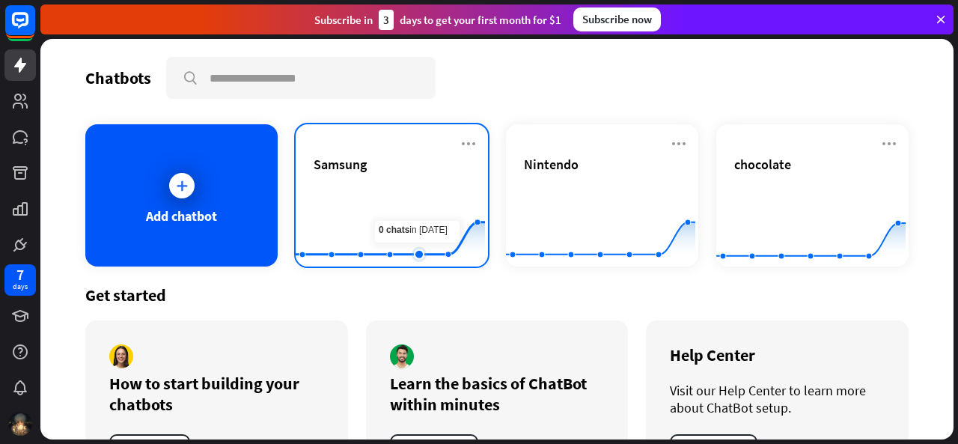
click at [410, 207] on rect at bounding box center [390, 230] width 189 height 94
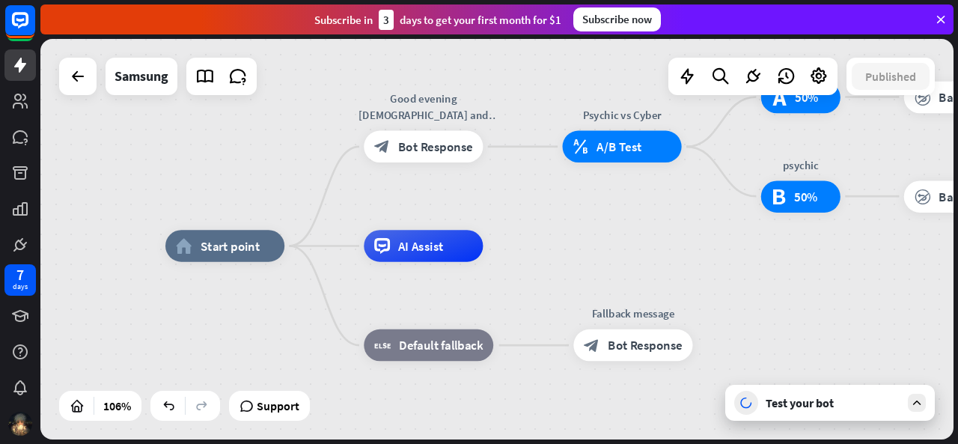
drag, startPoint x: 812, startPoint y: 273, endPoint x: 637, endPoint y: 330, distance: 184.8
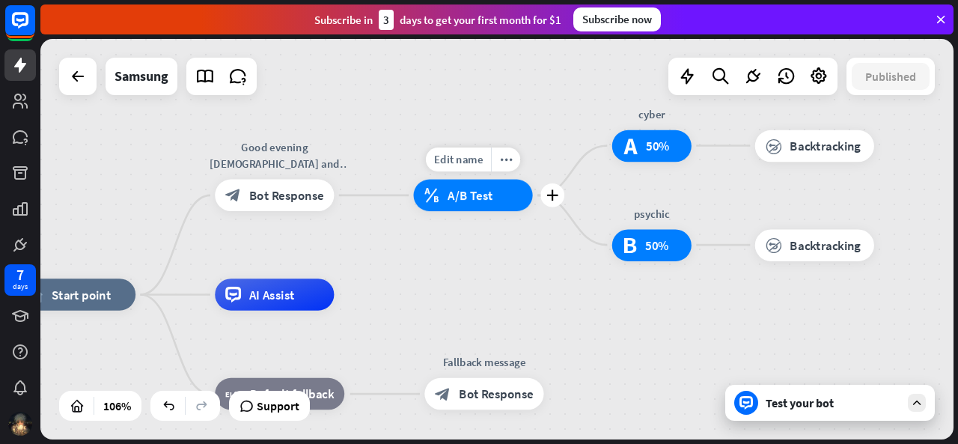
click at [507, 204] on div "block_ab_testing A/B Test" at bounding box center [473, 195] width 119 height 31
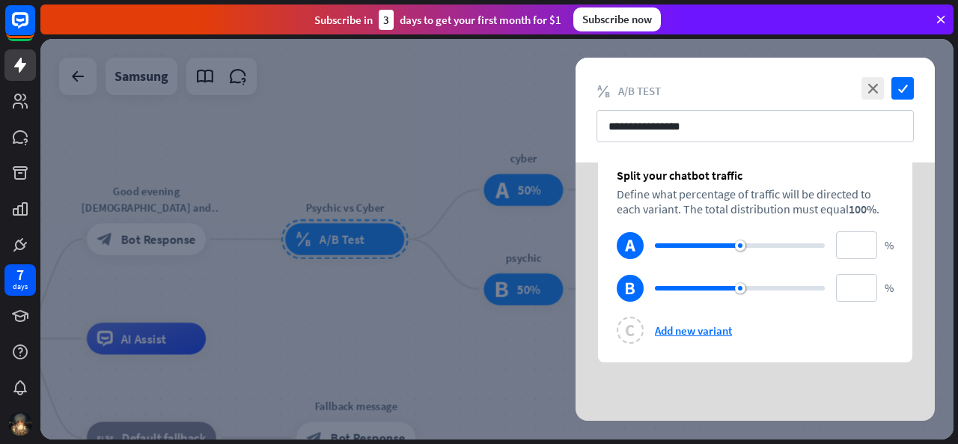
scroll to position [35, 0]
click at [899, 89] on icon "check" at bounding box center [902, 88] width 22 height 22
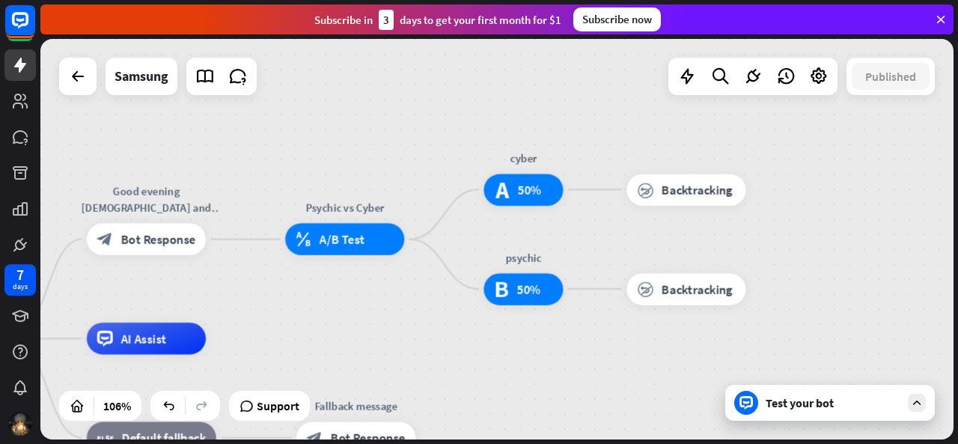
click at [823, 395] on div "Test your bot" at bounding box center [832, 402] width 135 height 15
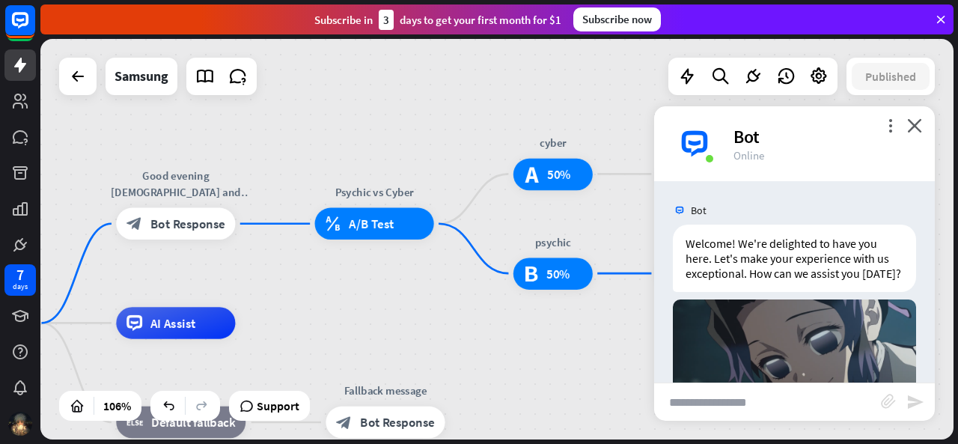
scroll to position [84, 0]
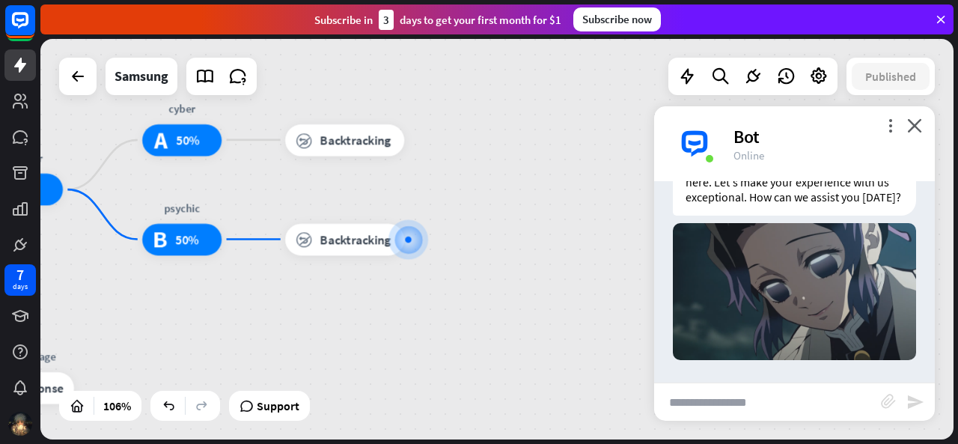
click at [763, 400] on input "text" at bounding box center [767, 401] width 227 height 37
type input "**********"
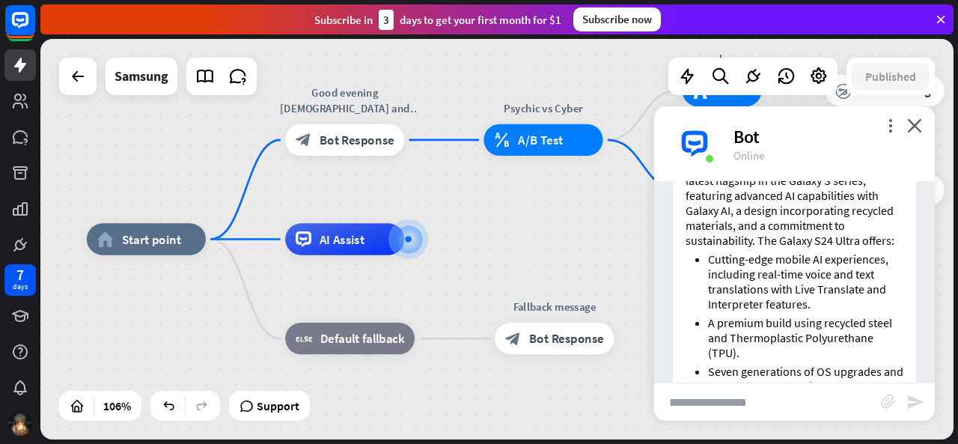
scroll to position [411, 0]
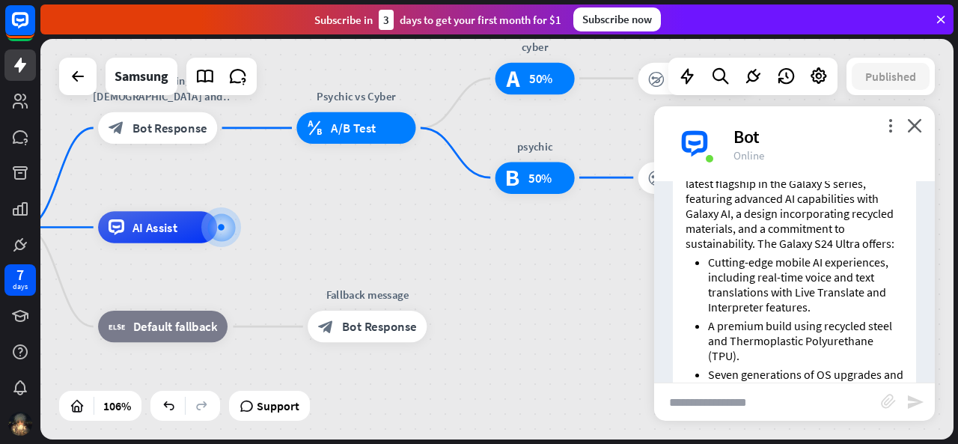
drag, startPoint x: 559, startPoint y: 216, endPoint x: 372, endPoint y: 203, distance: 187.5
click at [372, 203] on div "home_2 Start point Good evening [DEMOGRAPHIC_DATA] and gentlemen, what services…" at bounding box center [496, 239] width 913 height 400
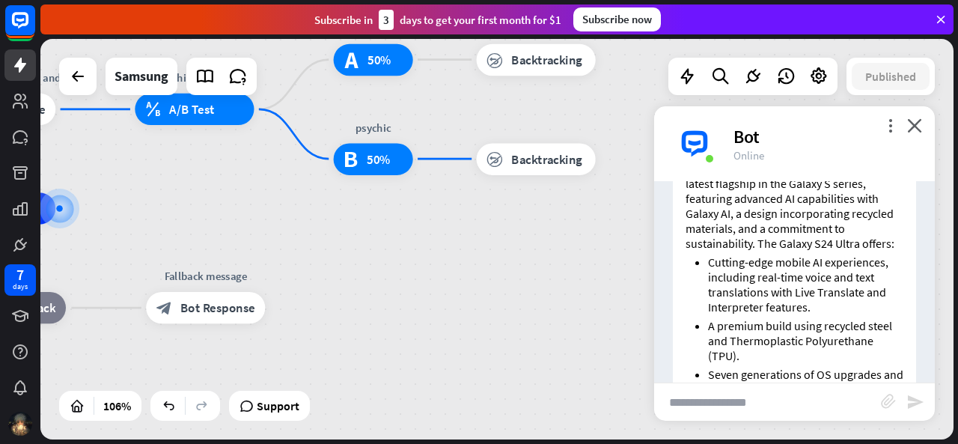
drag, startPoint x: 507, startPoint y: 252, endPoint x: 346, endPoint y: 234, distance: 162.6
click at [346, 234] on div "home_2 Start point Good evening [DEMOGRAPHIC_DATA] and gentlemen, what services…" at bounding box center [222, 421] width 968 height 425
click at [518, 164] on span "Backtracking" at bounding box center [546, 159] width 70 height 16
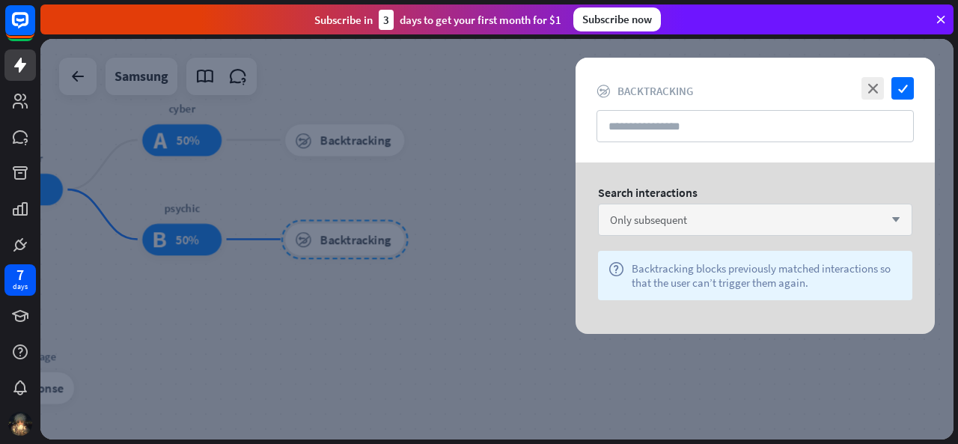
click at [707, 220] on div "Only subsequent arrow_down" at bounding box center [755, 219] width 314 height 32
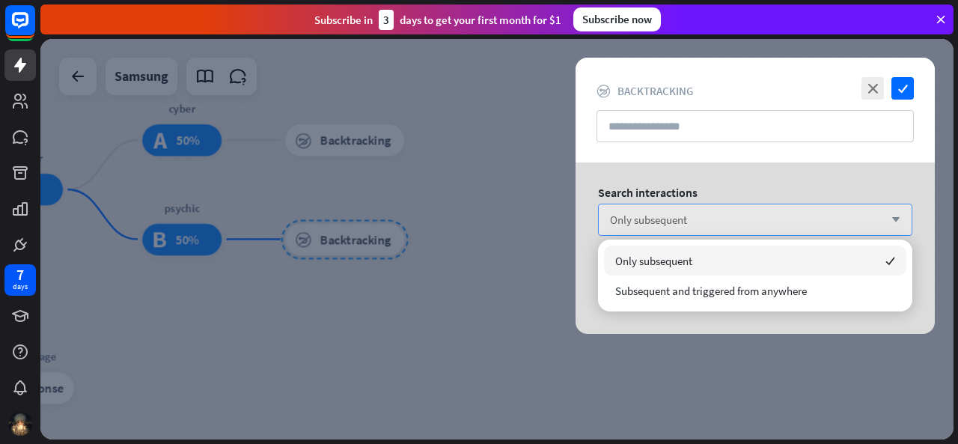
click at [707, 220] on div "Only subsequent arrow_down" at bounding box center [755, 219] width 314 height 32
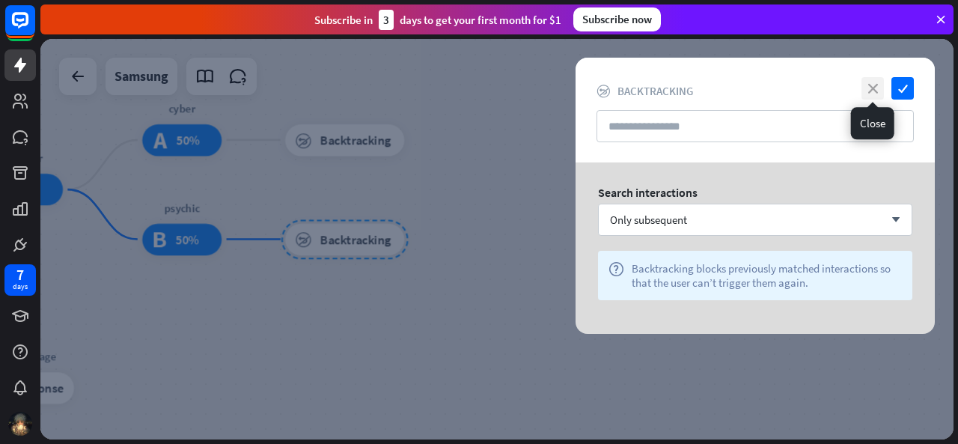
click at [871, 97] on icon "close" at bounding box center [872, 88] width 22 height 22
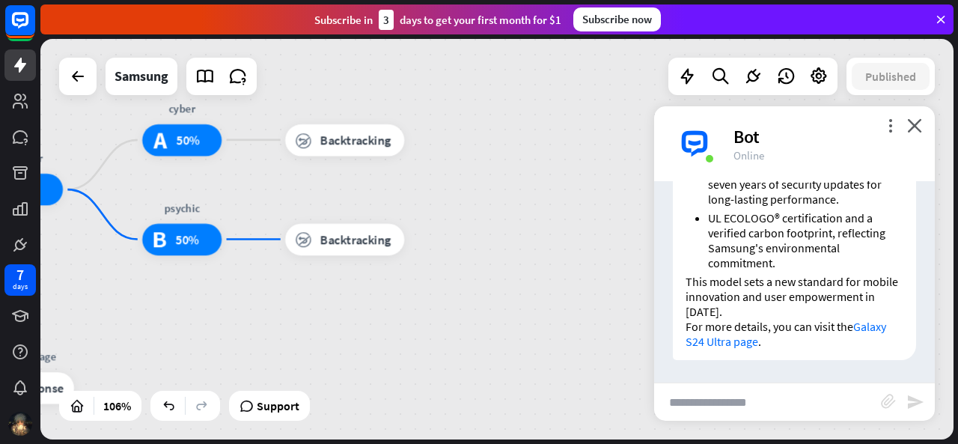
scroll to position [638, 0]
click at [735, 391] on input "text" at bounding box center [767, 401] width 227 height 37
type input "**********"
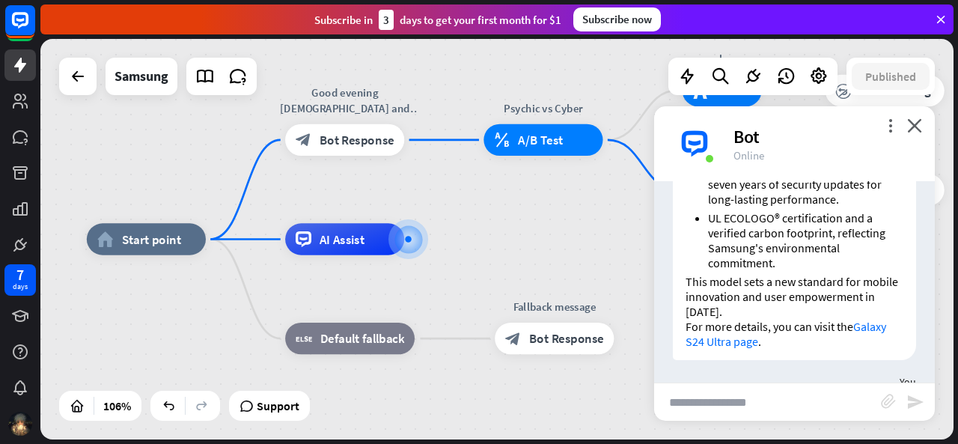
scroll to position [613, 0]
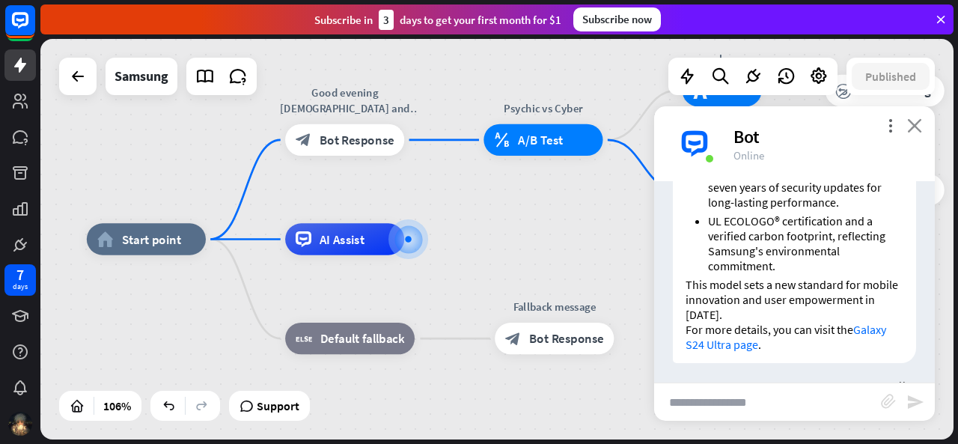
click at [916, 119] on icon "close" at bounding box center [914, 125] width 15 height 14
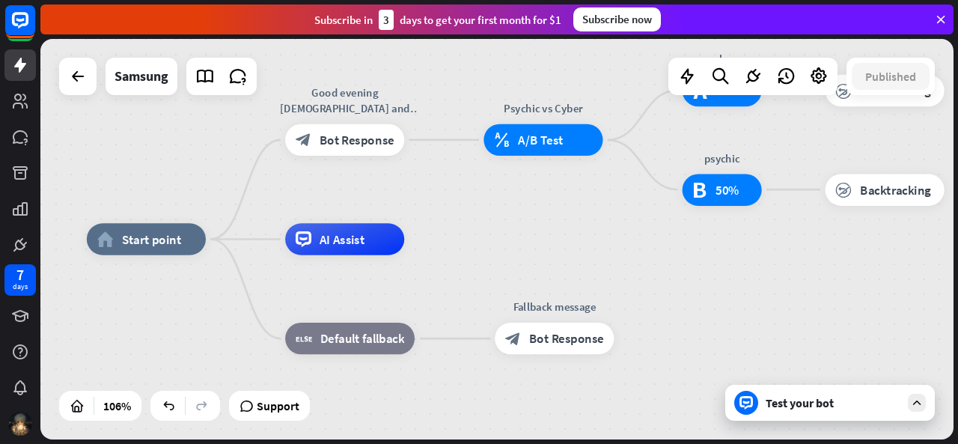
click at [916, 110] on icon "close" at bounding box center [914, 103] width 15 height 14
click at [735, 105] on div "test_a 50%" at bounding box center [721, 89] width 79 height 31
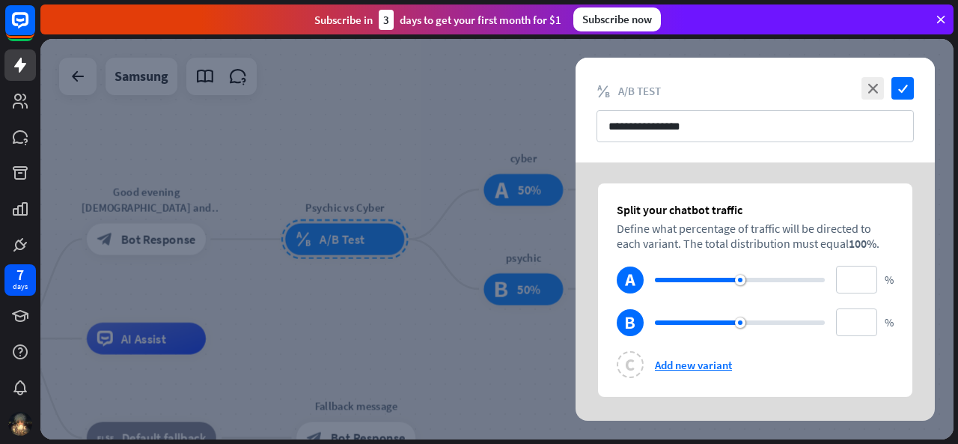
scroll to position [44, 0]
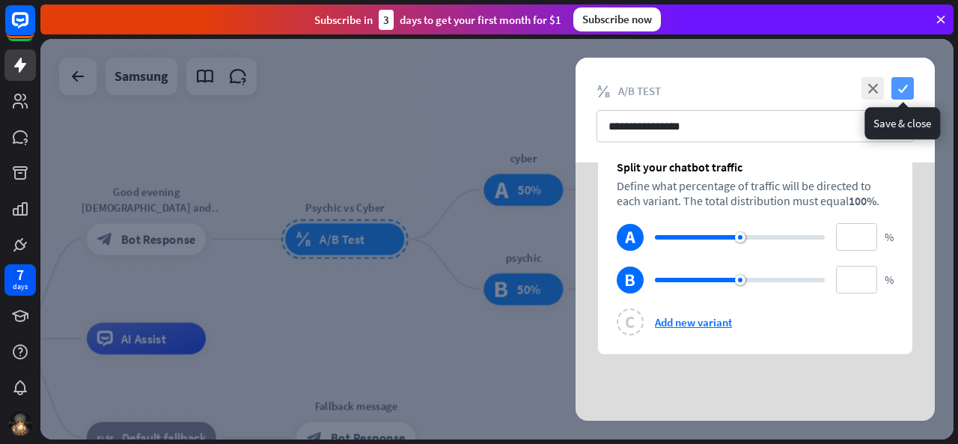
click at [903, 89] on icon "check" at bounding box center [902, 88] width 22 height 22
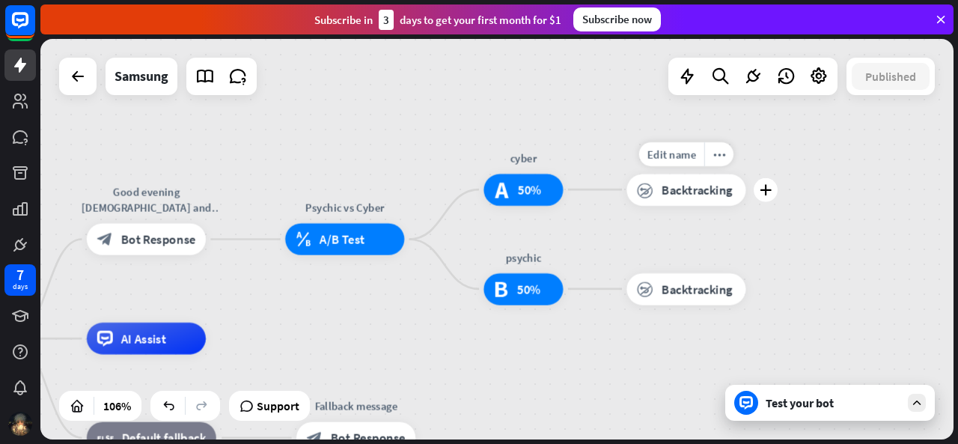
click at [681, 189] on span "Backtracking" at bounding box center [696, 190] width 70 height 16
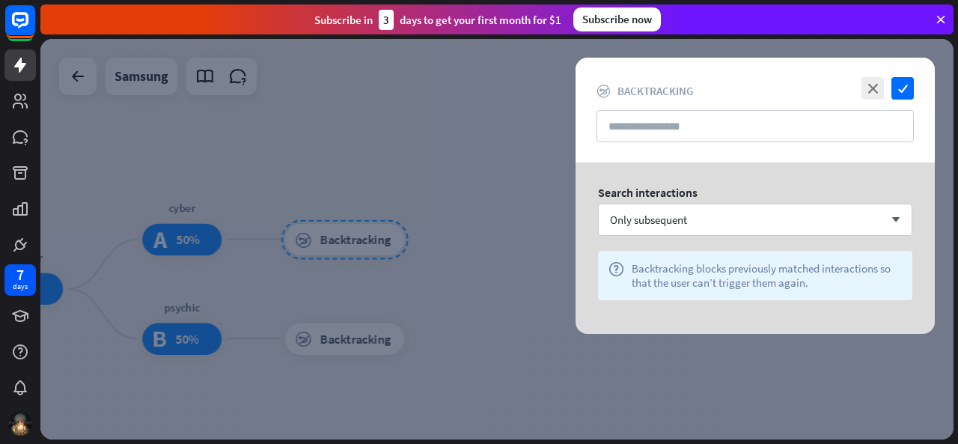
click at [805, 316] on div "Search interactions Only subsequent arrow_down help Backtracking blocks previou…" at bounding box center [754, 247] width 359 height 171
click at [872, 93] on icon "close" at bounding box center [872, 88] width 22 height 22
